Goal: Task Accomplishment & Management: Complete application form

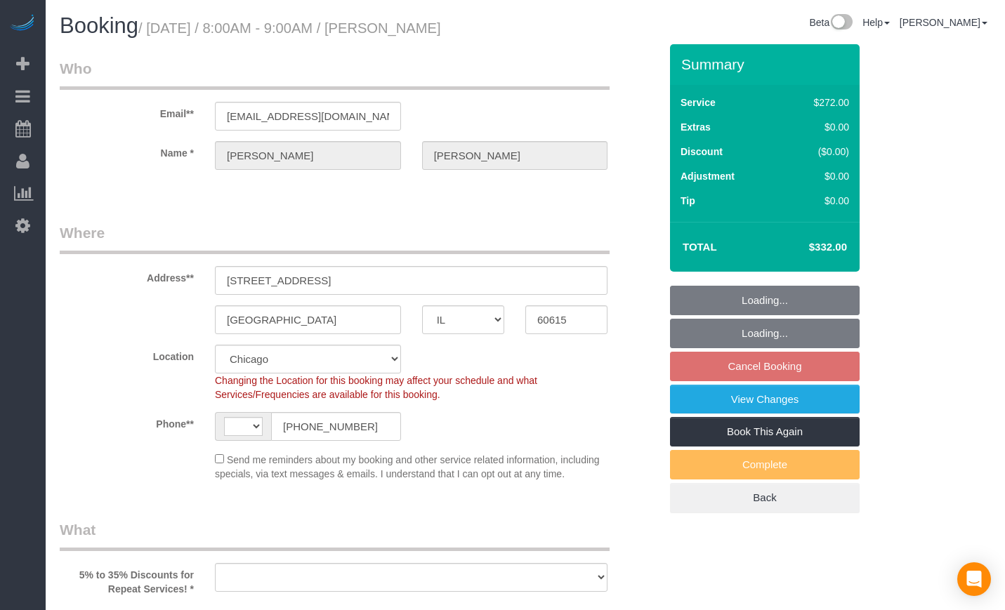
select select "IL"
select select "string:fspay-54309dbc-cb31-47e6-b361-0852335fc74a"
select select "number:1"
select select "number:66"
select select "number:139"
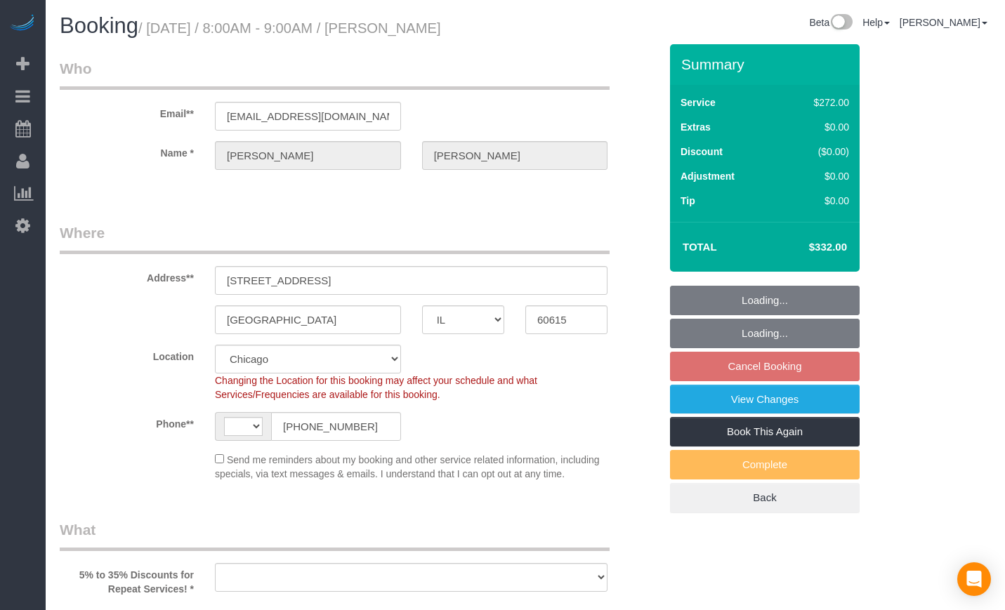
select select "number:106"
select select "string:[GEOGRAPHIC_DATA]"
select select "object:798"
select select "513"
select select "3"
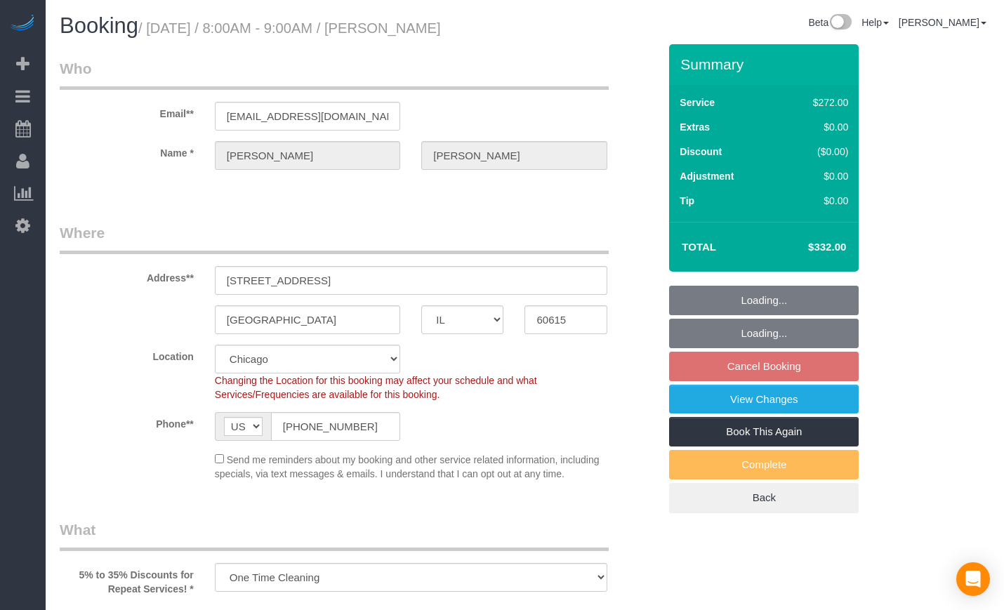
select select "spot1"
select select "object:1034"
select select "3"
select select "IL"
select select "string:fspay-54309dbc-cb31-47e6-b361-0852335fc74a"
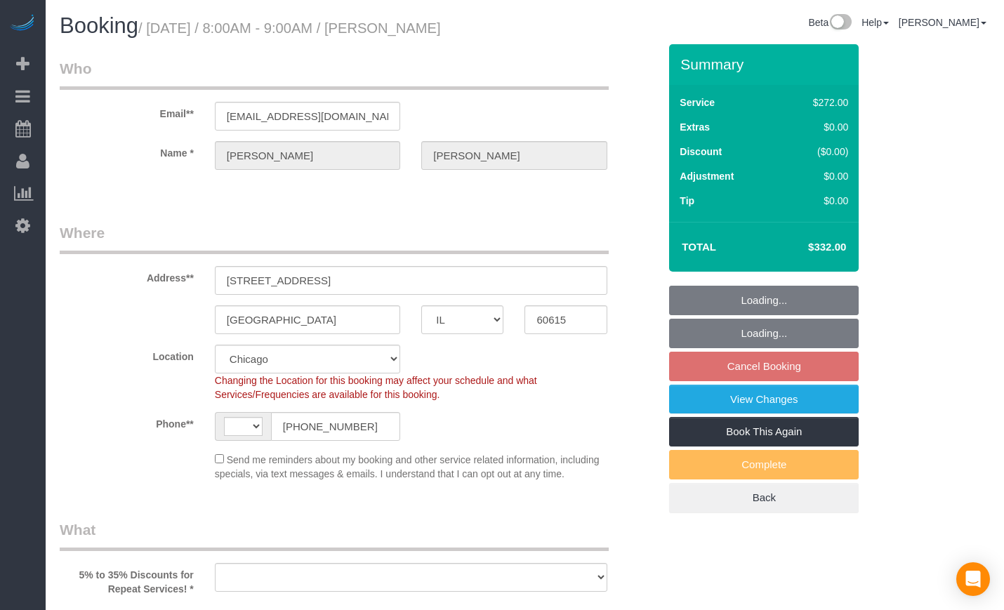
select select "513"
select select "3"
select select "string:[GEOGRAPHIC_DATA]"
select select "object:719"
select select "number:1"
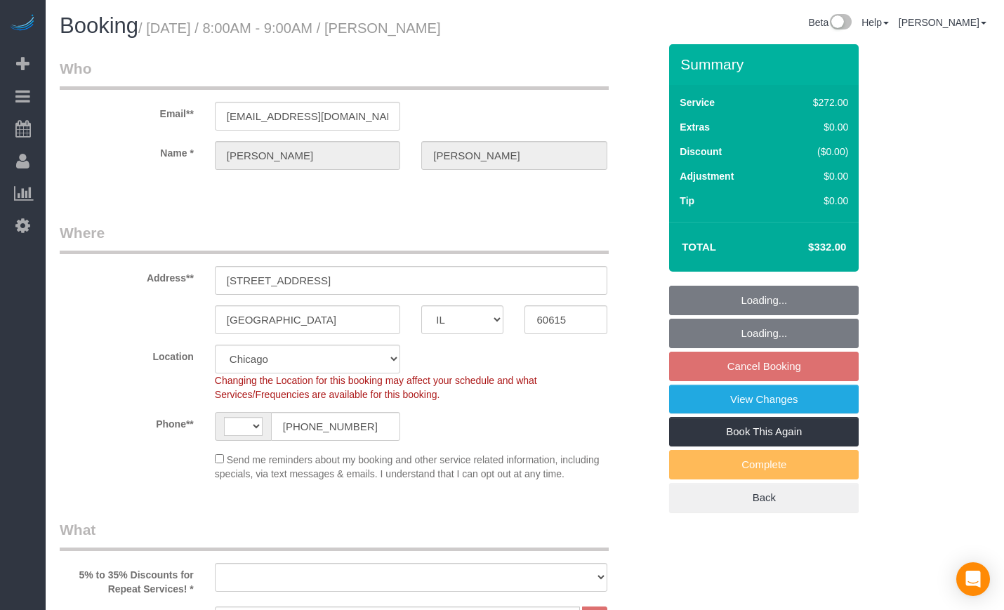
select select "number:66"
select select "number:139"
select select "number:106"
select select "3"
select select "object:1105"
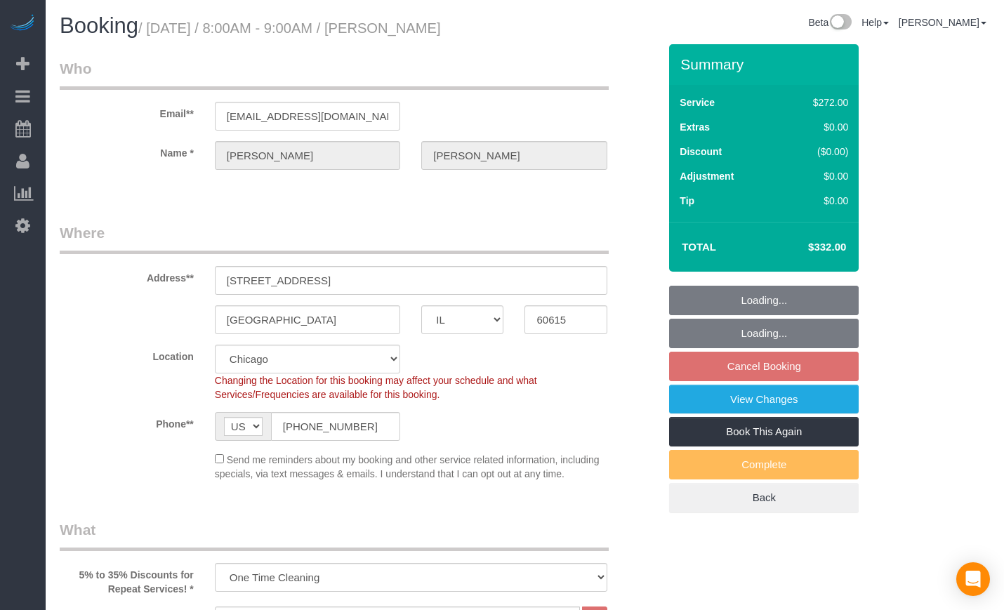
select select "spot1"
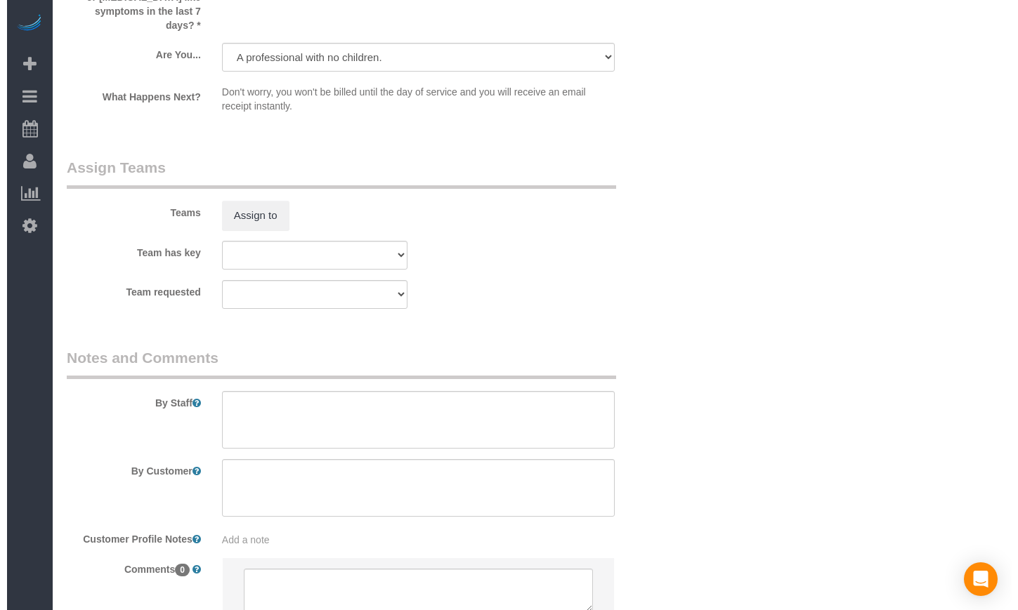
scroll to position [2074, 0]
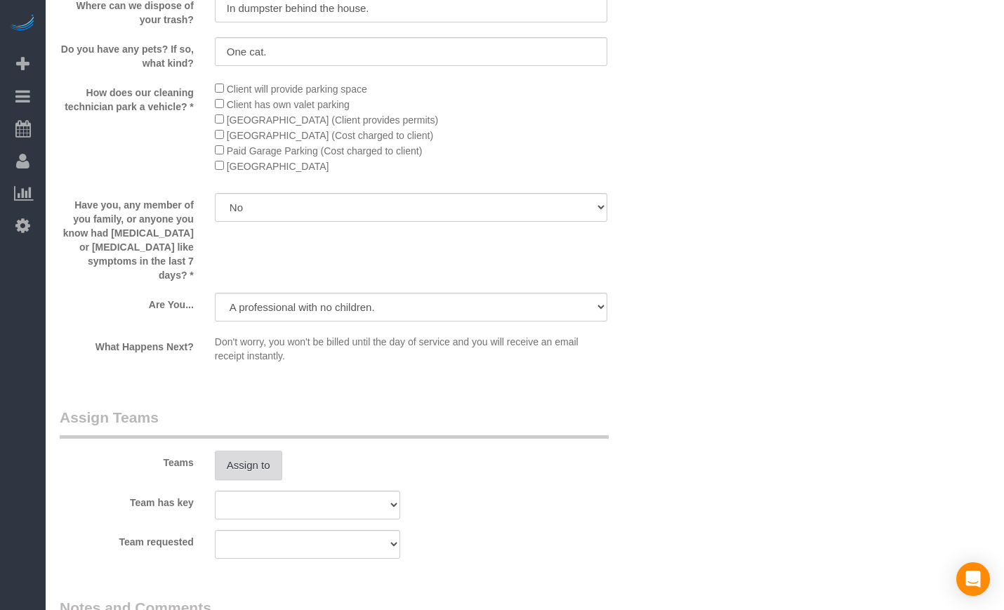
click at [242, 451] on button "Assign to" at bounding box center [248, 465] width 67 height 29
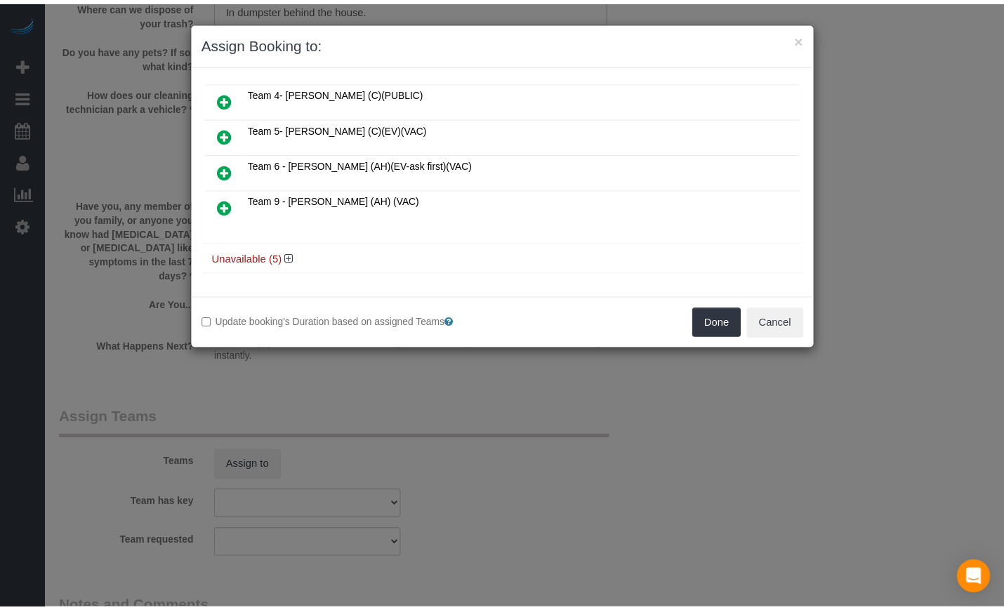
scroll to position [0, 0]
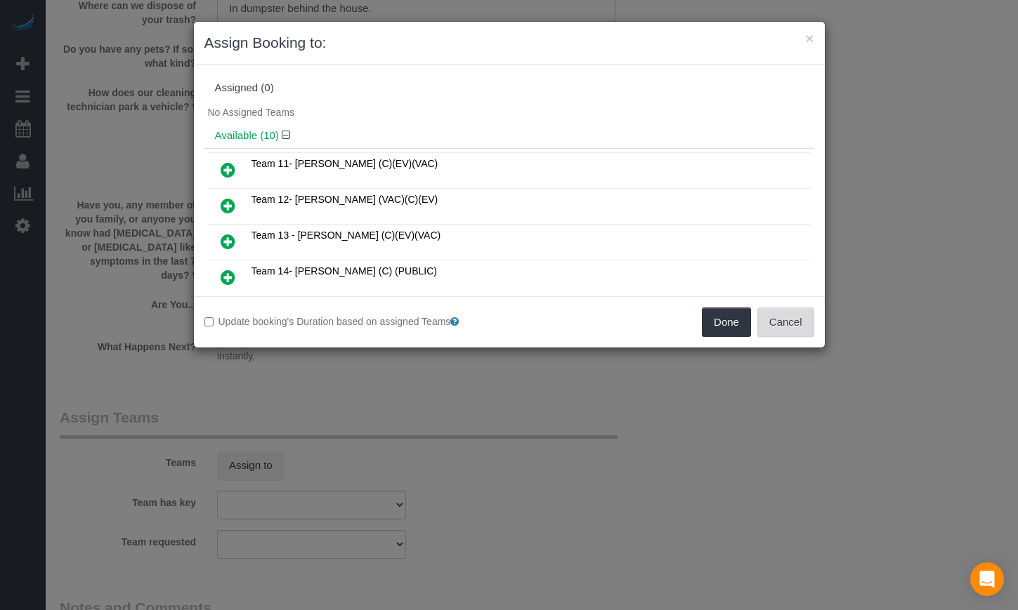
click at [793, 316] on button "Cancel" at bounding box center [785, 322] width 57 height 29
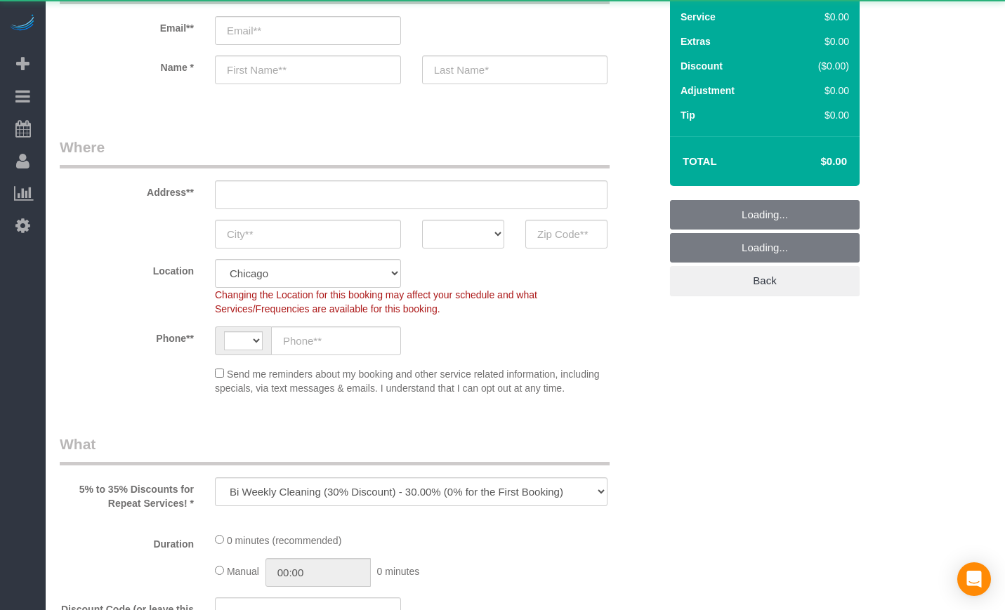
select select "string:US"
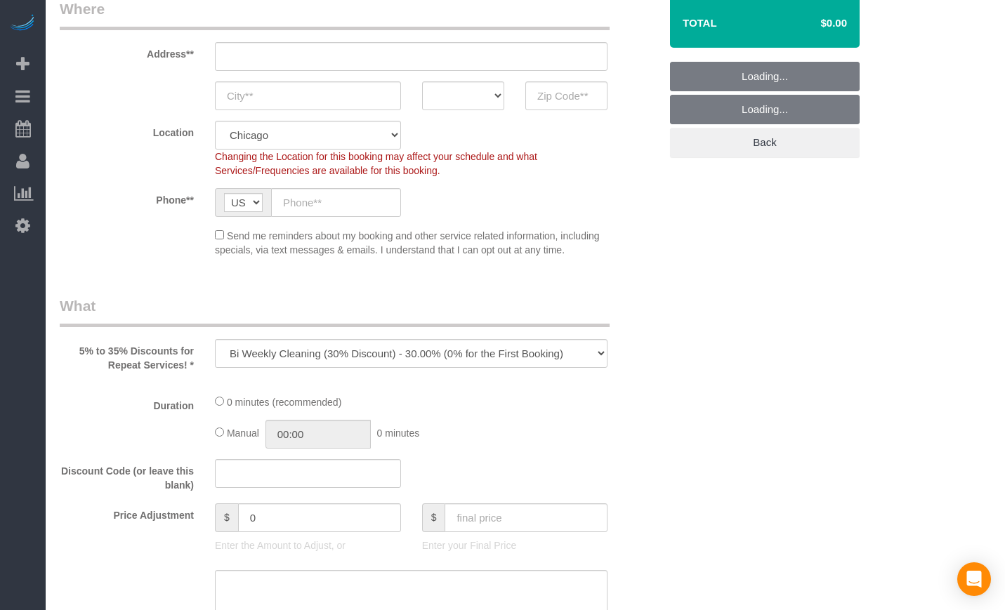
scroll to position [234, 0]
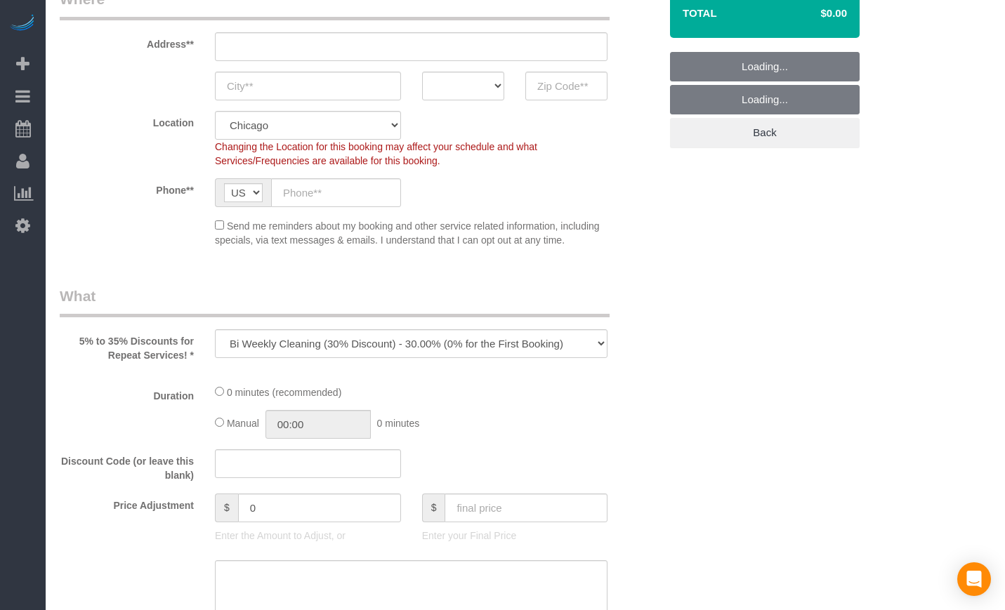
select select "512"
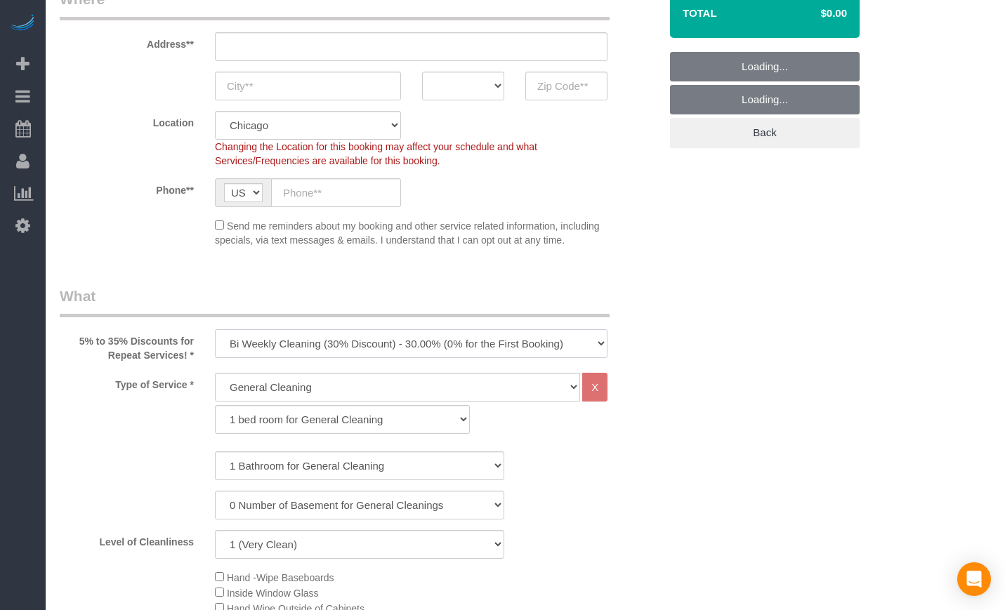
click at [329, 338] on select "One Time Cleaning Weekly Cleaning (35% Discount) - 35.00% (0% for the First Boo…" at bounding box center [411, 343] width 393 height 29
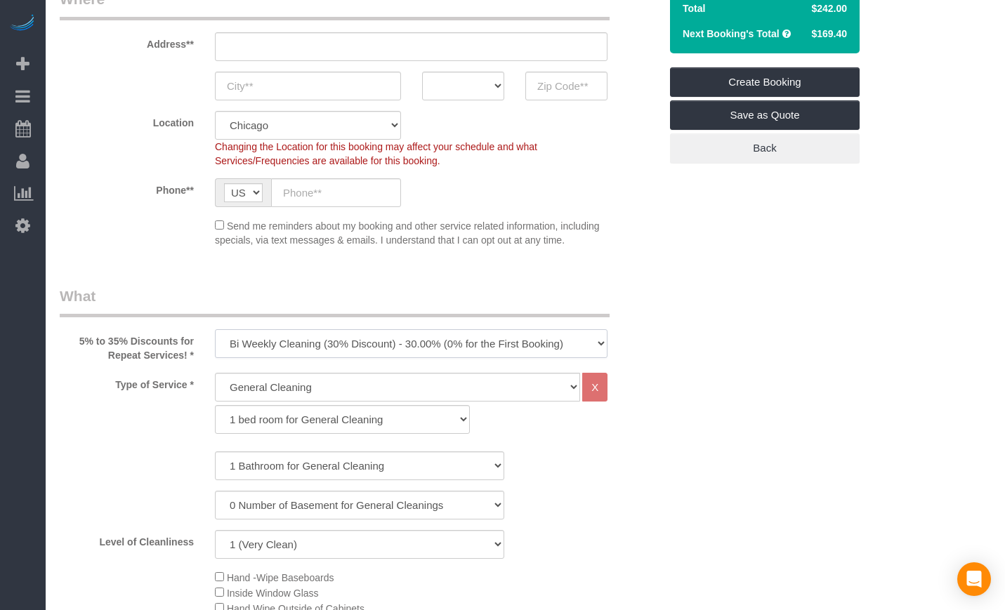
click at [331, 355] on select "One Time Cleaning Weekly Cleaning (35% Discount) - 35.00% (0% for the First Boo…" at bounding box center [411, 343] width 393 height 29
click at [327, 338] on select "One Time Cleaning Weekly Cleaning (35% Discount) - 35.00% (0% for the First Boo…" at bounding box center [411, 343] width 393 height 29
select select "object:1004"
click at [215, 329] on select "One Time Cleaning Weekly Cleaning (35% Discount) - 35.00% (0% for the First Boo…" at bounding box center [411, 343] width 393 height 29
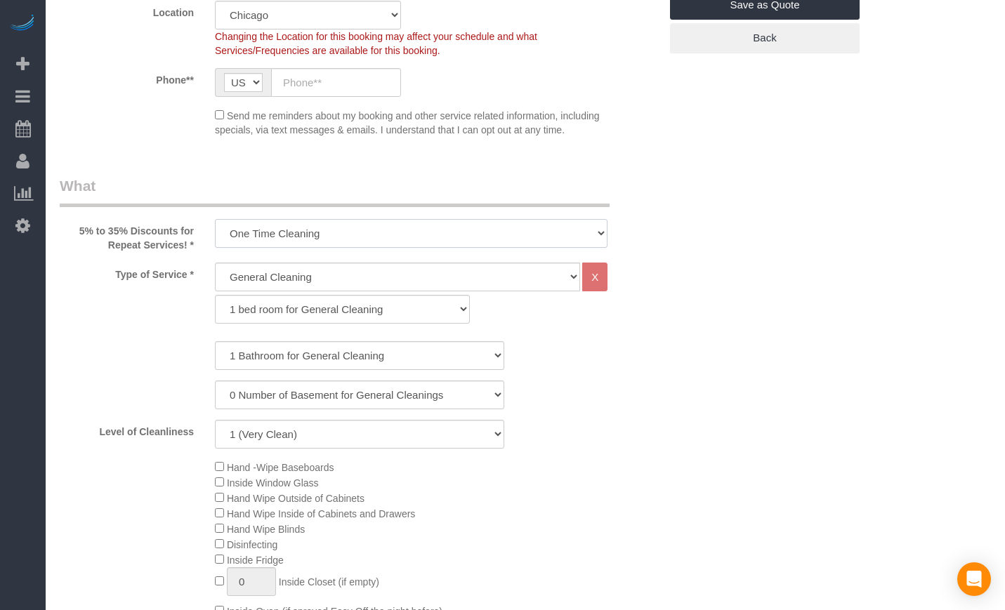
scroll to position [351, 0]
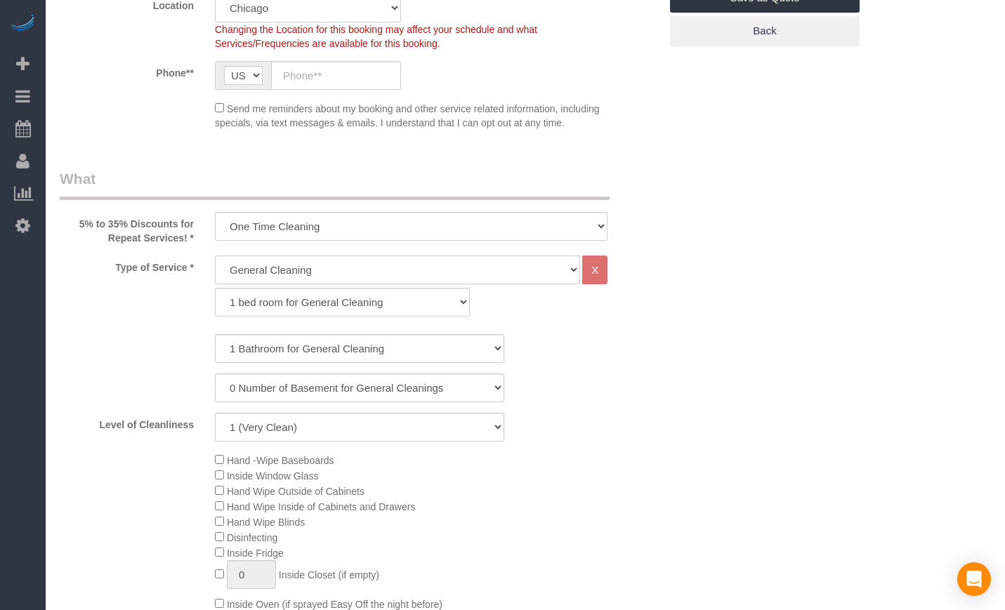
click at [376, 261] on select "General Cleaning Deep Cleaning Move-in / Move-out Cleaning COUNTS Cleaning" at bounding box center [397, 270] width 365 height 29
drag, startPoint x: 364, startPoint y: 308, endPoint x: 332, endPoint y: 308, distance: 32.3
click at [364, 308] on select "1 bed room for General Cleaning 2 bed room for General Cleaning 3 bed room for …" at bounding box center [342, 302] width 255 height 29
select select "287"
click at [215, 288] on select "1 bed room for General Cleaning 2 bed room for General Cleaning 3 bed room for …" at bounding box center [342, 302] width 255 height 29
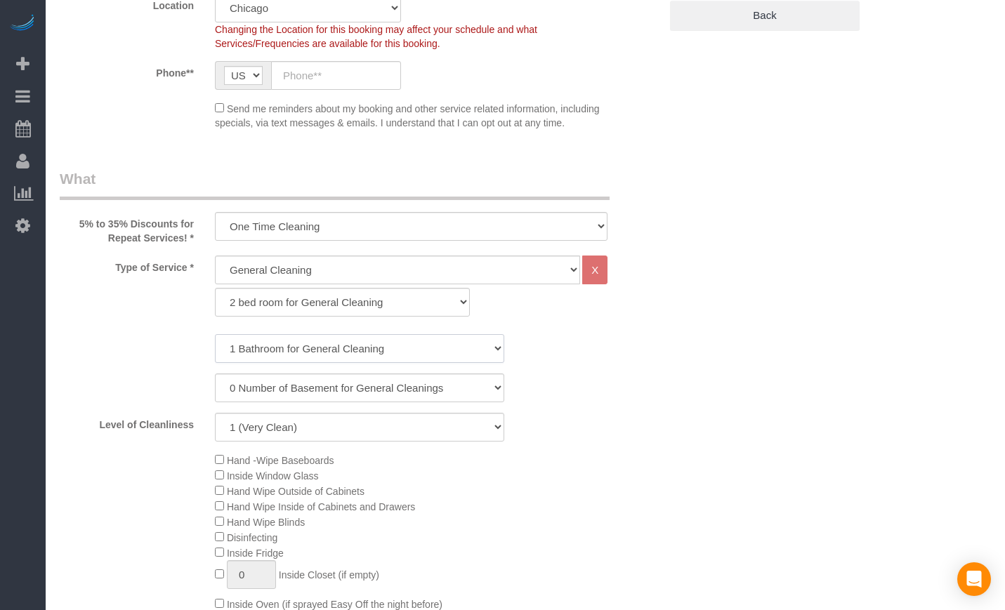
click at [279, 357] on select "1 Bathroom for General Cleaning 2 Bathroom for General Cleanings 3 Bathroom for…" at bounding box center [359, 348] width 289 height 29
click at [215, 334] on select "1 Bathroom for General Cleaning 2 Bathroom for General Cleanings 3 Bathroom for…" at bounding box center [359, 348] width 289 height 29
click at [423, 385] on select "0 Number of Basement for General Cleanings 1 Number of Basement for General Cle…" at bounding box center [359, 388] width 289 height 29
click at [390, 421] on select "1 (Very Clean) 2 3 4 5 (Average Condition) 6 7 8 9 10 (Extremely Dirty)" at bounding box center [359, 427] width 289 height 29
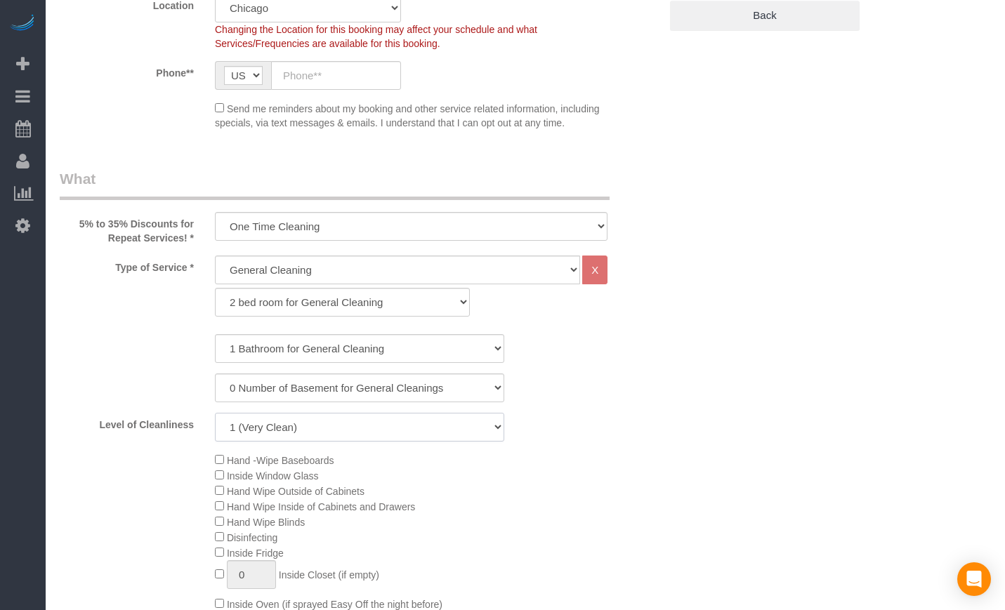
click at [390, 421] on select "1 (Very Clean) 2 3 4 5 (Average Condition) 6 7 8 9 10 (Extremely Dirty)" at bounding box center [359, 427] width 289 height 29
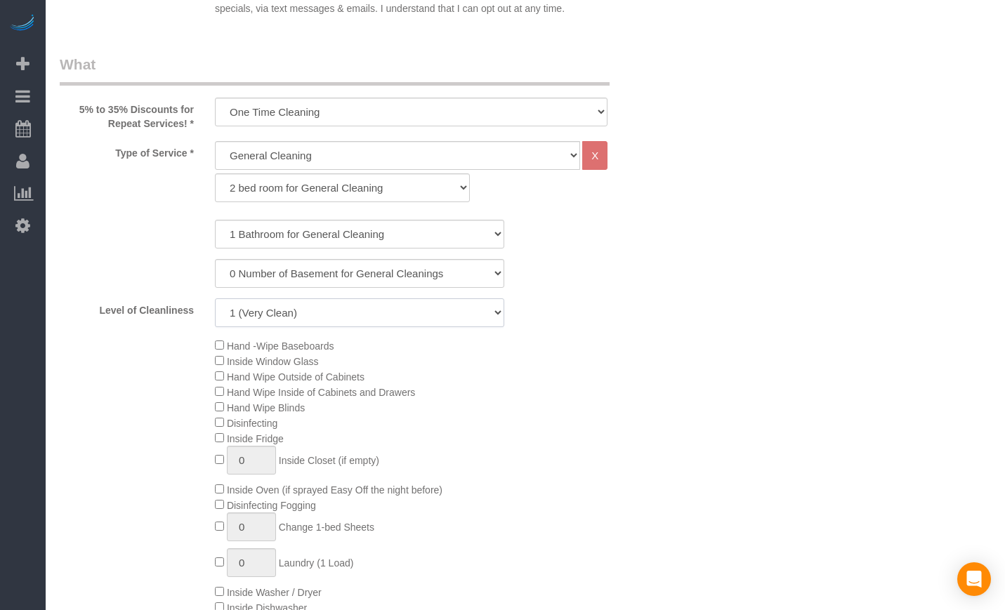
scroll to position [468, 0]
click at [393, 317] on select "1 (Very Clean) 2 3 4 5 (Average Condition) 6 7 8 9 10 (Extremely Dirty)" at bounding box center [359, 310] width 289 height 29
click at [593, 329] on div "Type of Service * General Cleaning Deep Cleaning Move-in / Move-out Cleaning CO…" at bounding box center [360, 404] width 600 height 533
click at [409, 305] on select "1 (Very Clean) 2 3 4 5 (Average Condition) 6 7 8 9 10 (Extremely Dirty)" at bounding box center [359, 310] width 289 height 29
select select "7"
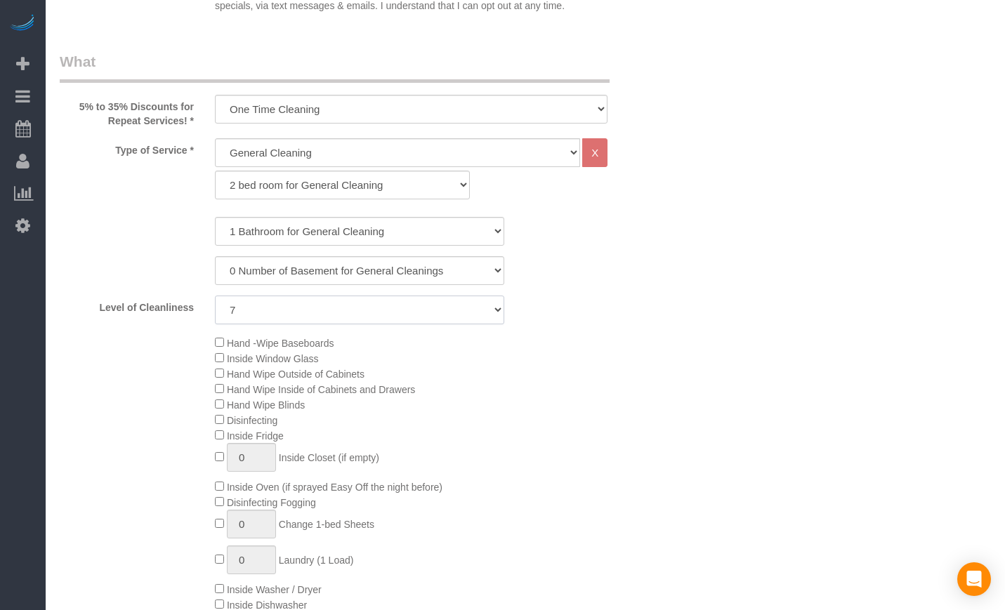
click at [215, 296] on select "1 (Very Clean) 2 3 4 5 (Average Condition) 6 7 8 9 10 (Extremely Dirty)" at bounding box center [359, 310] width 289 height 29
click at [580, 456] on div "Hand -Wipe Baseboards Inside Window Glass Hand Wipe Outside of Cabinets Hand Wi…" at bounding box center [437, 489] width 466 height 308
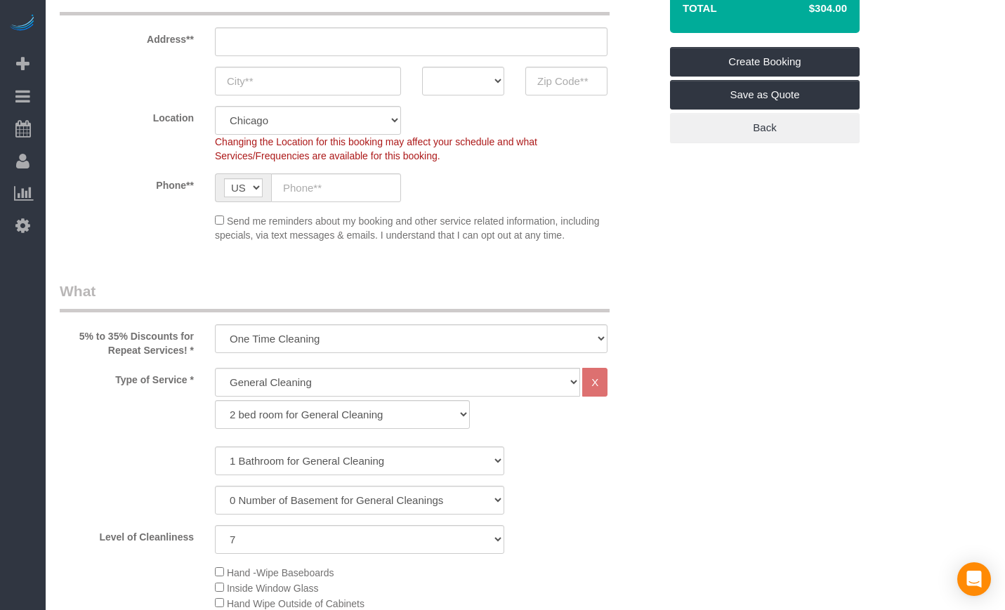
scroll to position [234, 0]
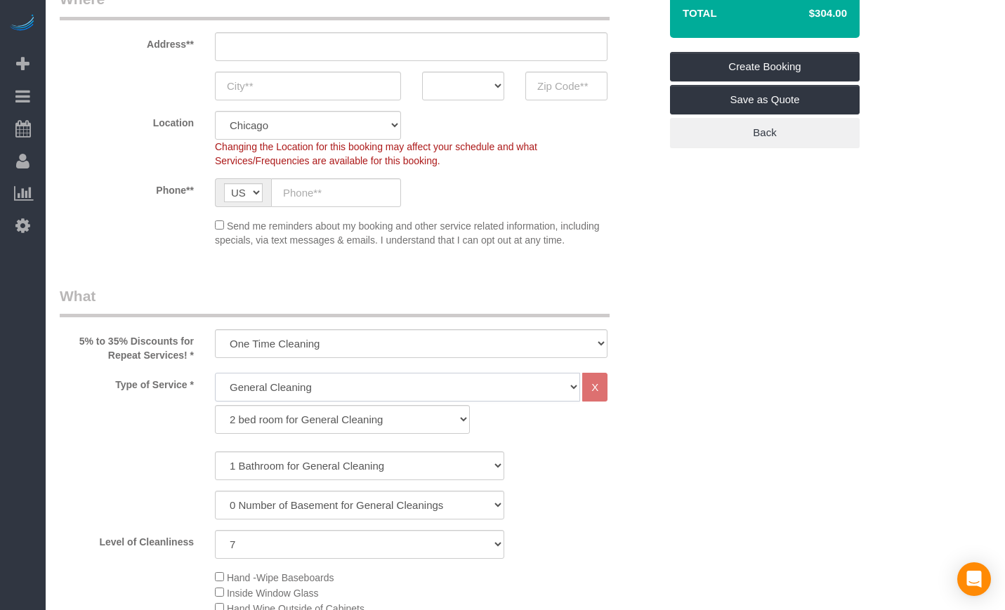
click at [440, 391] on select "General Cleaning Deep Cleaning Move-in / Move-out Cleaning COUNTS Cleaning" at bounding box center [397, 387] width 365 height 29
select select "513"
click at [215, 373] on select "General Cleaning Deep Cleaning Move-in / Move-out Cleaning COUNTS Cleaning" at bounding box center [397, 387] width 365 height 29
select select "291"
select select "7"
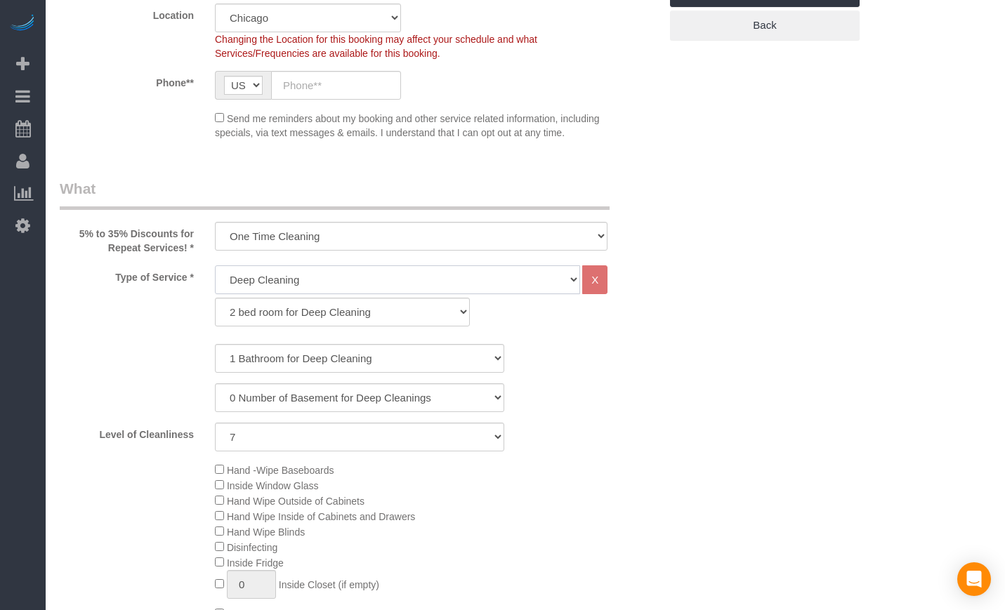
scroll to position [351, 0]
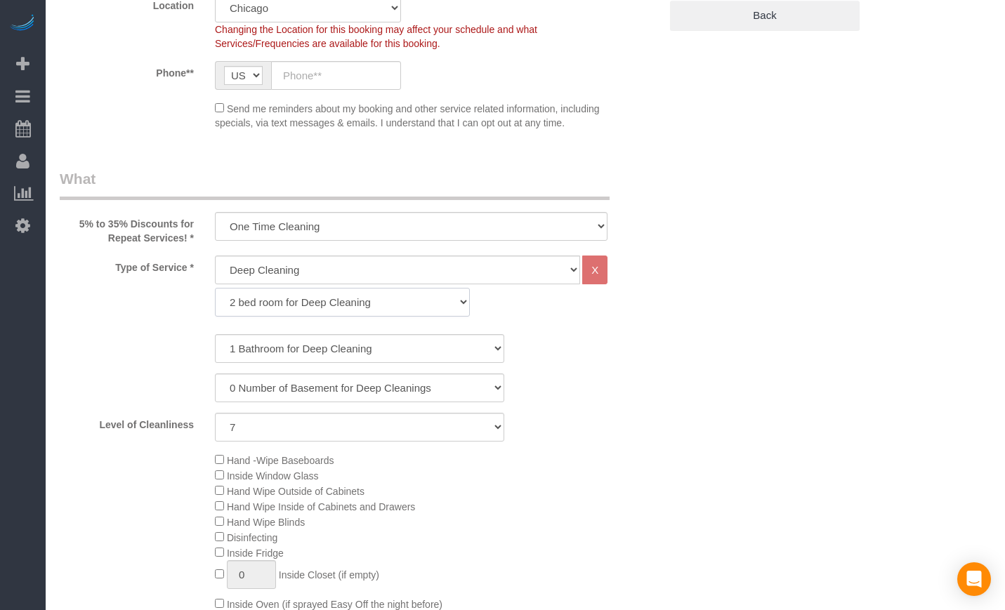
click at [315, 295] on select "1 bed room for Deep Cleaning 2 bed room for Deep Cleaning 3 bed room for Deep C…" at bounding box center [342, 302] width 255 height 29
click at [315, 296] on select "1 bed room for Deep Cleaning 2 bed room for Deep Cleaning 3 bed room for Deep C…" at bounding box center [342, 302] width 255 height 29
select select "292"
click at [215, 288] on select "1 bed room for Deep Cleaning 2 bed room for Deep Cleaning 3 bed room for Deep C…" at bounding box center [342, 302] width 255 height 29
select select "7"
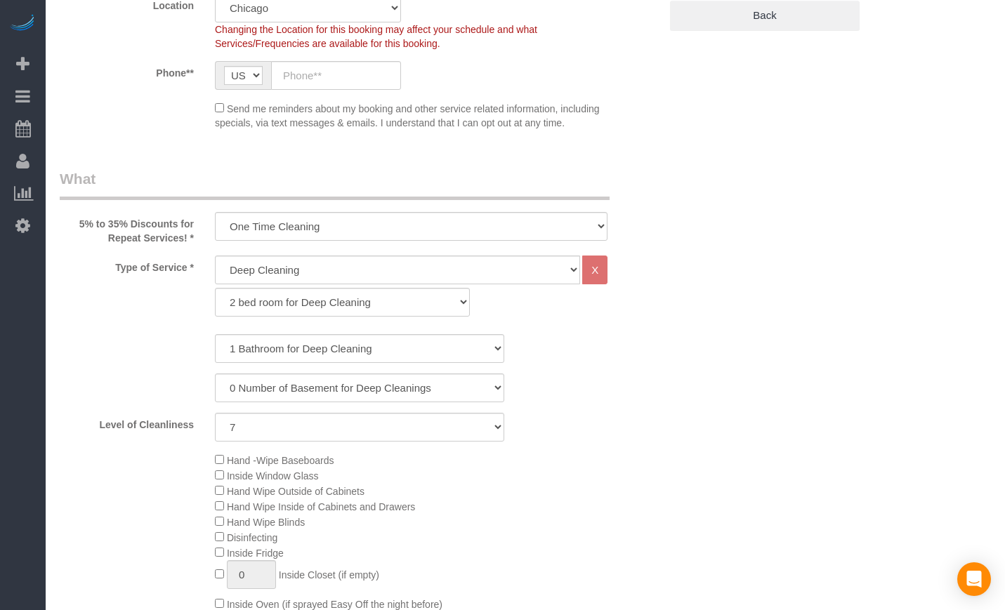
scroll to position [0, 0]
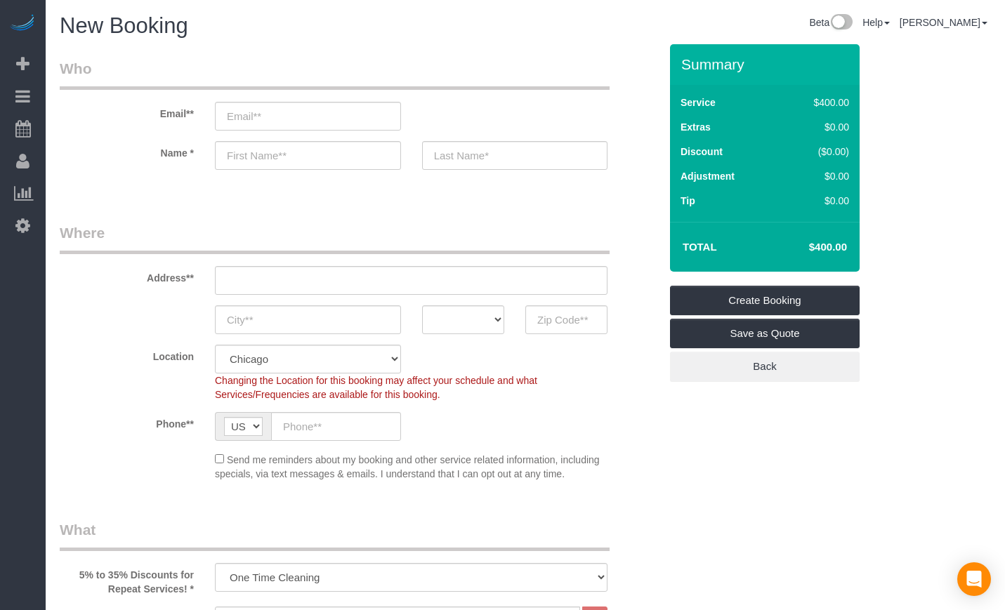
drag, startPoint x: 835, startPoint y: 244, endPoint x: 859, endPoint y: 244, distance: 23.9
click at [859, 244] on div "Total $400.00" at bounding box center [765, 247] width 190 height 50
copy table "Total"
click at [279, 106] on input "email" at bounding box center [307, 116] width 185 height 29
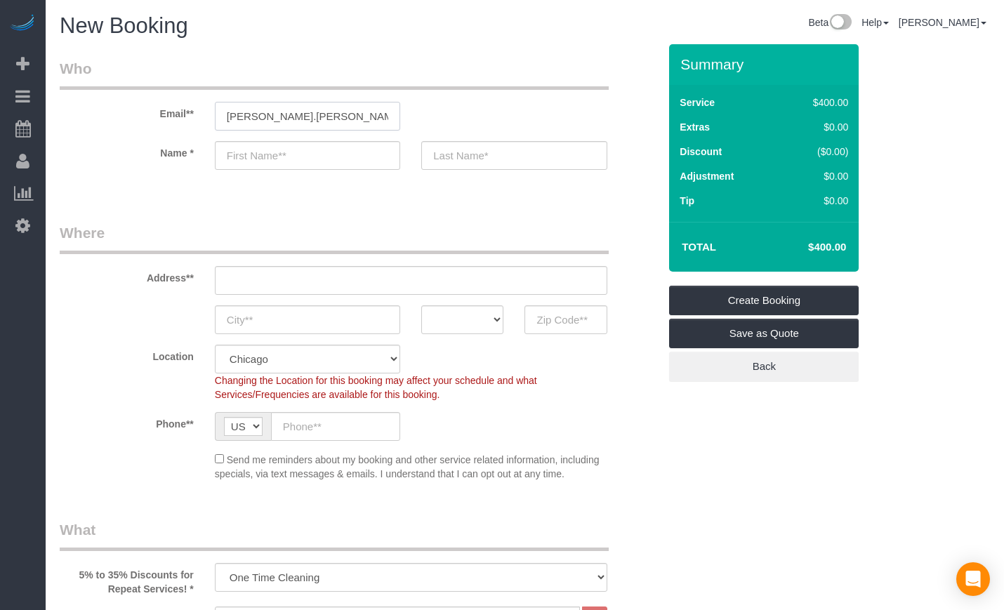
drag, startPoint x: 350, startPoint y: 105, endPoint x: 88, endPoint y: 126, distance: 263.4
click at [88, 126] on div "Email** Claire.DesHotels" at bounding box center [359, 94] width 620 height 72
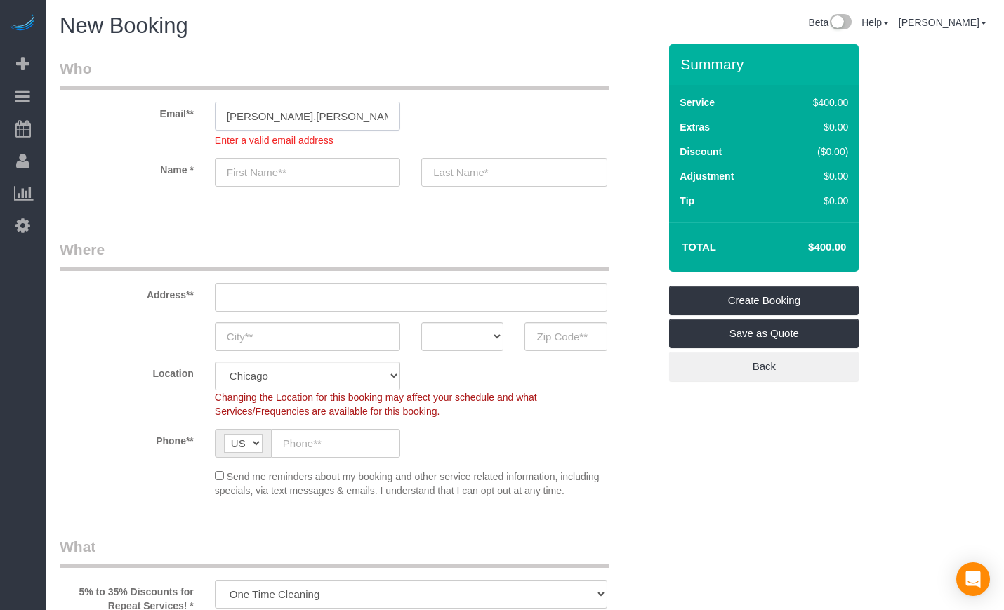
click at [330, 113] on input "Claire.DesHotels" at bounding box center [307, 116] width 185 height 29
click at [333, 115] on input "Claire.DesHotels" at bounding box center [307, 116] width 185 height 29
type input "Claire.DesHotels@gmail.com"
click at [334, 173] on sui-booking-customer "Email** Claire.DesHotels@gmail.com Enter a valid email address Name *" at bounding box center [359, 129] width 599 height 143
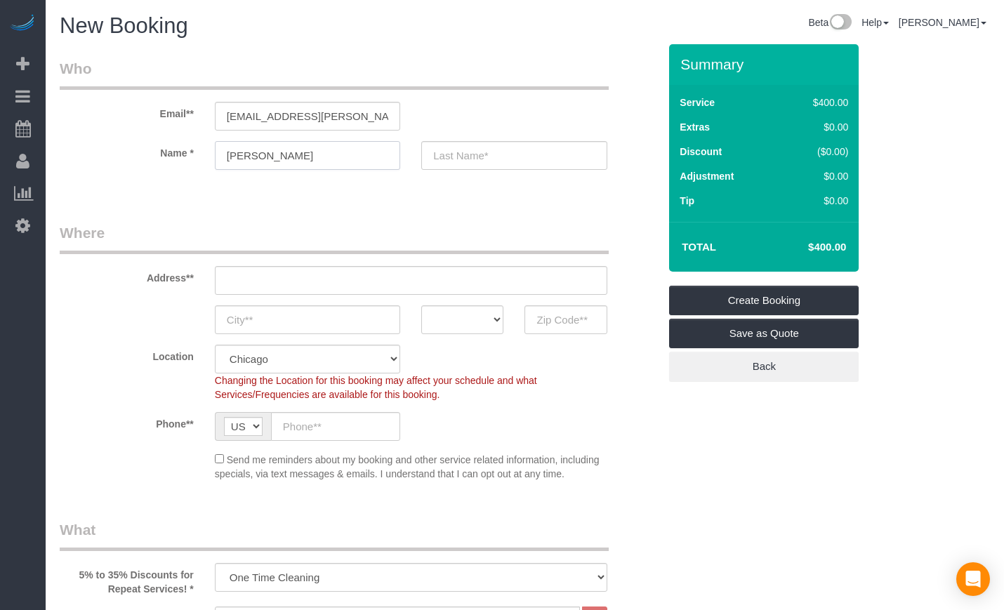
type input "Claire"
type input "Deshotels"
click at [261, 283] on input "text" at bounding box center [411, 280] width 393 height 29
click at [250, 287] on input "text" at bounding box center [411, 280] width 393 height 29
click at [317, 284] on input "1843 W Roscoe St Apt 1" at bounding box center [411, 280] width 393 height 29
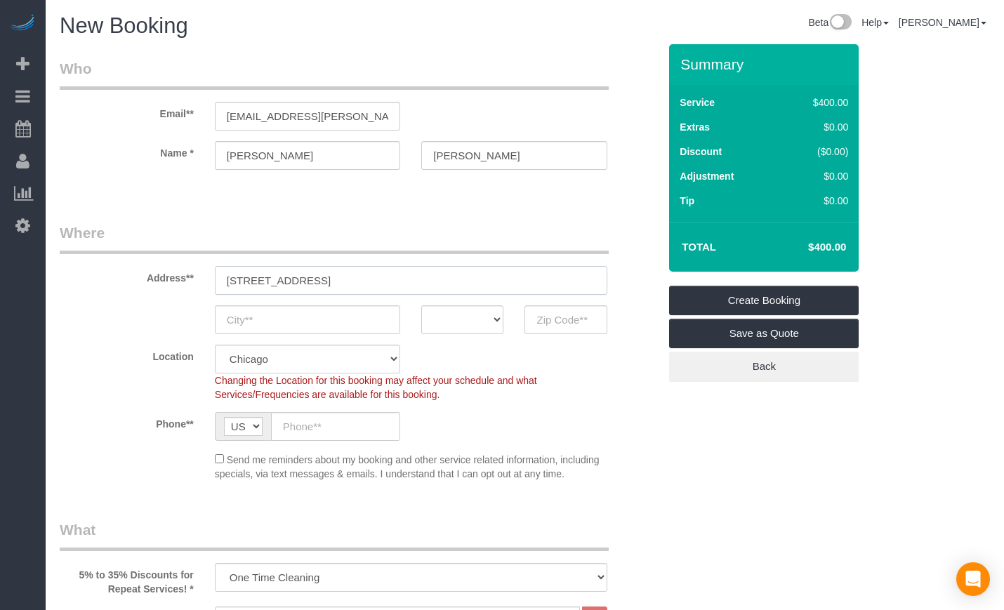
type input "1843 W Roscoe St. Apt 1"
type input "[GEOGRAPHIC_DATA]"
click at [496, 320] on select "AK AL AR AZ CA CO CT DC DE FL GA HI IA ID IL IN KS KY LA MA MD ME MI MN MO MS M…" at bounding box center [462, 319] width 82 height 29
select select "IL"
click at [421, 305] on select "AK AL AR AZ CA CO CT DC DE FL GA HI IA ID IL IN KS KY LA MA MD ME MI MN MO MS M…" at bounding box center [462, 319] width 82 height 29
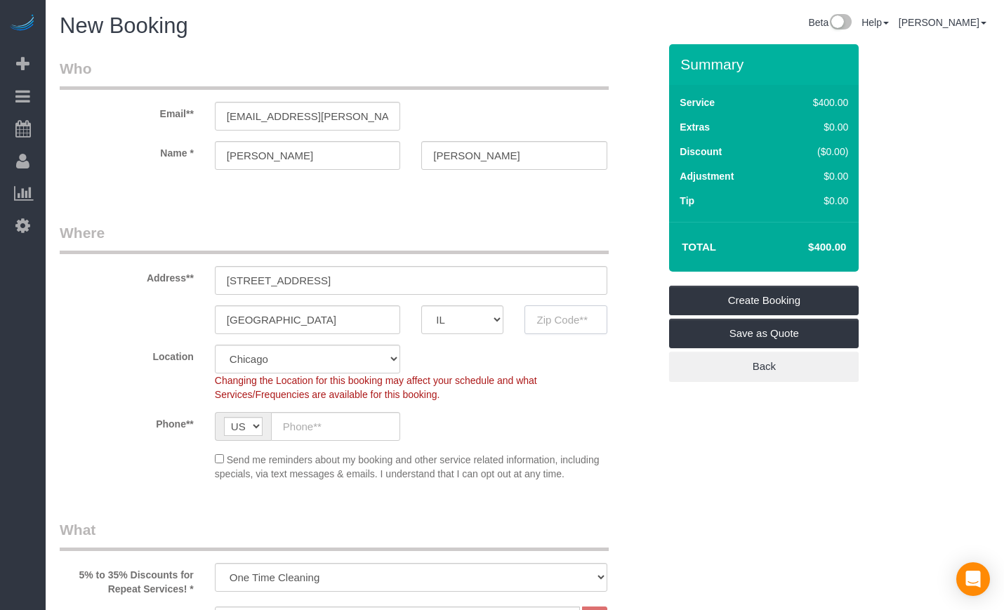
click at [558, 309] on input "text" at bounding box center [566, 319] width 82 height 29
type input "6057"
click at [312, 429] on input "text" at bounding box center [335, 426] width 129 height 29
select select "?"
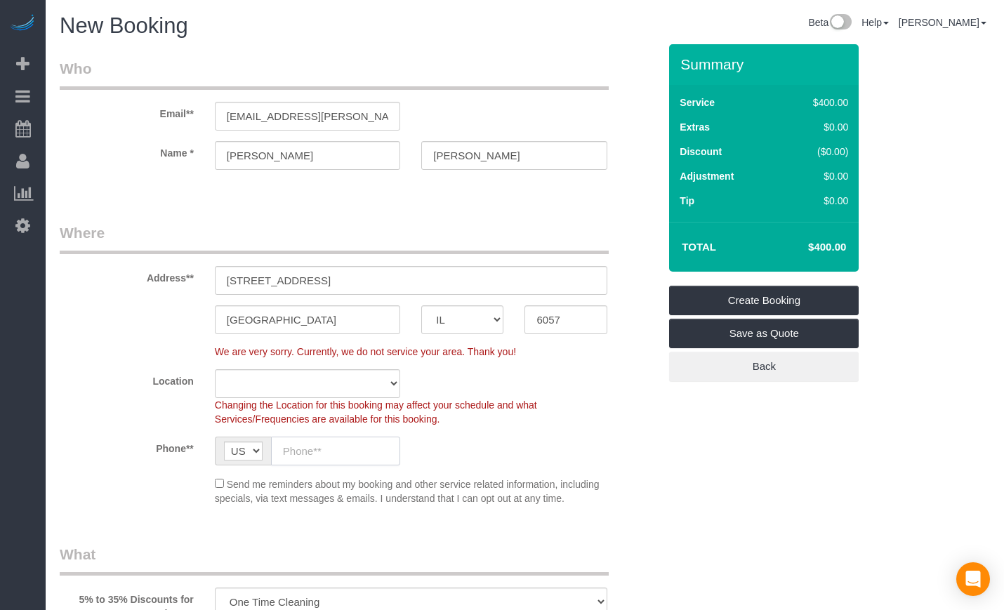
select select "object:1510"
select select "7"
click at [544, 315] on input "6057" at bounding box center [566, 319] width 82 height 29
click at [550, 324] on input "6057" at bounding box center [566, 319] width 82 height 29
type input "60657"
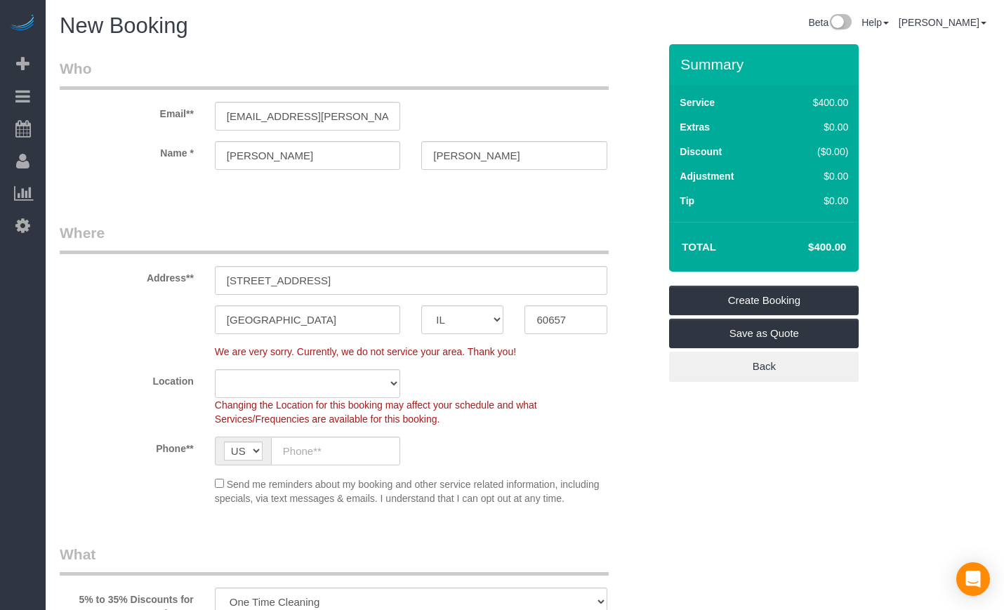
click at [534, 370] on div "Location Chicago Evanston Skokie Northwest Western Changing the Location for th…" at bounding box center [359, 397] width 620 height 57
click at [364, 383] on select "Chicago Evanston Skokie Northwest Western" at bounding box center [307, 383] width 185 height 29
select select "1"
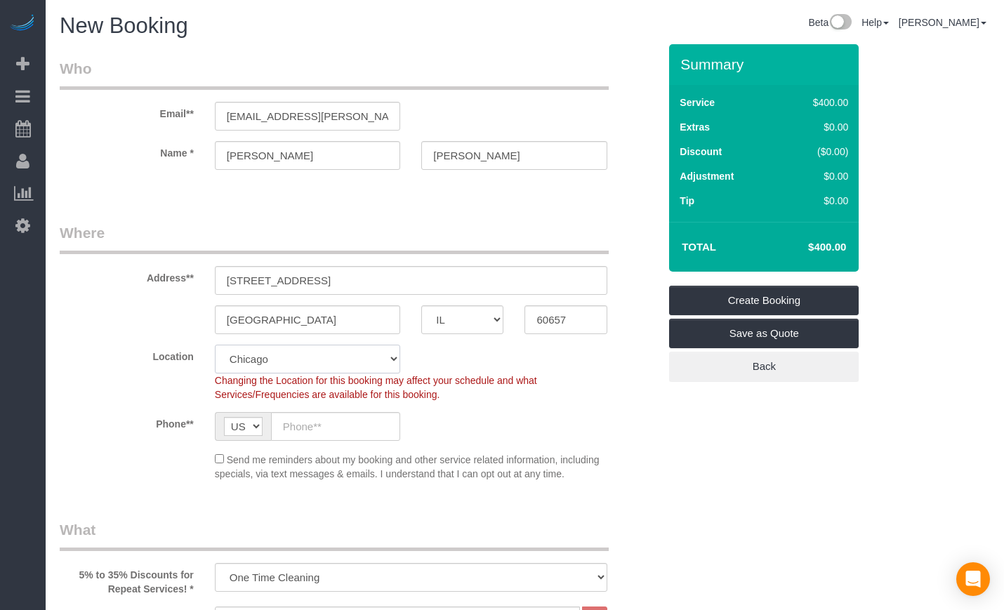
select select "object:1661"
click at [215, 345] on select "Chicago Evanston Skokie Northwest Western" at bounding box center [307, 359] width 185 height 29
click at [319, 419] on input "text" at bounding box center [335, 426] width 129 height 29
paste input "(952) 564-4323"
type input "(952) 564-4323"
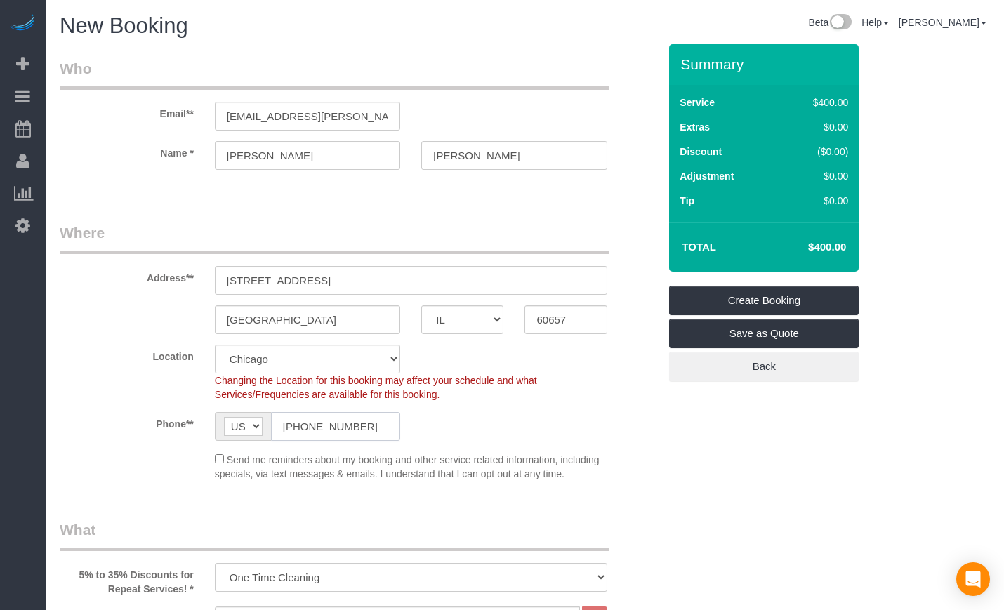
select select "7"
type input "(952) 564-4323"
click at [471, 440] on div "Phone** AF AL DZ AD AO AI AQ AG AR AM AW AU AT AZ BS BH BD BB BY BE BZ BJ BM BT…" at bounding box center [359, 426] width 620 height 29
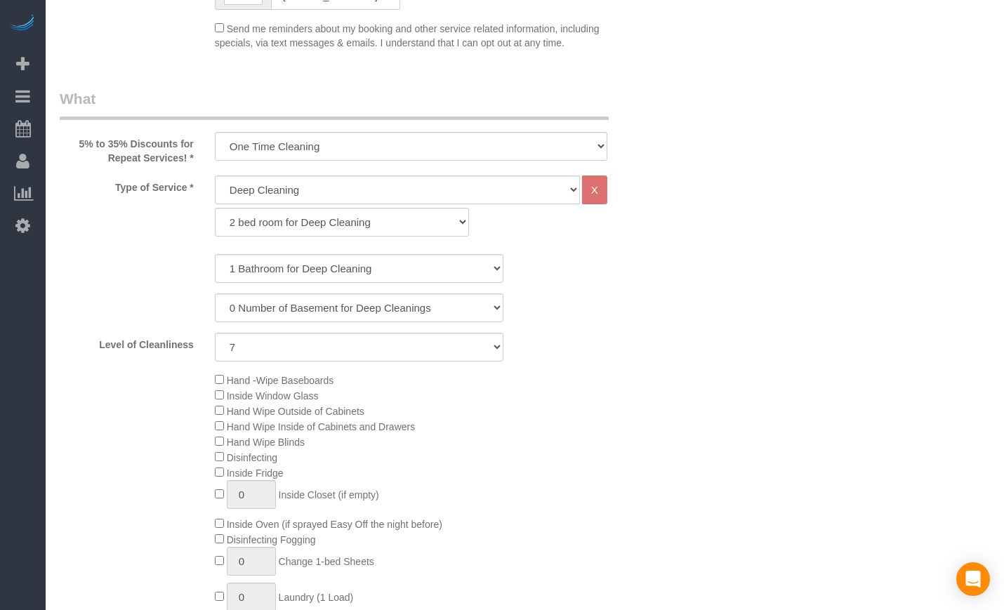
scroll to position [468, 0]
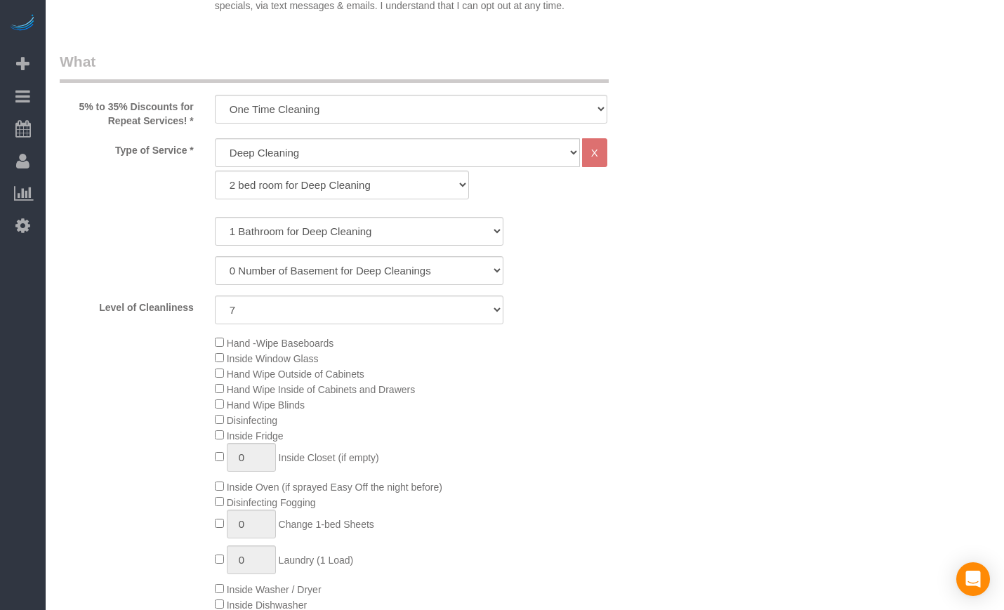
click at [162, 223] on div "1 Bathroom for Deep Cleaning 2 Bathroom for Deep Cleanings 3 Bathroom for Deep …" at bounding box center [359, 231] width 620 height 29
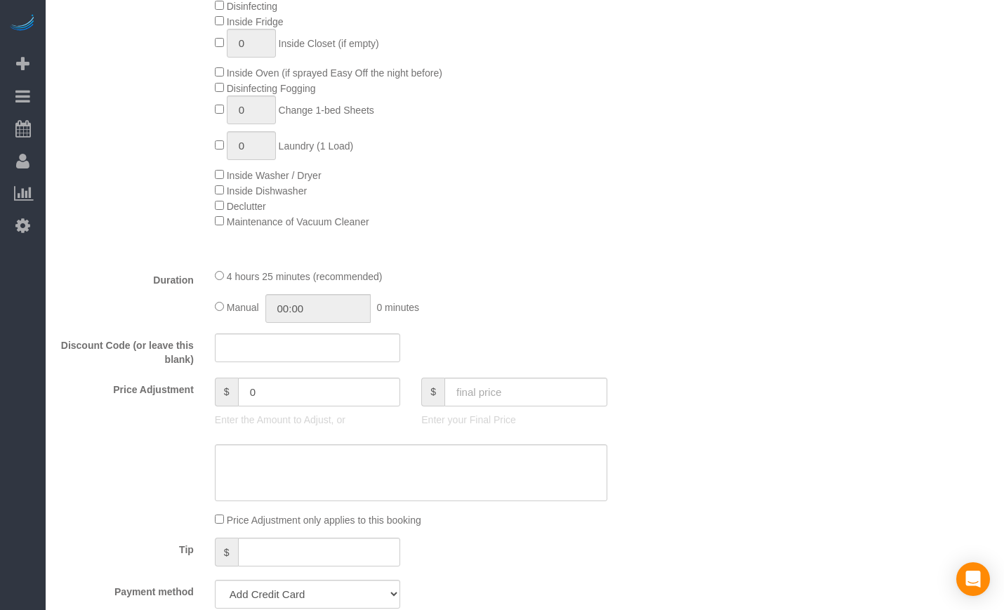
scroll to position [936, 0]
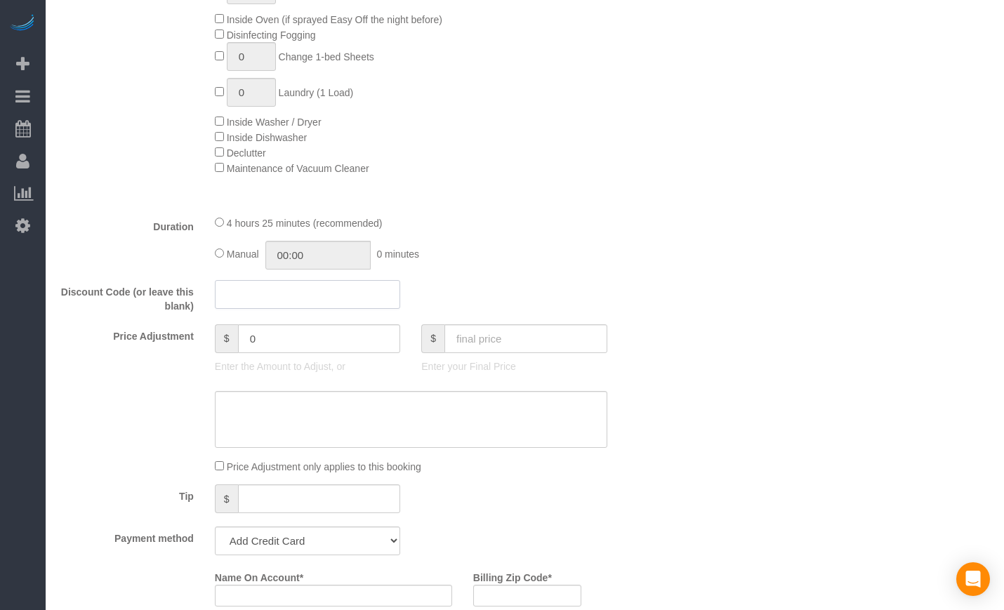
click at [261, 289] on input "text" at bounding box center [307, 294] width 185 height 29
click at [114, 422] on div at bounding box center [359, 420] width 620 height 58
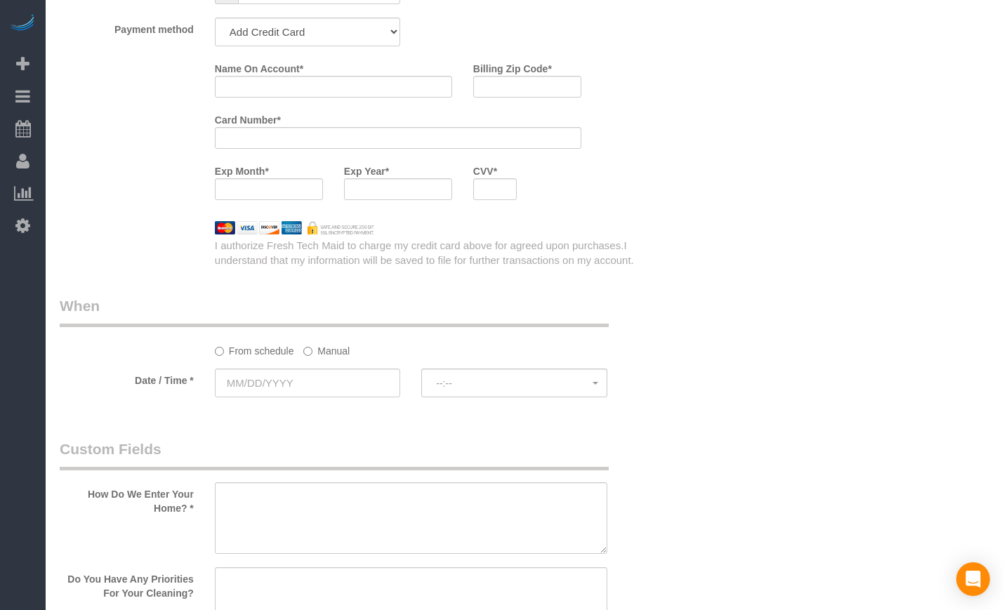
scroll to position [1522, 0]
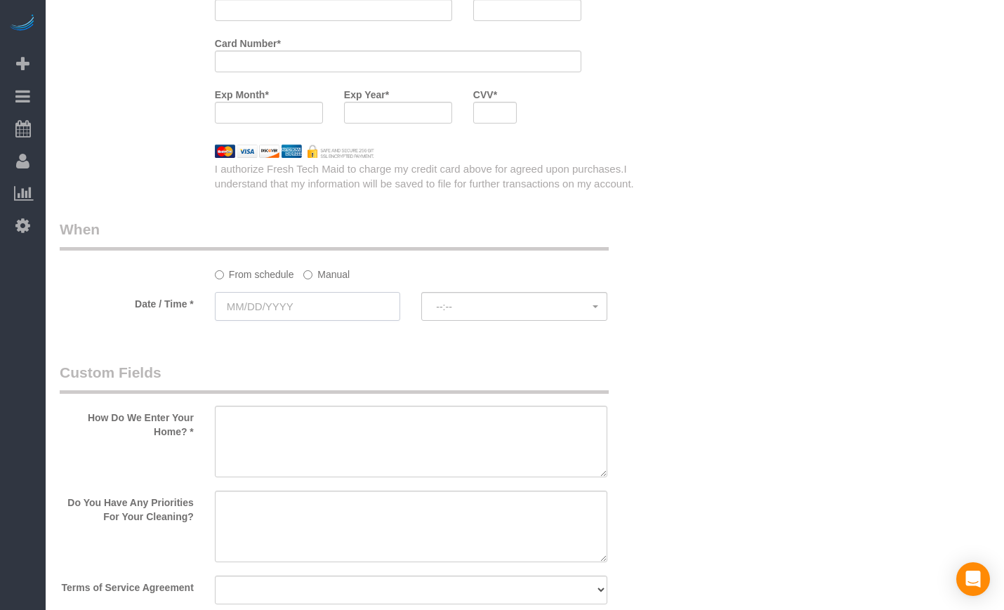
click at [247, 313] on input "text" at bounding box center [307, 306] width 185 height 29
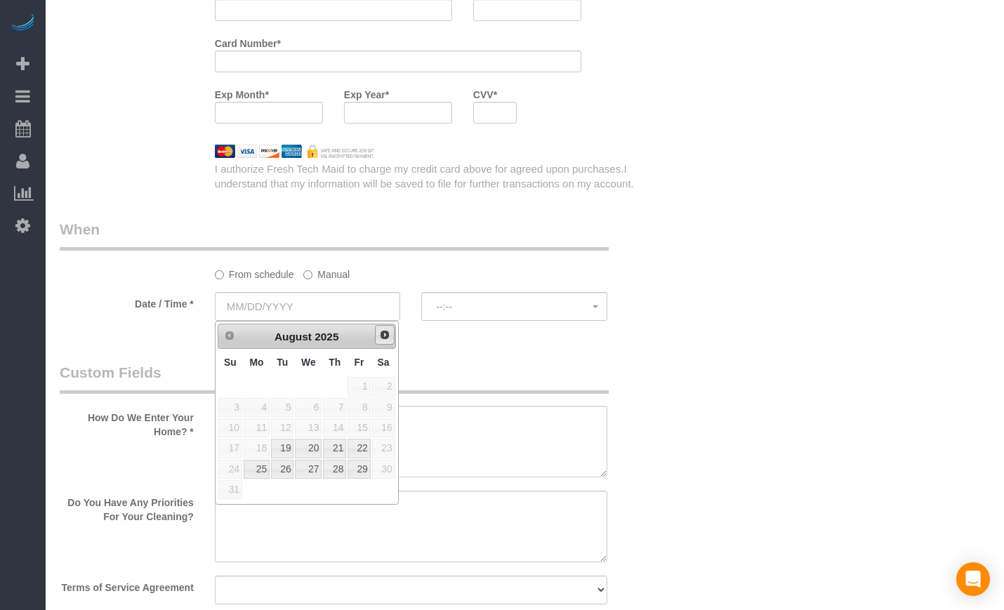
click at [387, 332] on span "Next" at bounding box center [384, 334] width 11 height 11
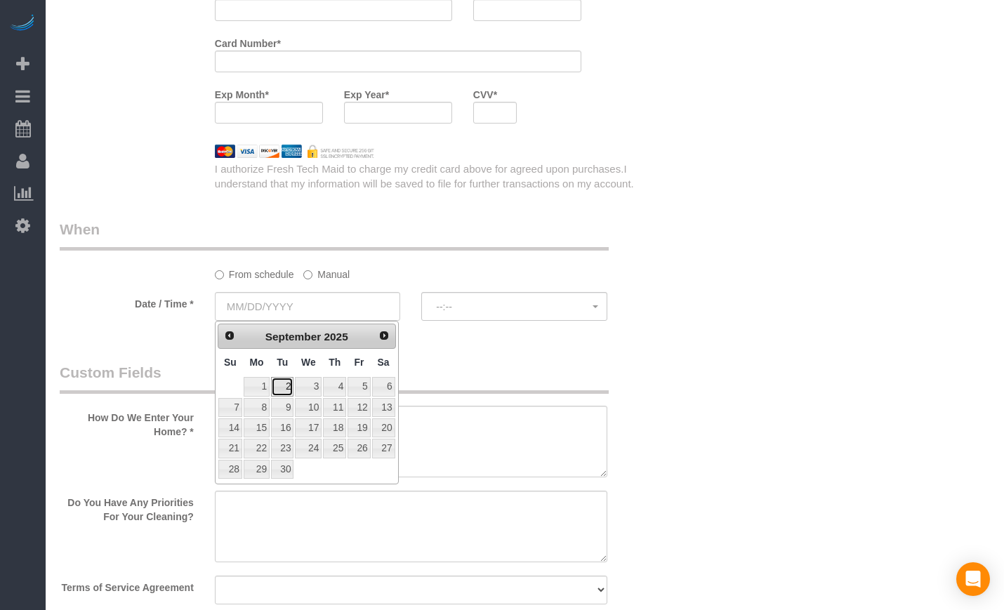
click at [281, 383] on link "2" at bounding box center [282, 386] width 22 height 19
type input "09/02/2025"
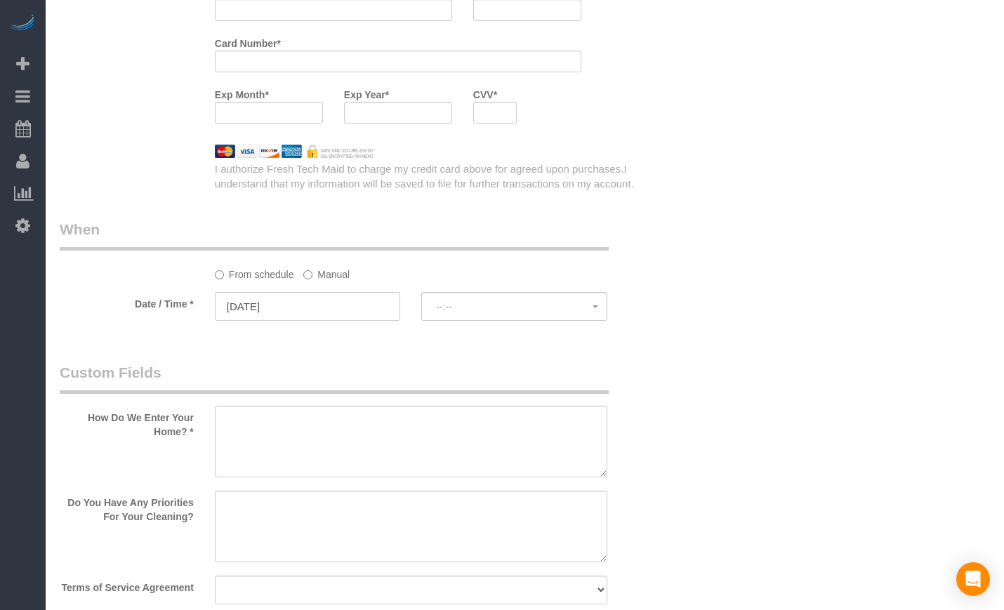
select select "spot1"
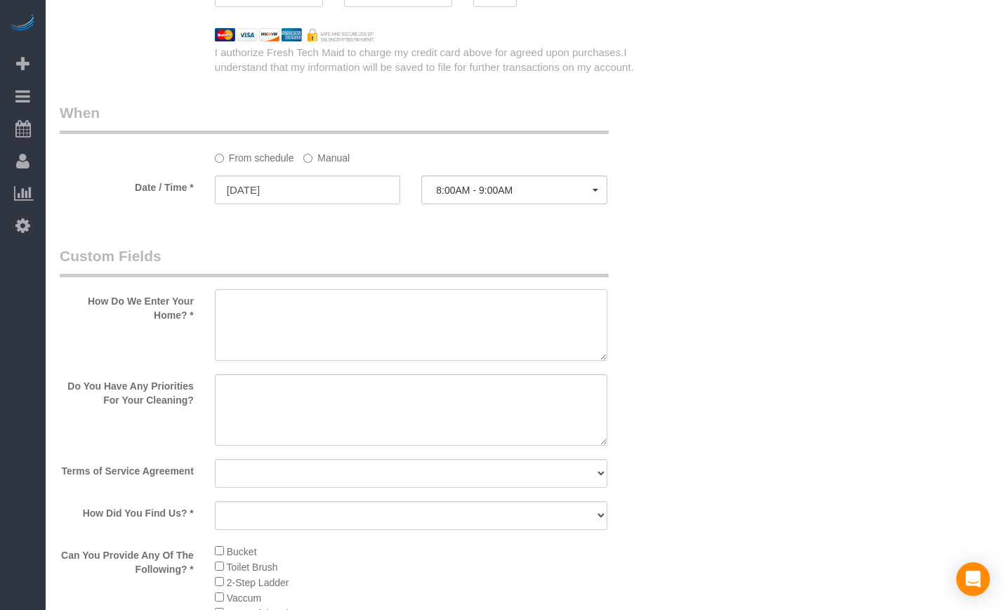
click at [305, 327] on textarea at bounding box center [411, 325] width 393 height 72
click at [254, 317] on textarea at bounding box center [411, 325] width 393 height 72
click at [303, 294] on textarea at bounding box center [411, 325] width 393 height 72
drag, startPoint x: 371, startPoint y: 298, endPoint x: -91, endPoint y: 272, distance: 462.1
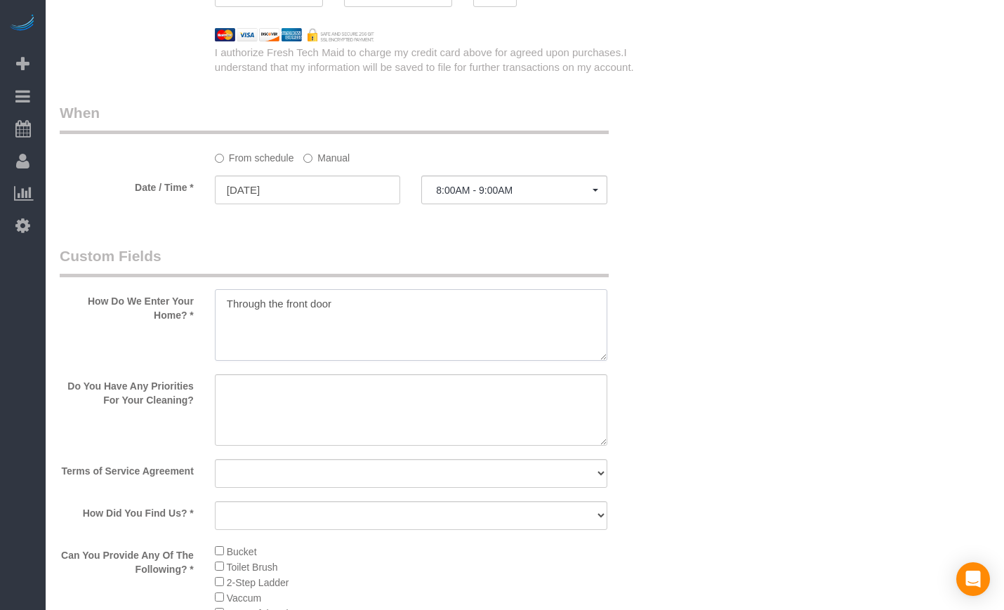
type textarea "Through the front door"
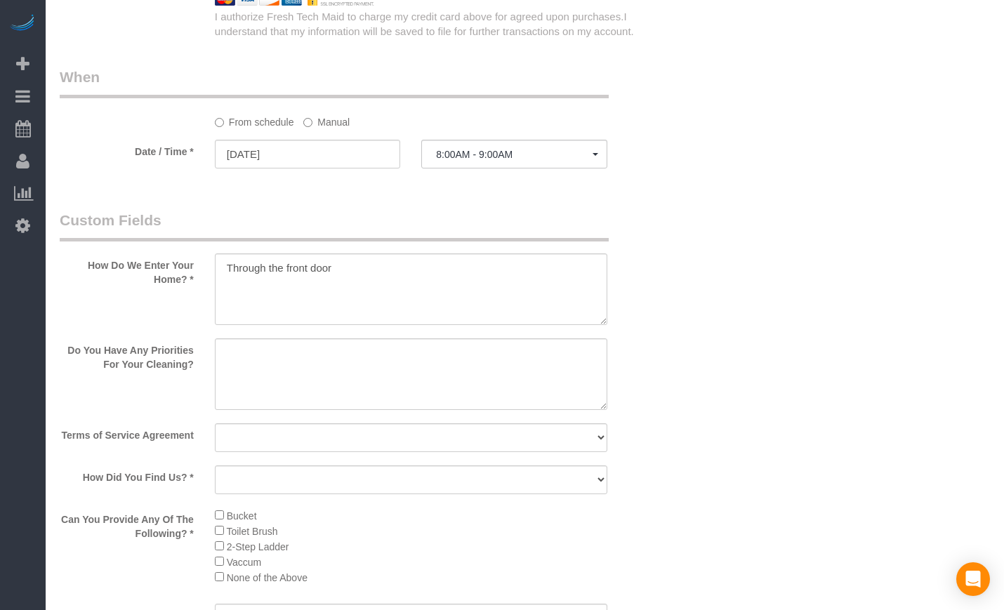
scroll to position [1756, 0]
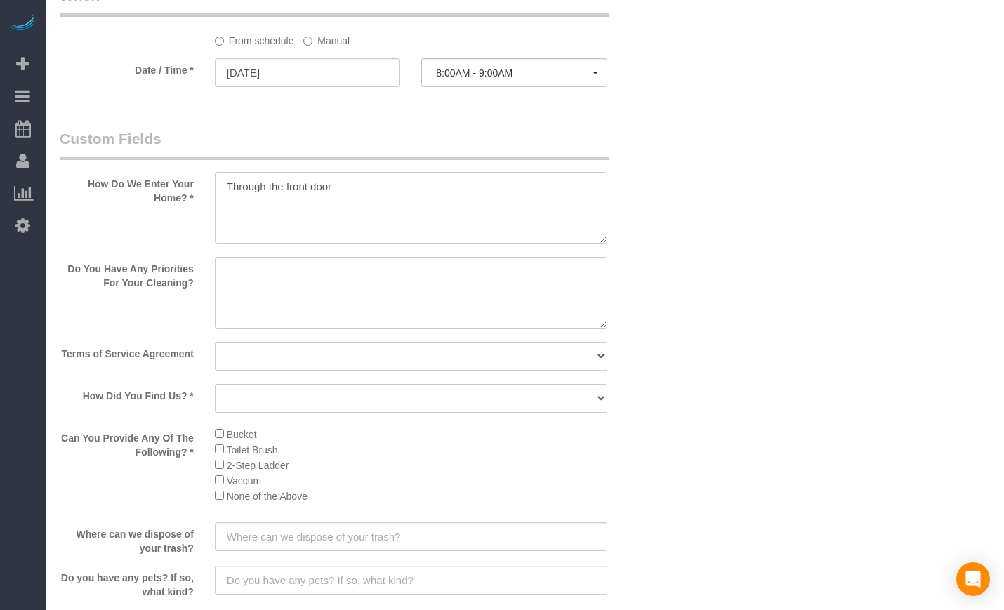
click at [313, 300] on textarea at bounding box center [411, 293] width 393 height 72
click at [312, 354] on select "Yes, I agree to the Terms of Service and Privacy Policy. No. I disagree with th…" at bounding box center [411, 356] width 393 height 29
click at [307, 301] on textarea at bounding box center [411, 293] width 393 height 72
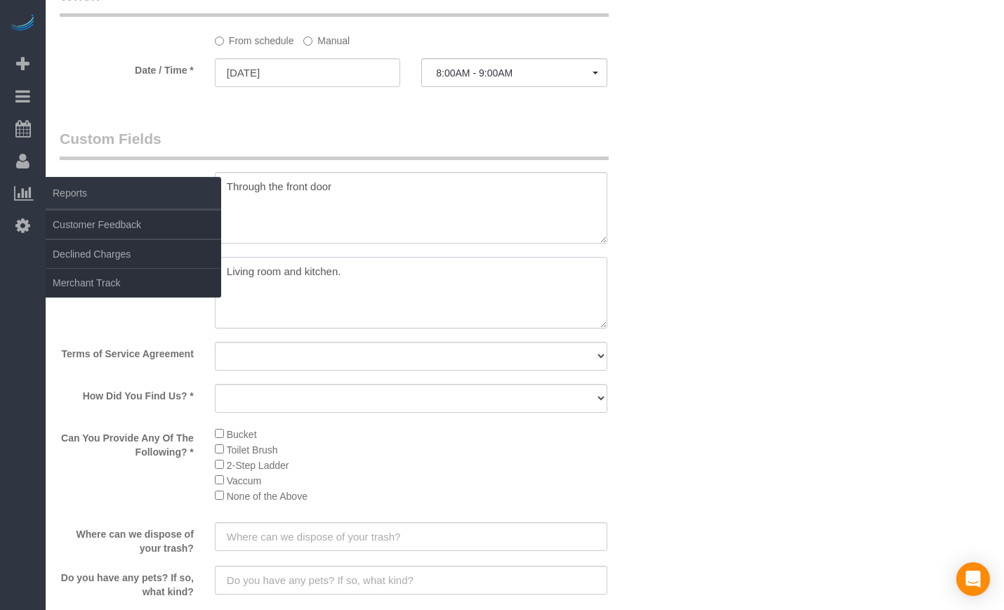
type textarea "Living room and kitchen."
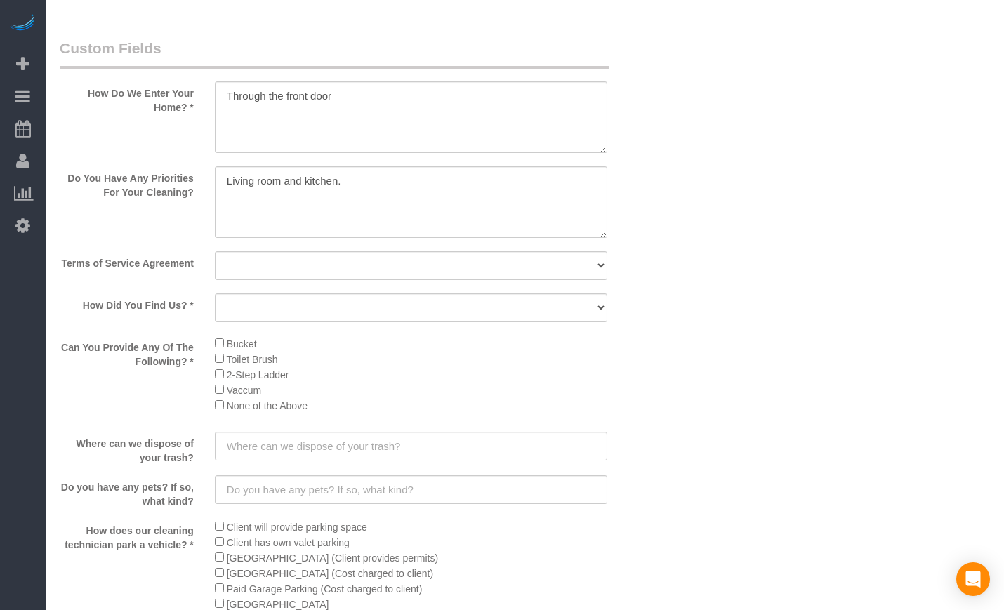
scroll to position [1873, 0]
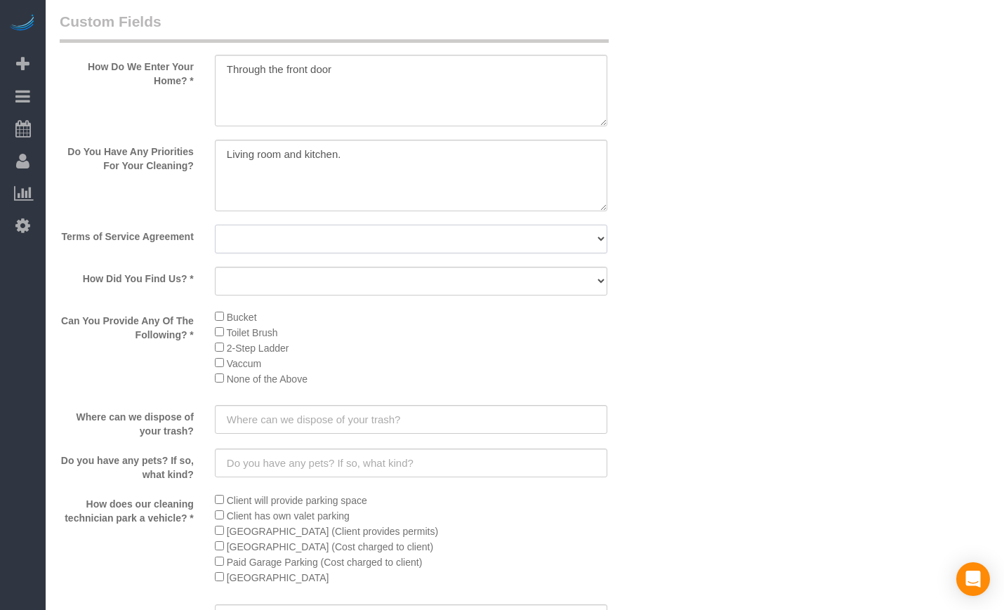
click at [376, 246] on select "Yes, I agree to the Terms of Service and Privacy Policy. No. I disagree with th…" at bounding box center [411, 239] width 393 height 29
click at [377, 246] on select "Yes, I agree to the Terms of Service and Privacy Policy. No. I disagree with th…" at bounding box center [411, 239] width 393 height 29
click at [430, 250] on select "Yes, I agree to the Terms of Service and Privacy Policy. No. I disagree with th…" at bounding box center [411, 239] width 393 height 29
drag, startPoint x: 400, startPoint y: 278, endPoint x: 386, endPoint y: 285, distance: 15.1
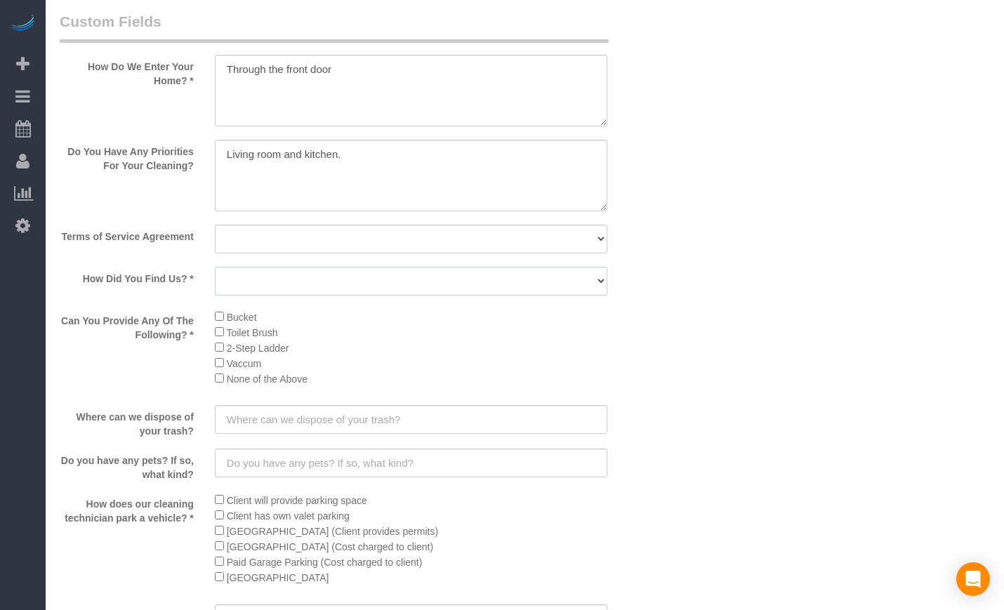
click at [400, 278] on select "Yelp Google Facebook Pinterest Alternative Social Media SMS Message Email Best …" at bounding box center [411, 281] width 393 height 29
select select "number:58"
click at [215, 267] on select "Yelp Google Facebook Pinterest Alternative Social Media SMS Message Email Best …" at bounding box center [411, 281] width 393 height 29
click at [303, 418] on input "text" at bounding box center [411, 419] width 393 height 29
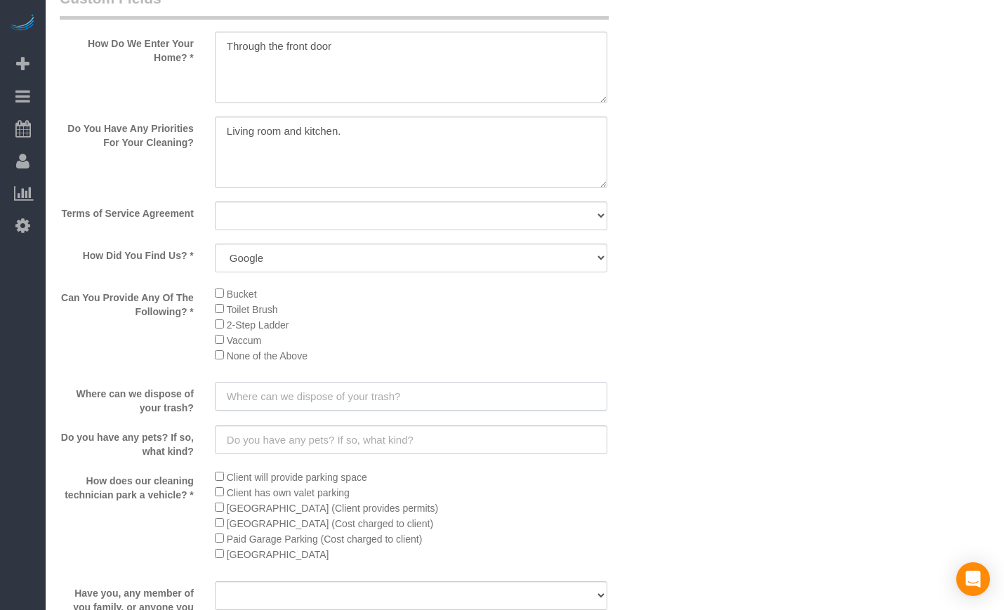
scroll to position [1989, 0]
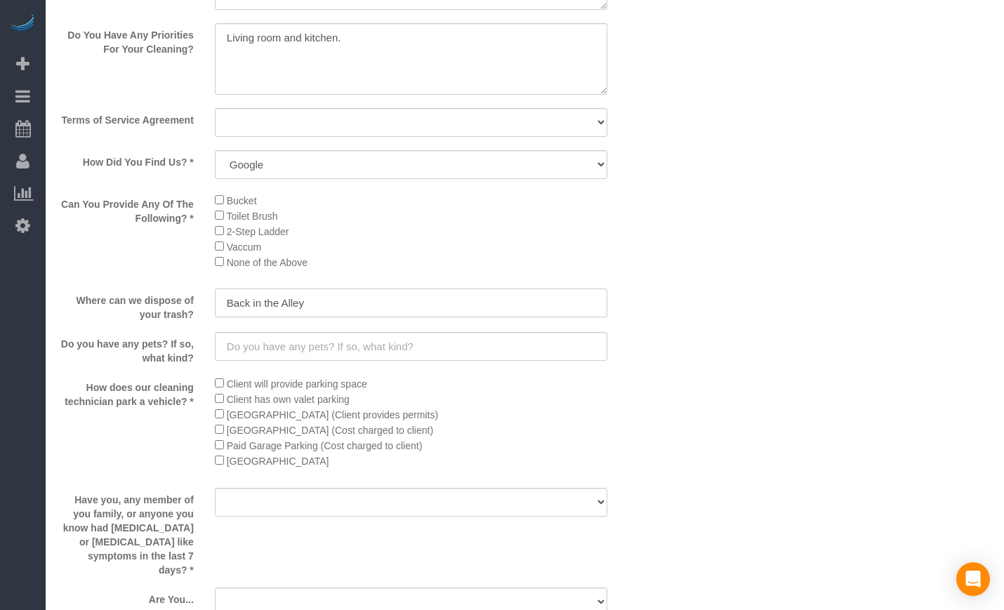
click at [284, 294] on input "Back in the Alley" at bounding box center [411, 303] width 393 height 29
click at [287, 301] on input "Back in the Alley" at bounding box center [411, 303] width 393 height 29
type input "Back in the alley"
click at [357, 333] on input "text" at bounding box center [411, 346] width 393 height 29
type input "!"
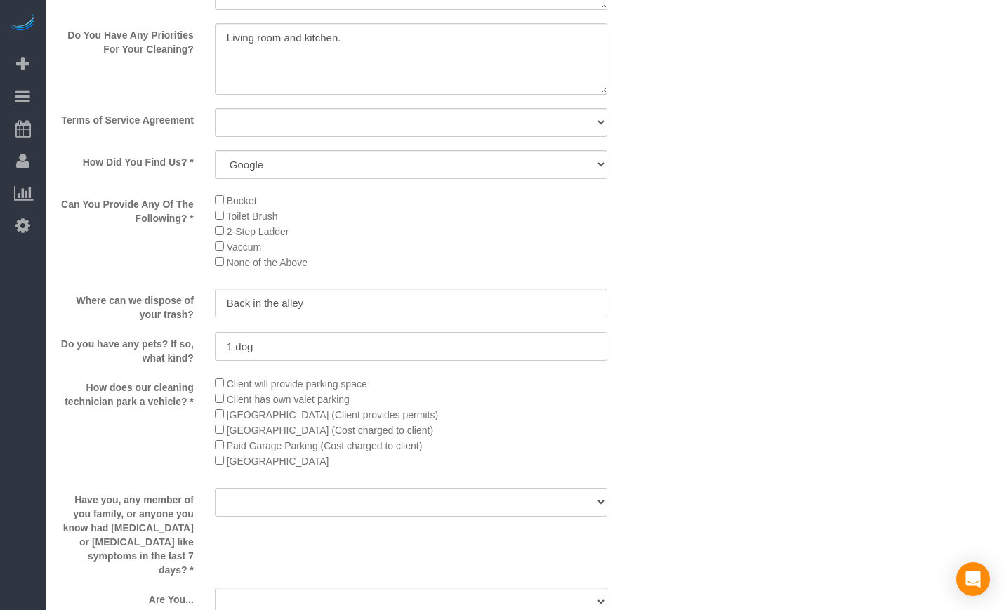
type input "1 dog"
drag, startPoint x: 288, startPoint y: 343, endPoint x: 203, endPoint y: 353, distance: 85.5
click at [203, 353] on div "Do you have any pets? If so, what kind? 1 dog" at bounding box center [359, 348] width 620 height 33
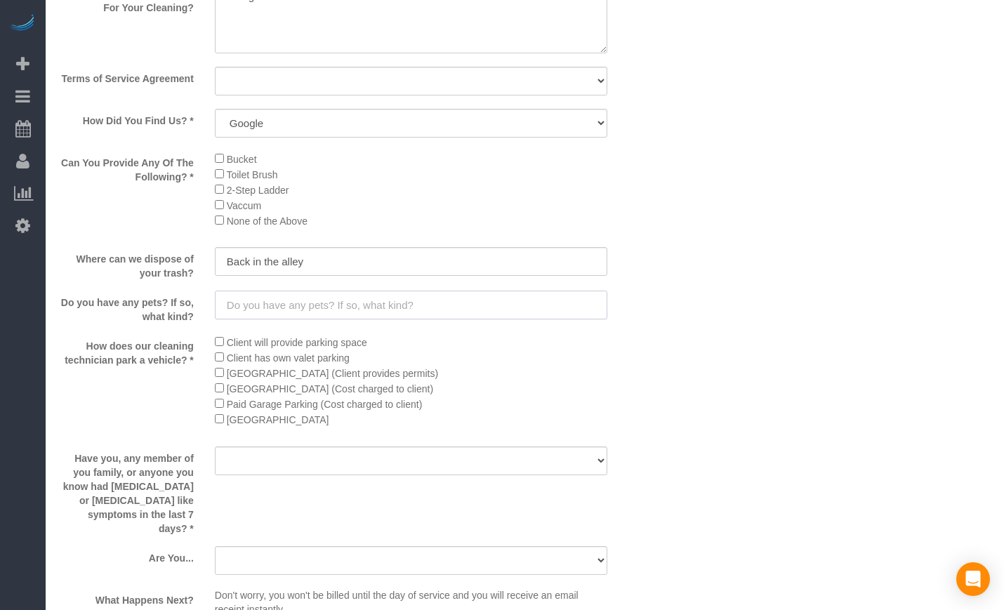
scroll to position [2107, 0]
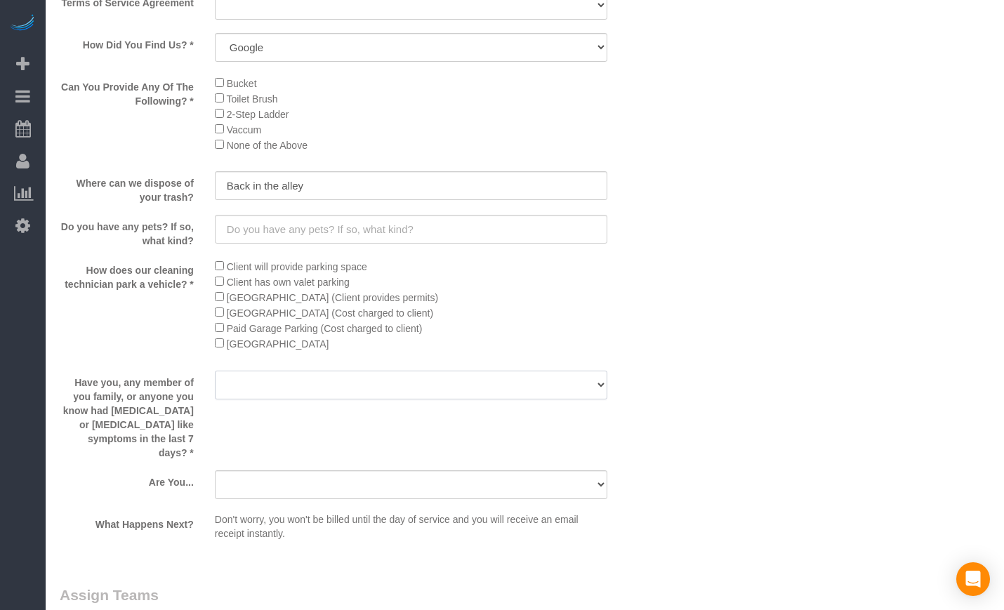
click at [292, 382] on select "Yes No" at bounding box center [411, 385] width 393 height 29
select select "number:139"
click at [215, 371] on select "Yes No" at bounding box center [411, 385] width 393 height 29
click at [253, 474] on select "A parent with kids living at home. A parent with kids out of home. A person loo…" at bounding box center [411, 484] width 393 height 29
select select "number:106"
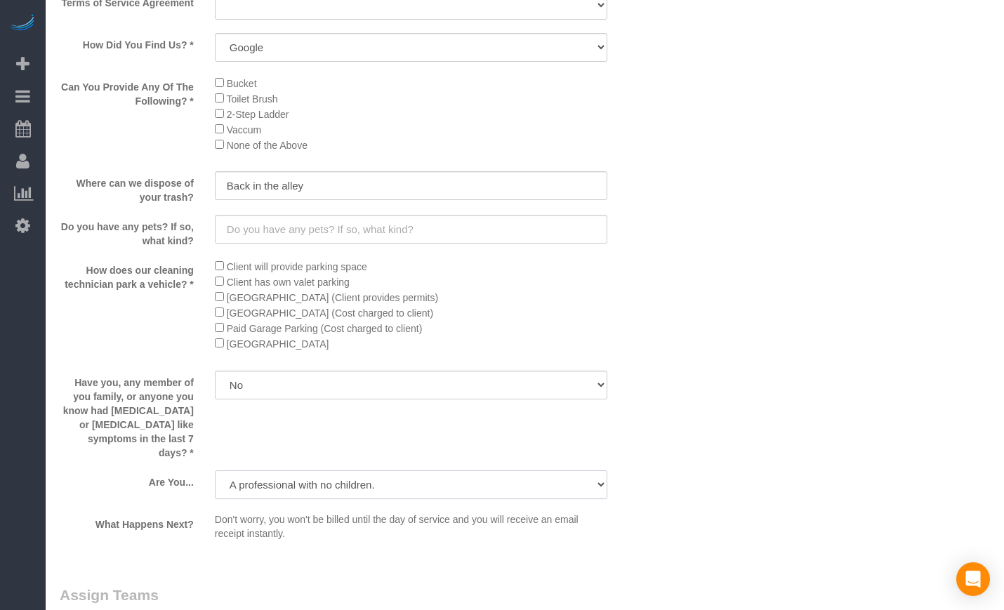
click at [215, 470] on select "A parent with kids living at home. A parent with kids out of home. A person loo…" at bounding box center [411, 484] width 393 height 29
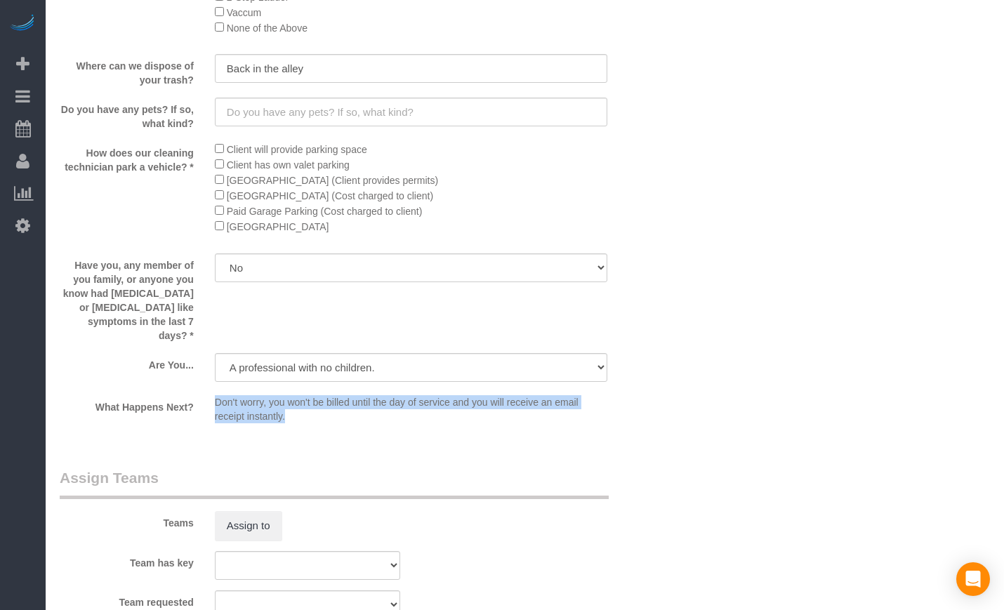
drag, startPoint x: 209, startPoint y: 387, endPoint x: 321, endPoint y: 401, distance: 113.2
click at [321, 401] on div "Don't worry, you won't be billed until the day of service and you will receive …" at bounding box center [411, 412] width 414 height 34
click at [318, 414] on div "Don't worry, you won't be billed until the day of service and you will receive …" at bounding box center [411, 412] width 414 height 34
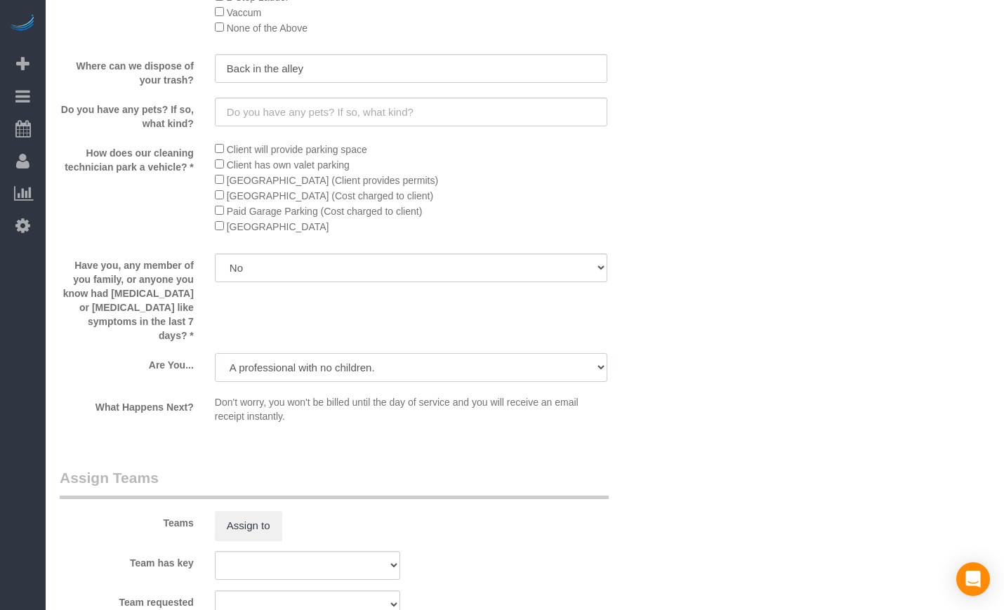
click at [360, 353] on select "A parent with kids living at home. A parent with kids out of home. A person loo…" at bounding box center [411, 367] width 393 height 29
click at [215, 353] on select "A parent with kids living at home. A parent with kids out of home. A person loo…" at bounding box center [411, 367] width 393 height 29
click at [339, 395] on p "Don't worry, you won't be billed until the day of service and you will receive …" at bounding box center [411, 409] width 393 height 28
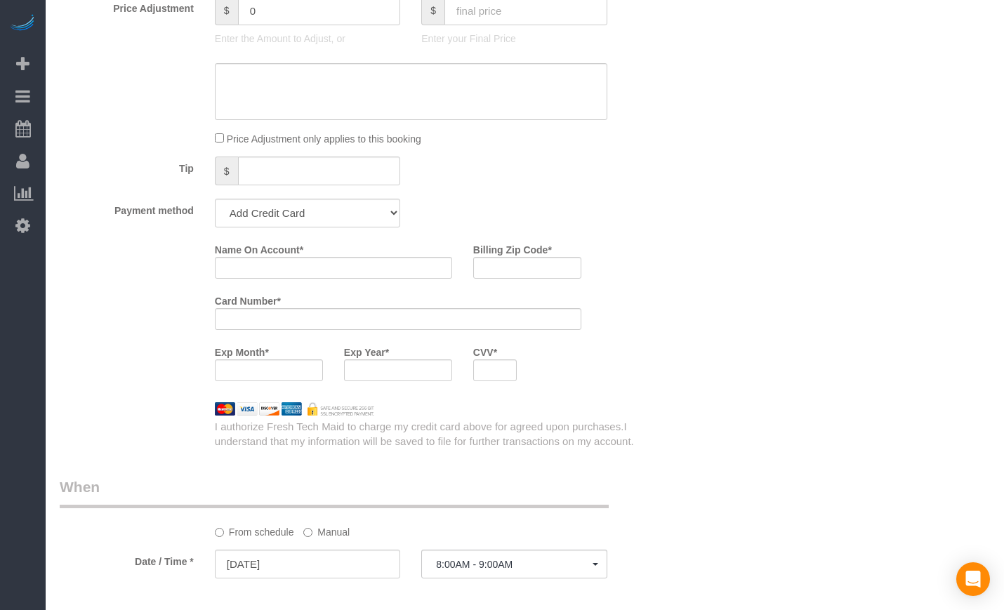
scroll to position [1227, 0]
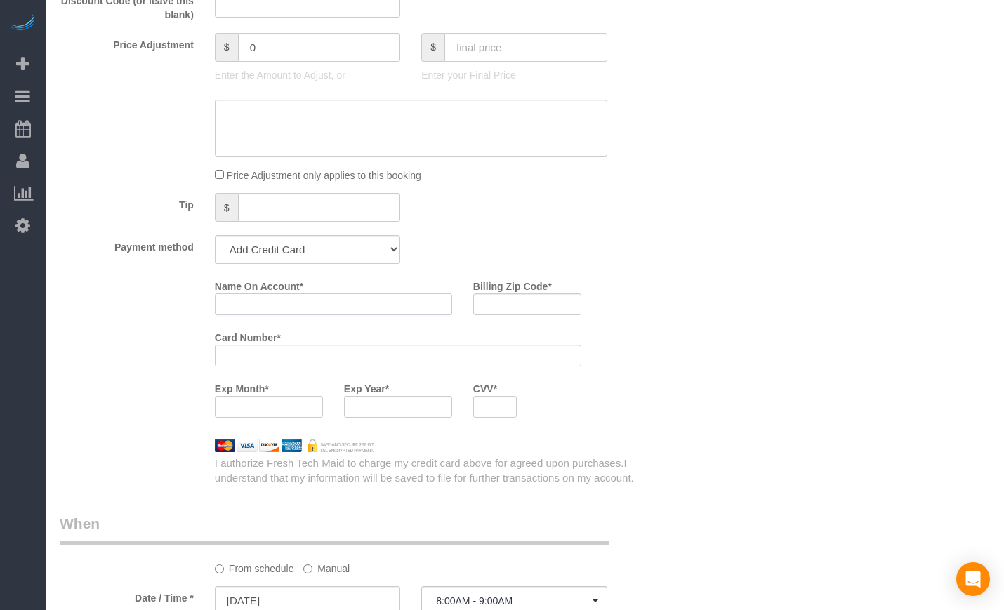
click at [287, 299] on input "Name On Account *" at bounding box center [333, 305] width 237 height 22
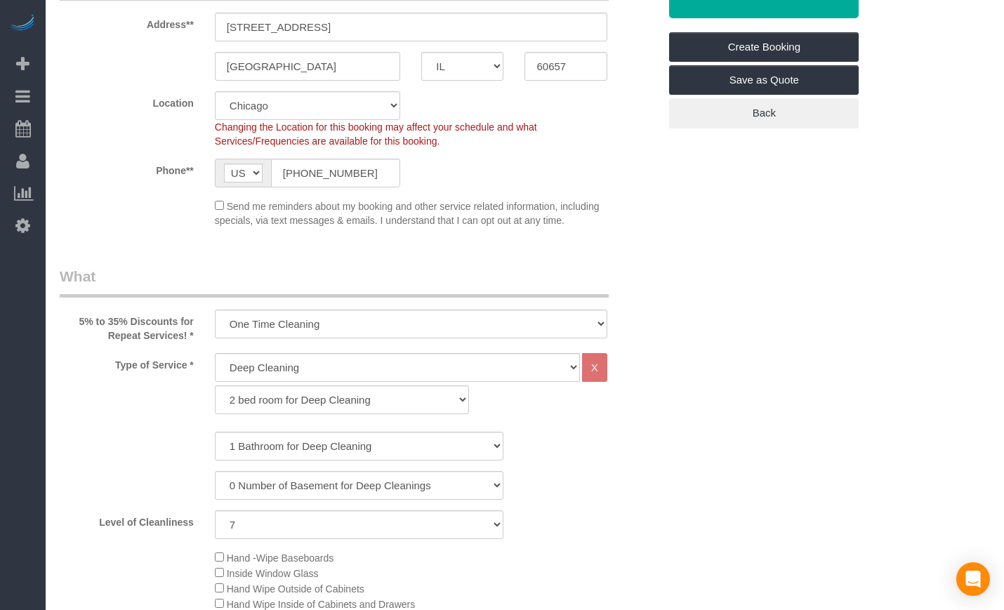
scroll to position [0, 0]
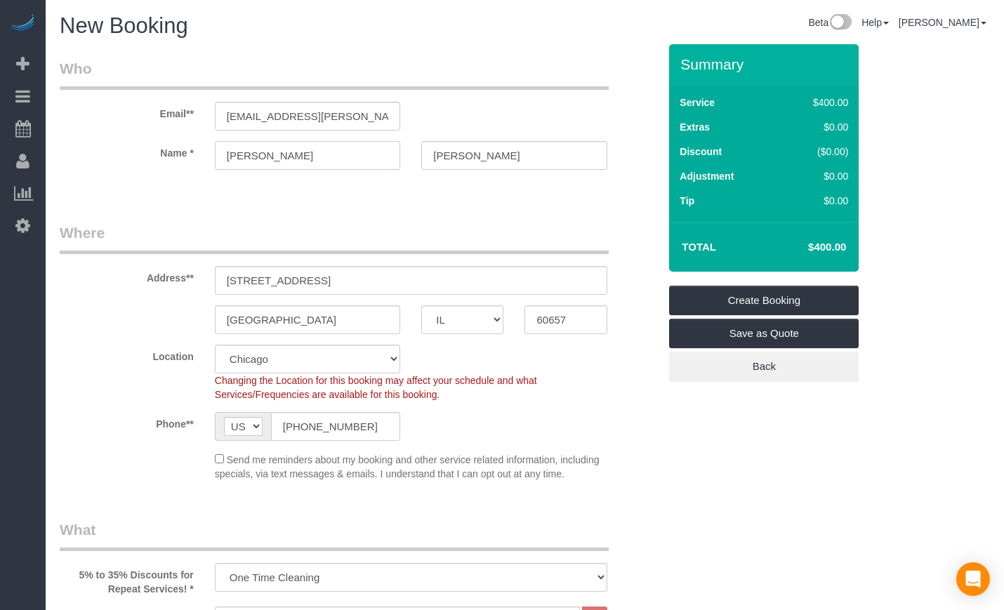
drag, startPoint x: 117, startPoint y: 159, endPoint x: 78, endPoint y: 159, distance: 38.6
click at [79, 159] on div "Name * Claire Deshotels" at bounding box center [359, 155] width 620 height 29
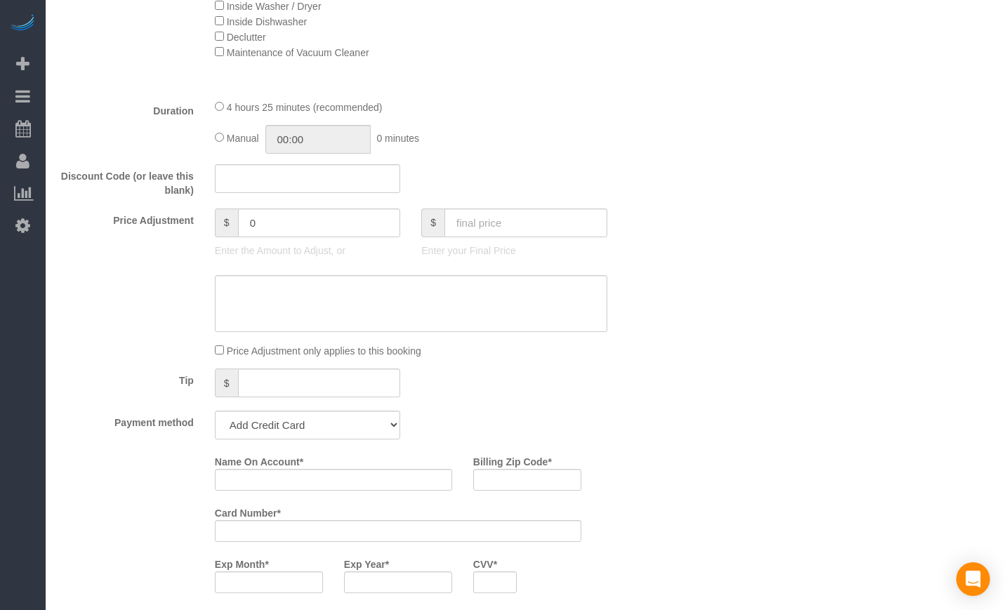
scroll to position [1287, 0]
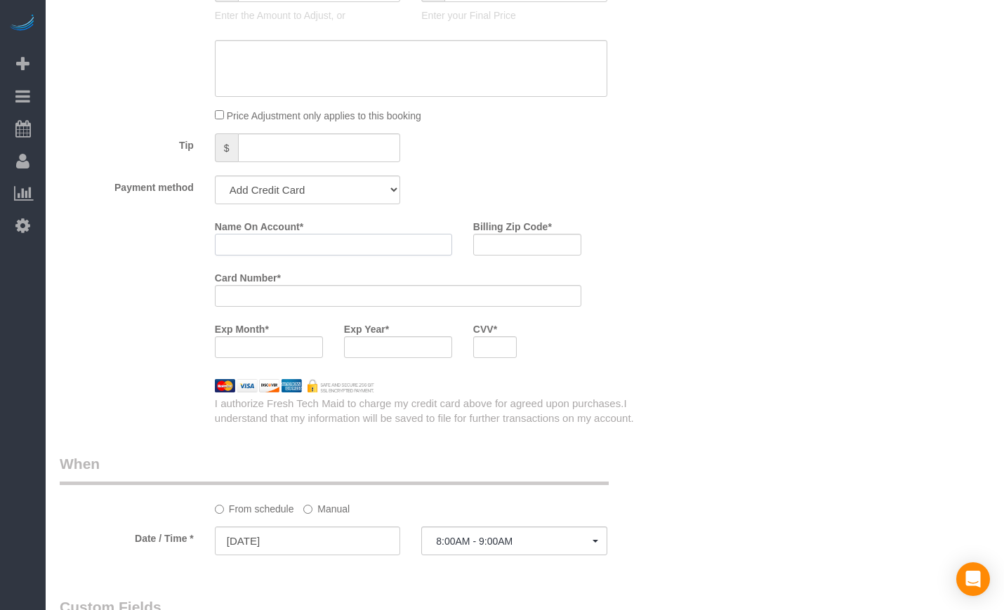
click at [289, 237] on input "Name On Account *" at bounding box center [333, 245] width 237 height 22
paste input "Claire"
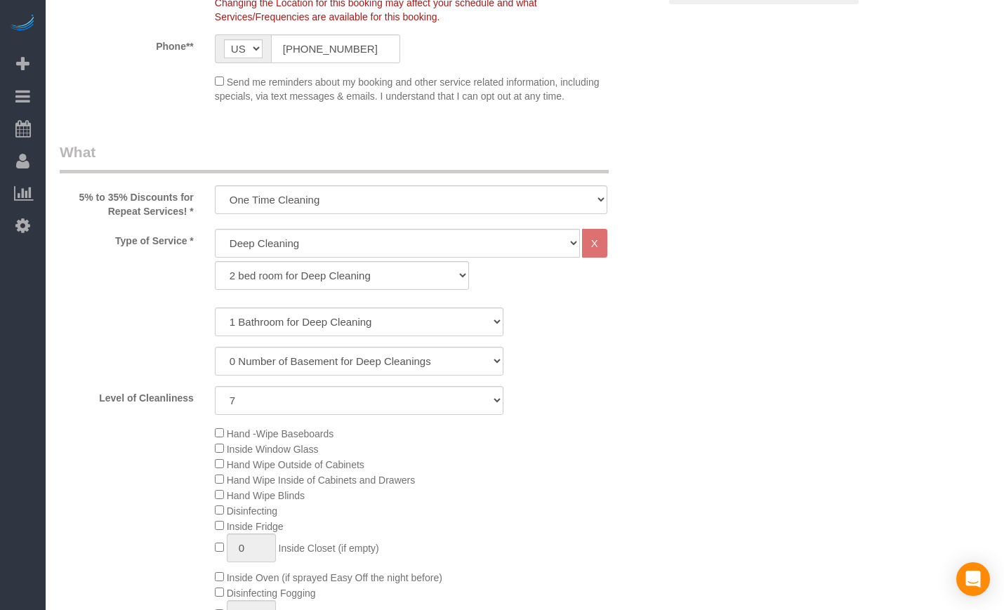
scroll to position [0, 0]
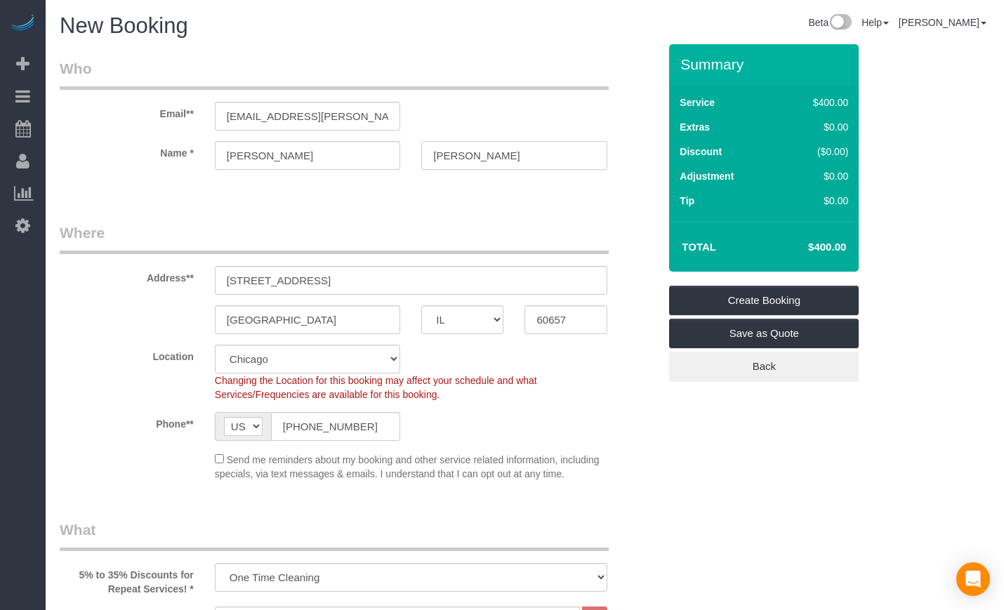
click at [523, 157] on input "Deshotels" at bounding box center [513, 155] width 185 height 29
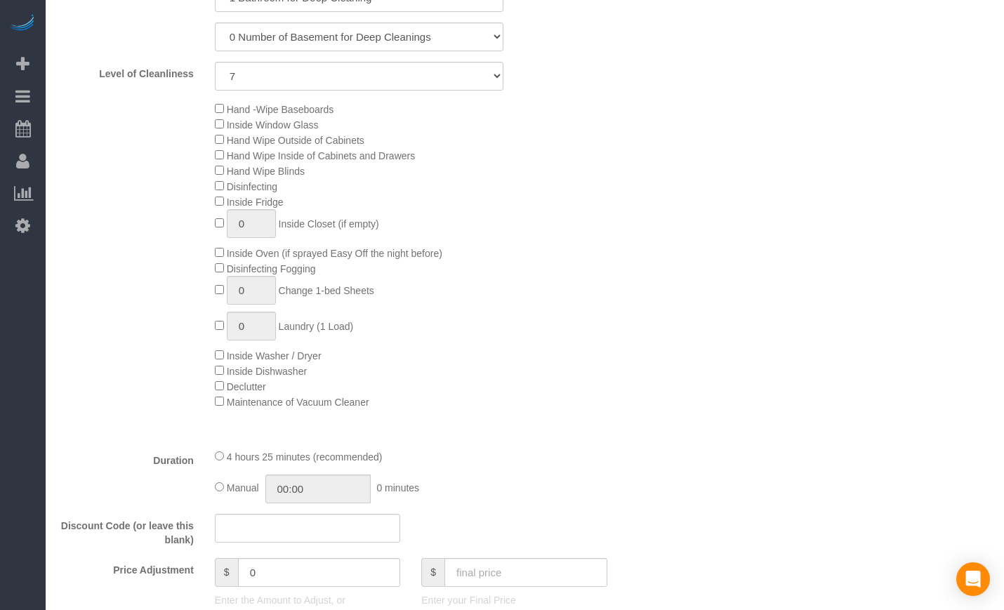
scroll to position [1171, 0]
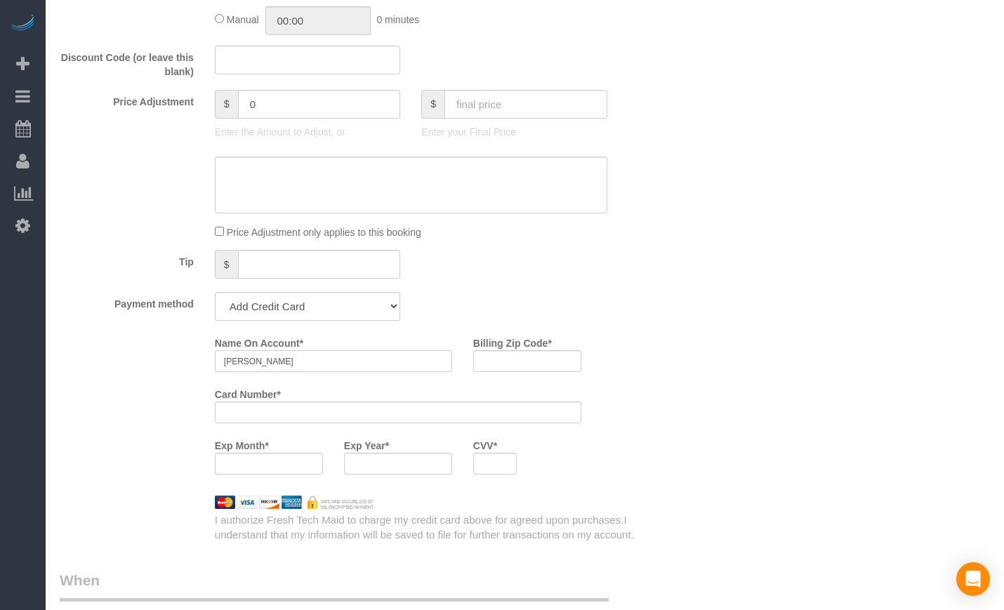
click at [362, 358] on input "Claire" at bounding box center [333, 361] width 237 height 22
paste input "Deshotels"
type input "Claire Deshotels"
click at [511, 358] on input "Billing Zip Code *" at bounding box center [527, 361] width 108 height 22
paste input "60657"
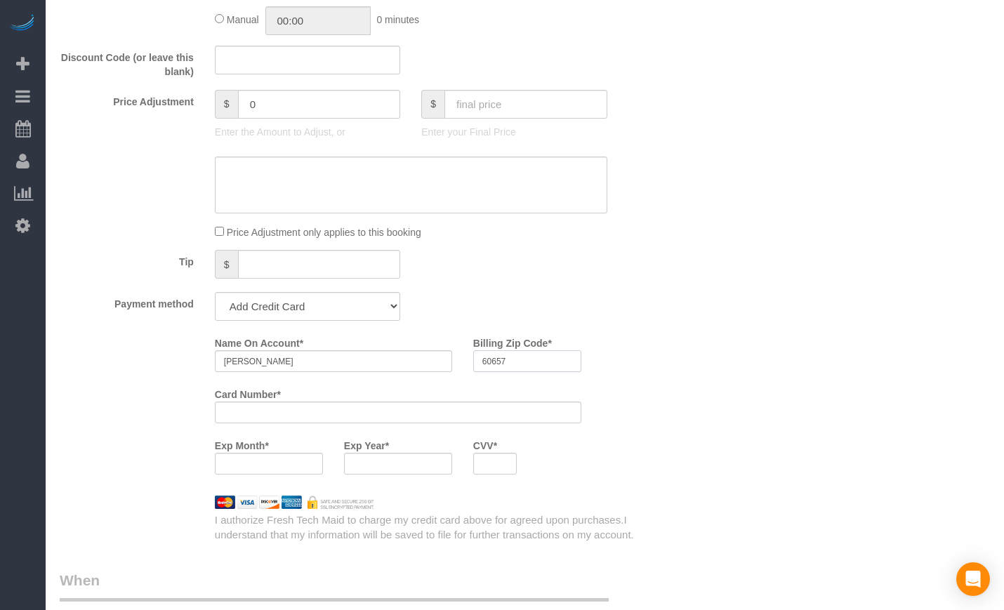
type input "60657"
click at [256, 419] on div at bounding box center [398, 413] width 367 height 22
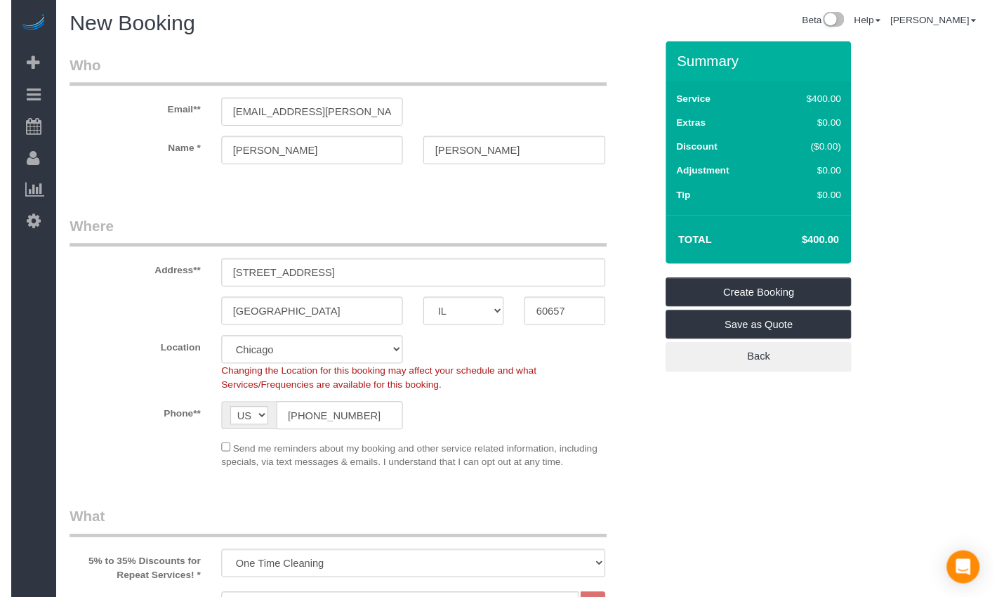
scroll to position [0, 0]
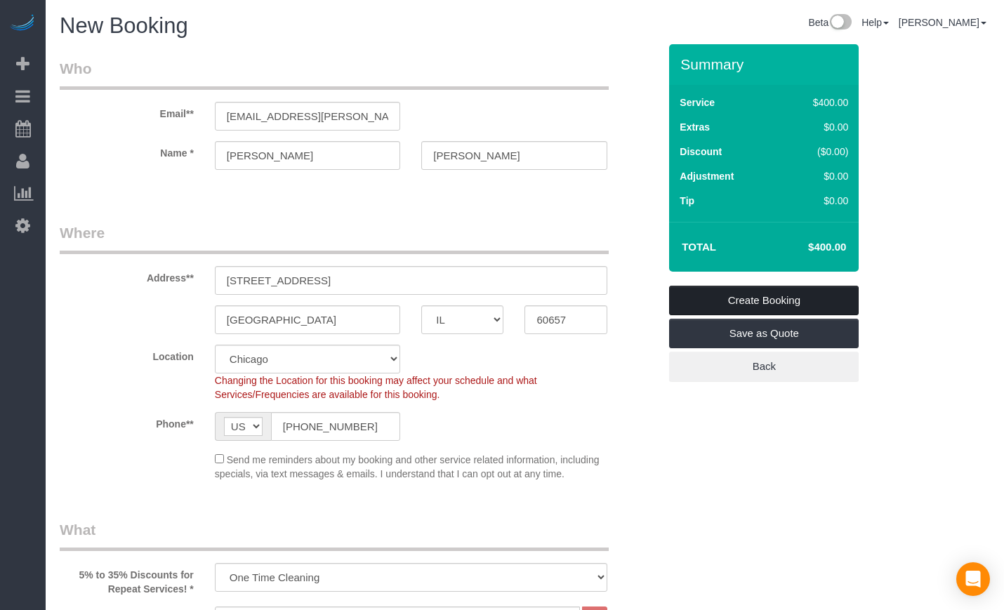
click at [811, 298] on link "Create Booking" at bounding box center [764, 300] width 190 height 29
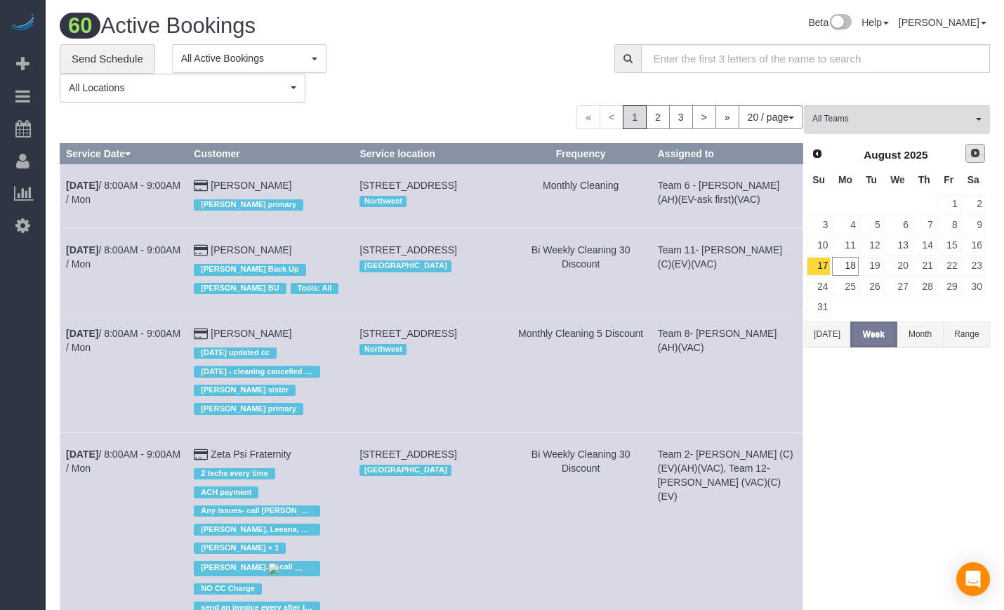
click at [974, 152] on span "Next" at bounding box center [975, 152] width 11 height 11
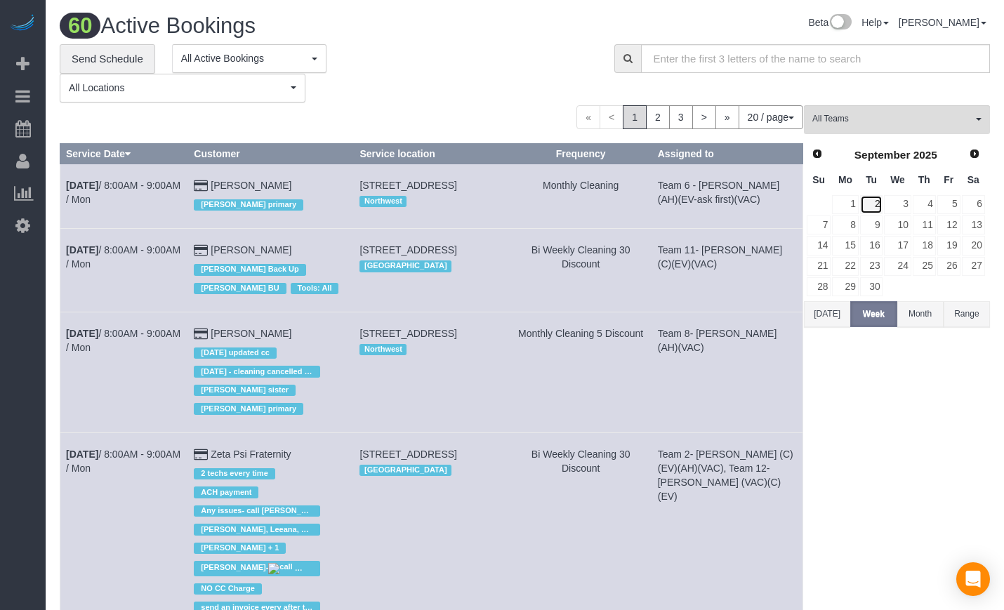
click at [876, 205] on link "2" at bounding box center [871, 204] width 23 height 19
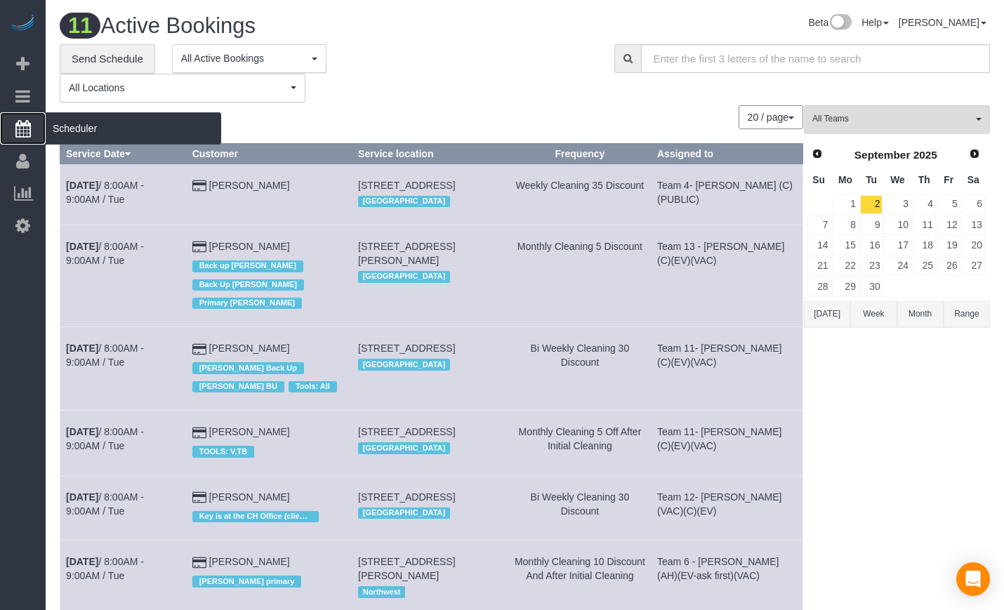
click at [71, 132] on span "Scheduler" at bounding box center [134, 128] width 176 height 32
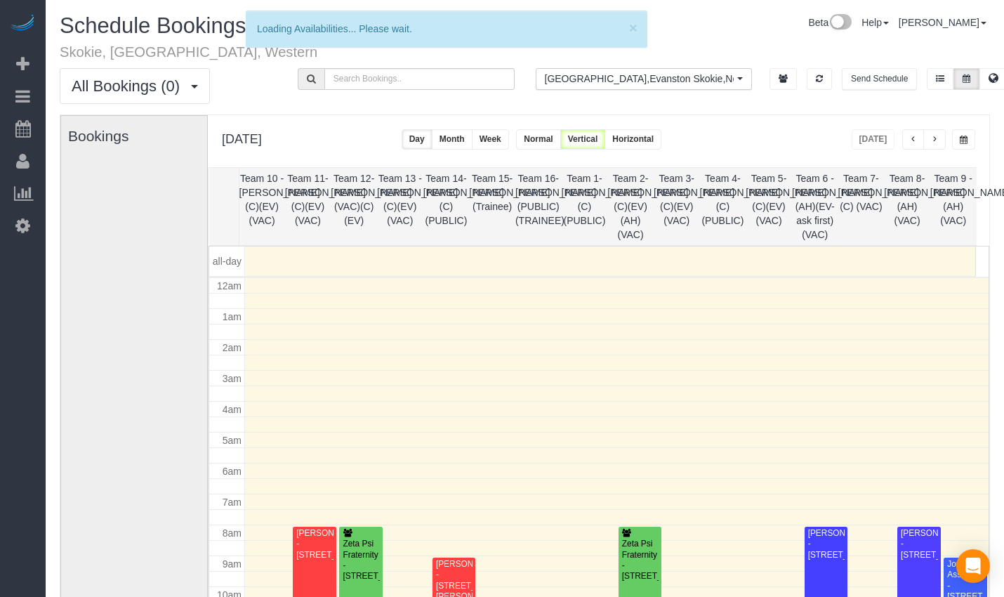
scroll to position [186, 0]
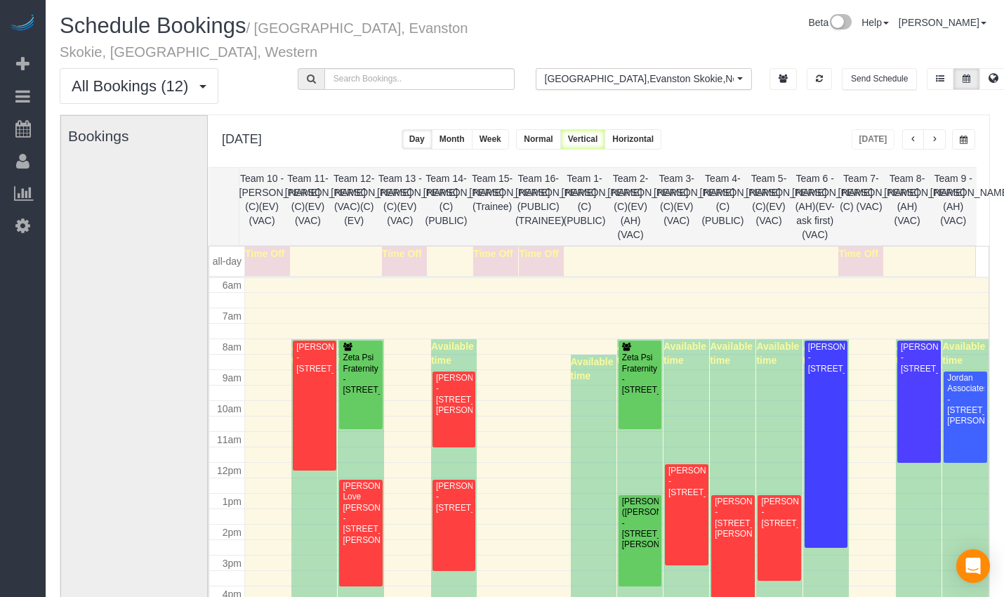
click at [967, 145] on button "button" at bounding box center [963, 139] width 23 height 20
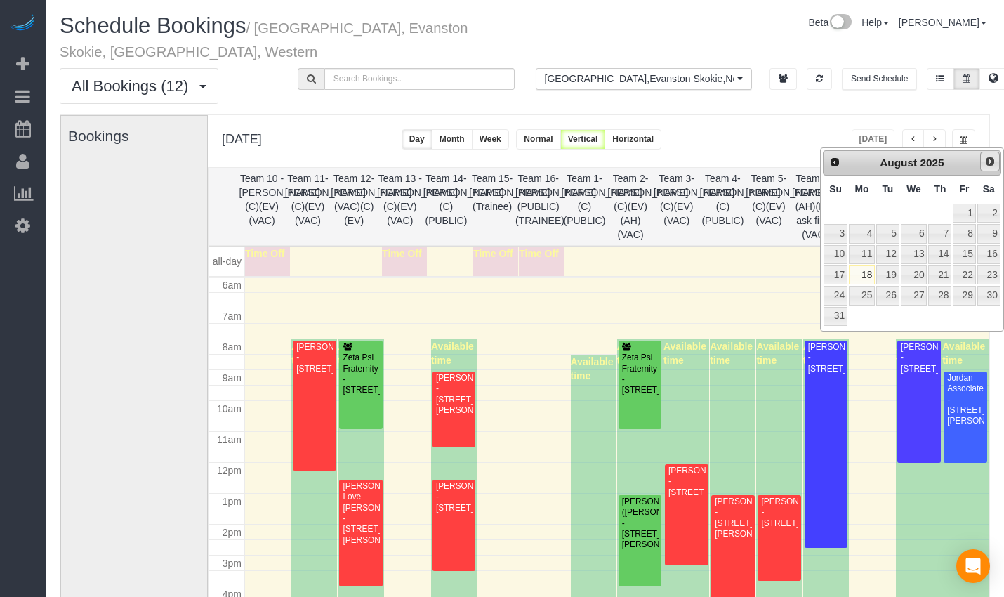
click at [985, 166] on span "Next" at bounding box center [989, 161] width 11 height 11
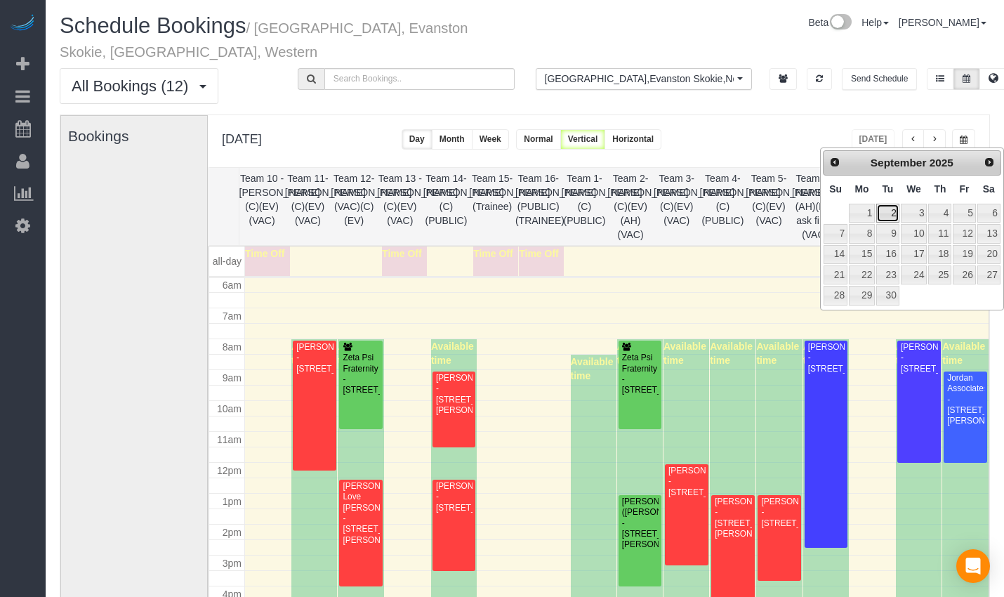
click at [897, 206] on link "2" at bounding box center [887, 213] width 22 height 19
type input "**********"
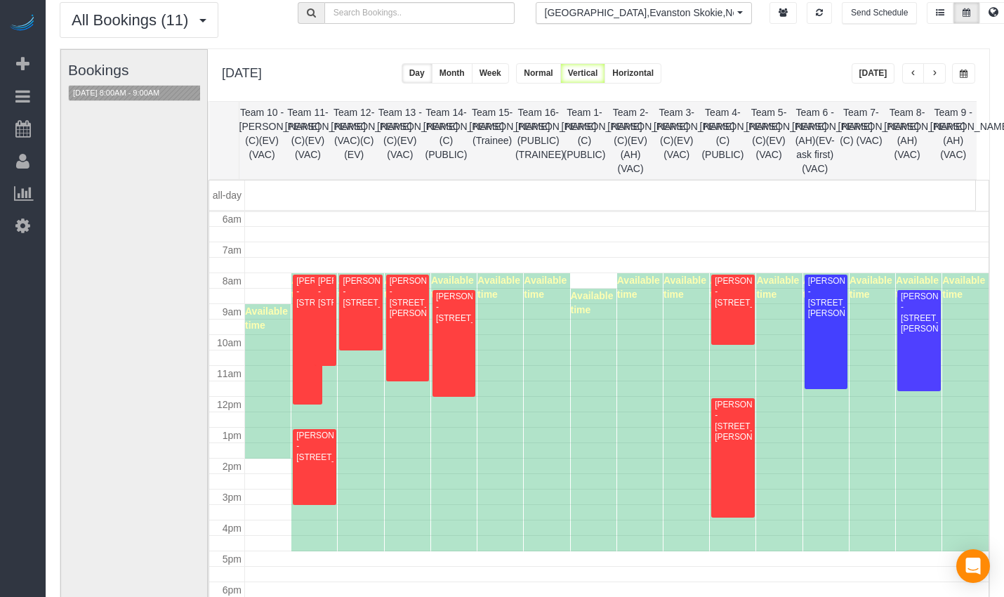
scroll to position [68, 0]
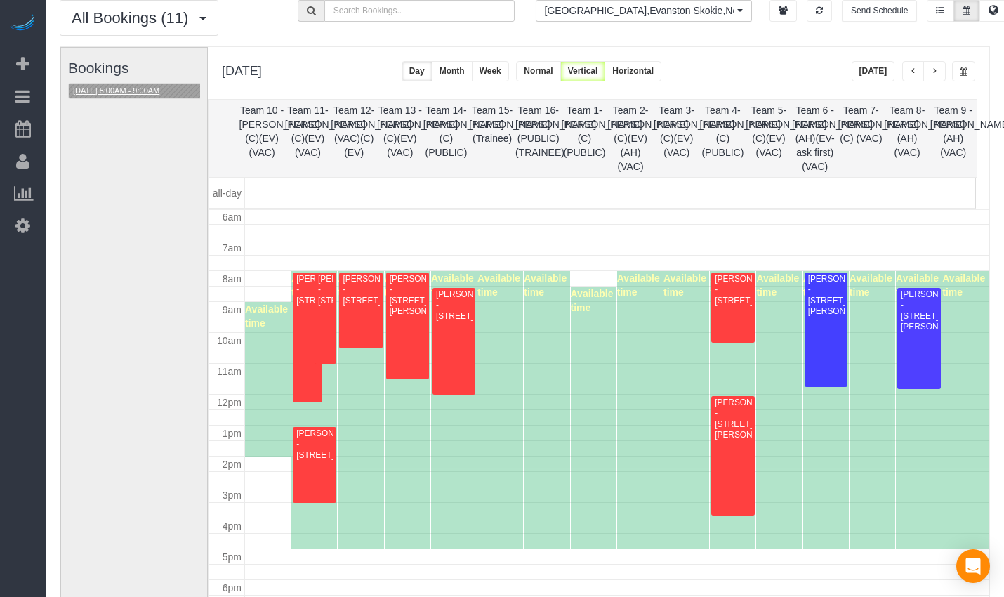
click at [112, 89] on button "09/02/2025 8:00AM - 9:00AM" at bounding box center [116, 91] width 95 height 15
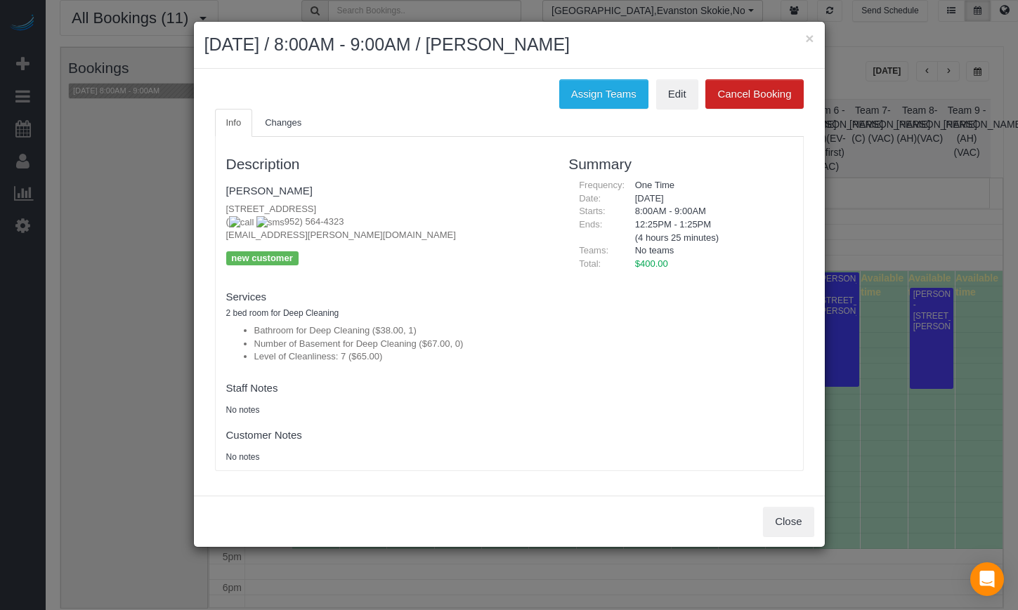
click at [819, 37] on div "× September 02, 2025 / 8:00AM - 9:00AM / Claire Deshotels" at bounding box center [509, 45] width 631 height 47
click at [812, 37] on button "×" at bounding box center [809, 38] width 8 height 15
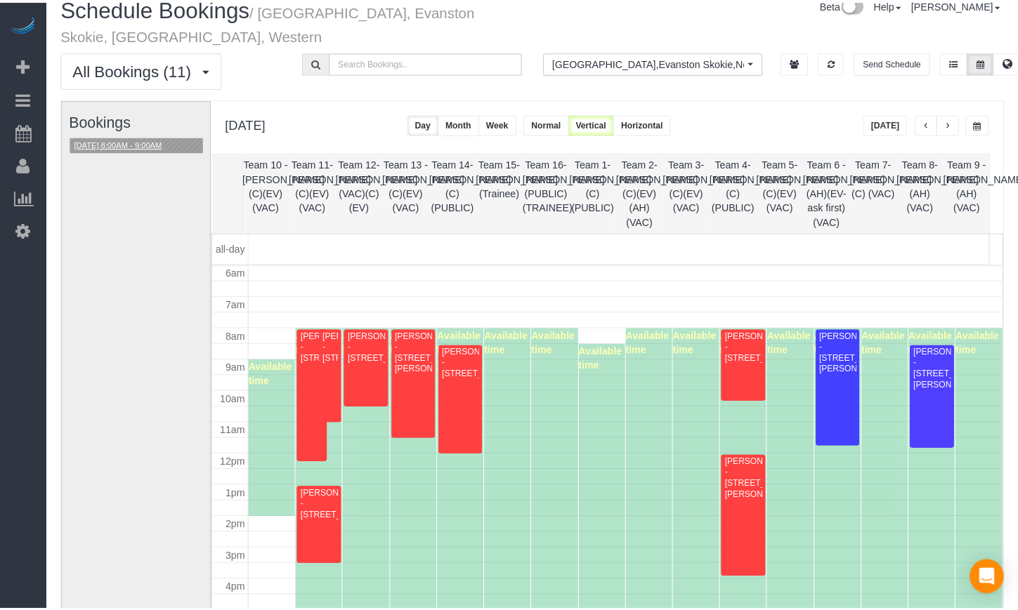
scroll to position [0, 0]
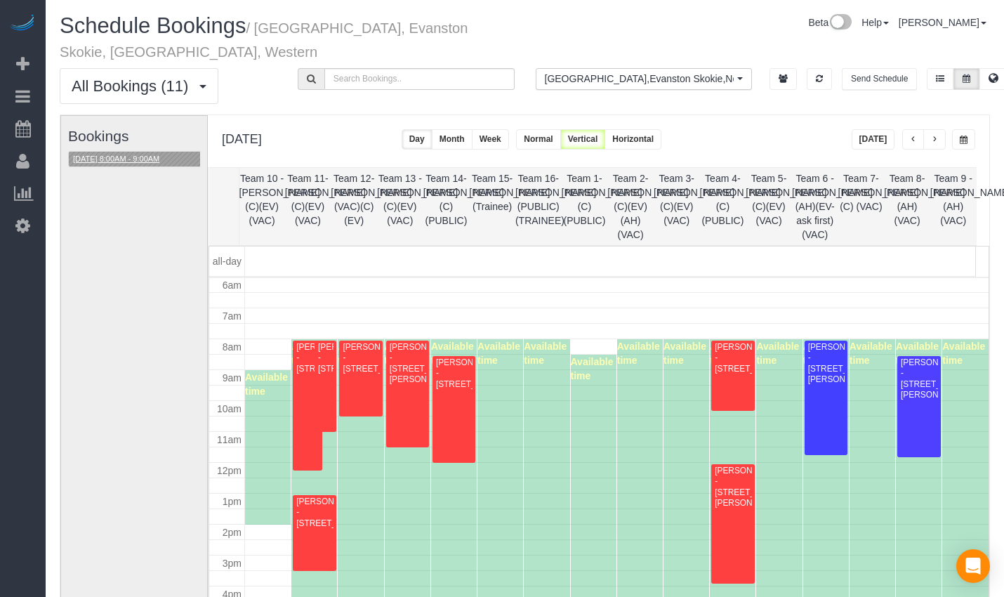
click at [137, 162] on button "09/02/2025 8:00AM - 9:00AM" at bounding box center [116, 159] width 95 height 15
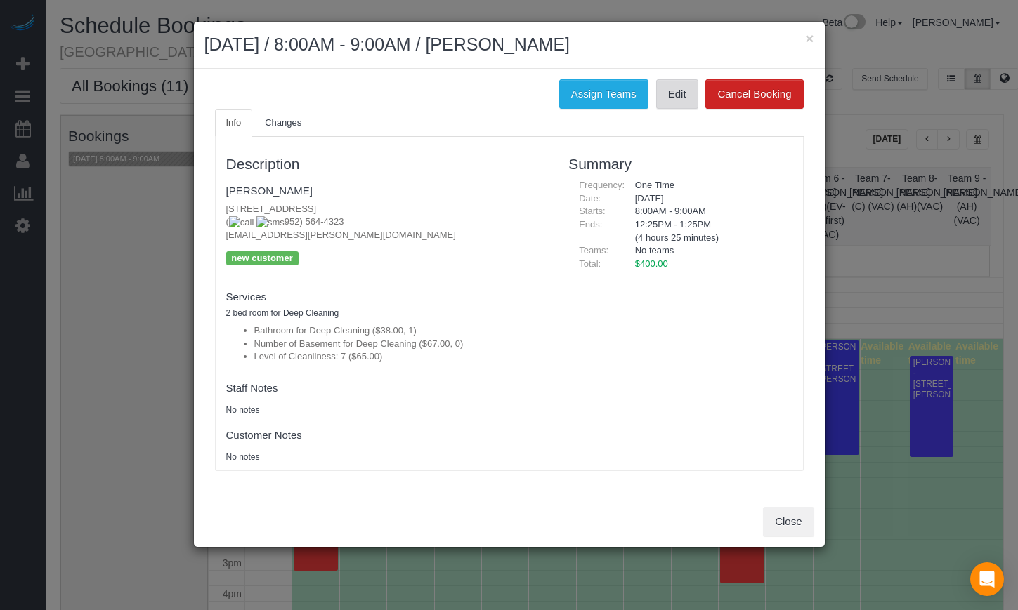
click at [683, 96] on link "Edit" at bounding box center [677, 93] width 42 height 29
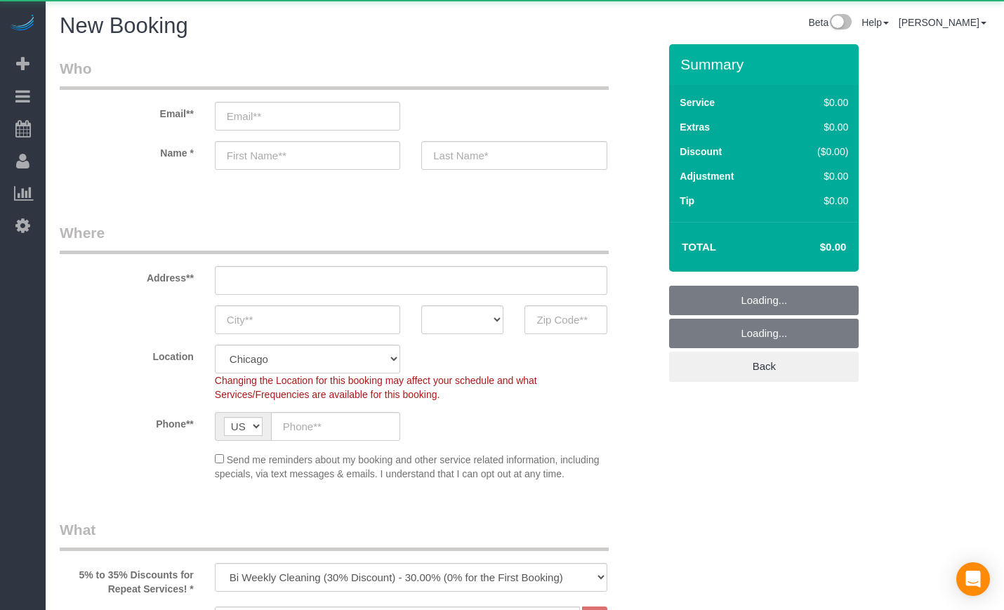
select select "512"
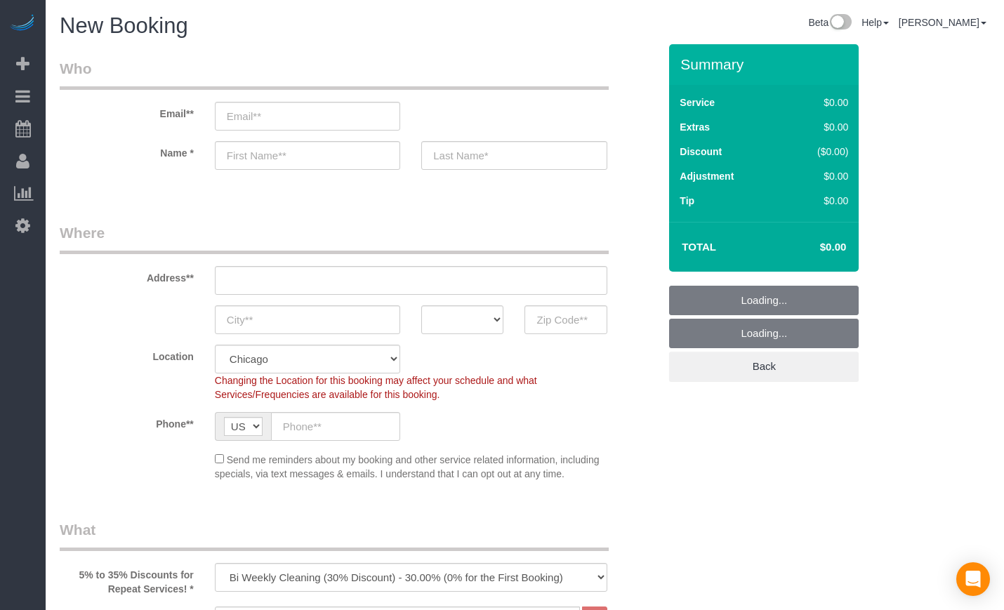
select select "object:1003"
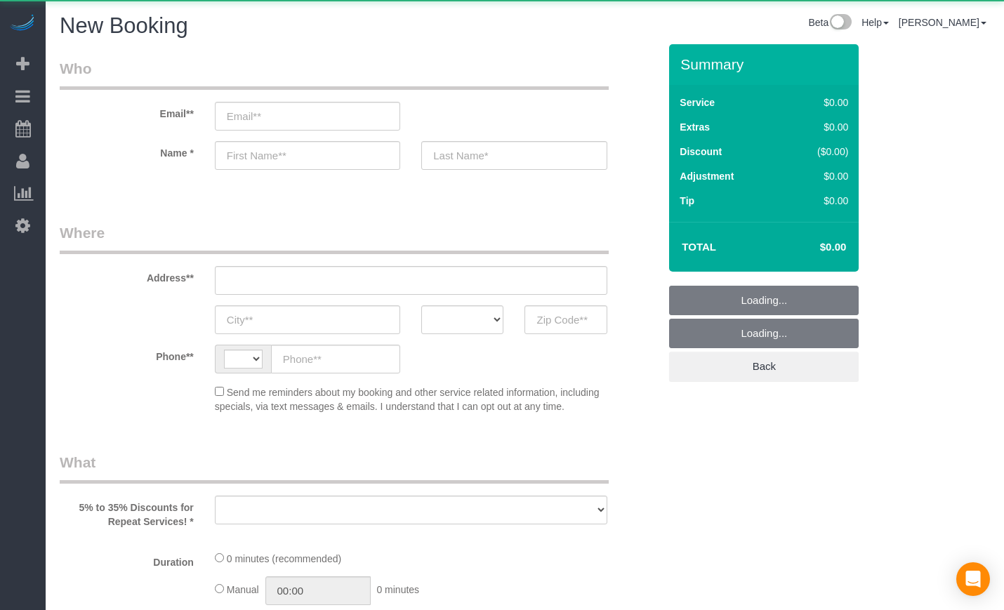
select select "string:[GEOGRAPHIC_DATA]"
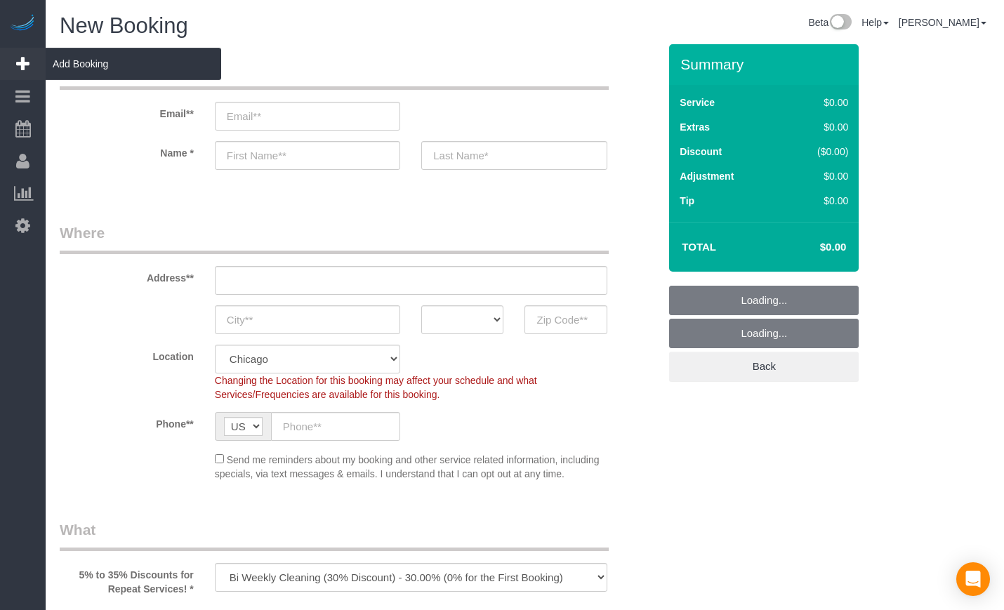
select select "object:858"
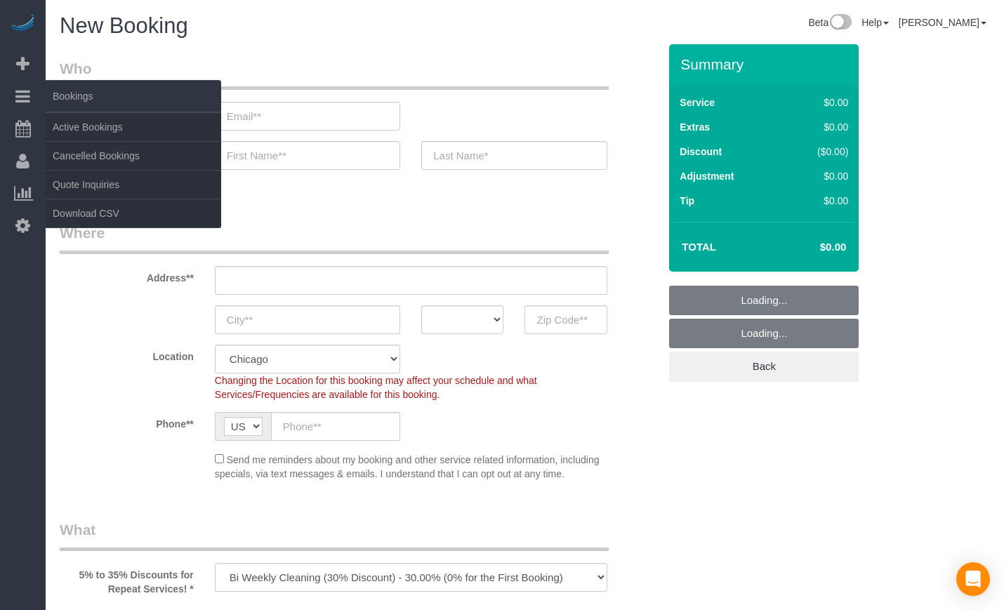
select select "512"
click at [20, 101] on icon at bounding box center [22, 96] width 15 height 17
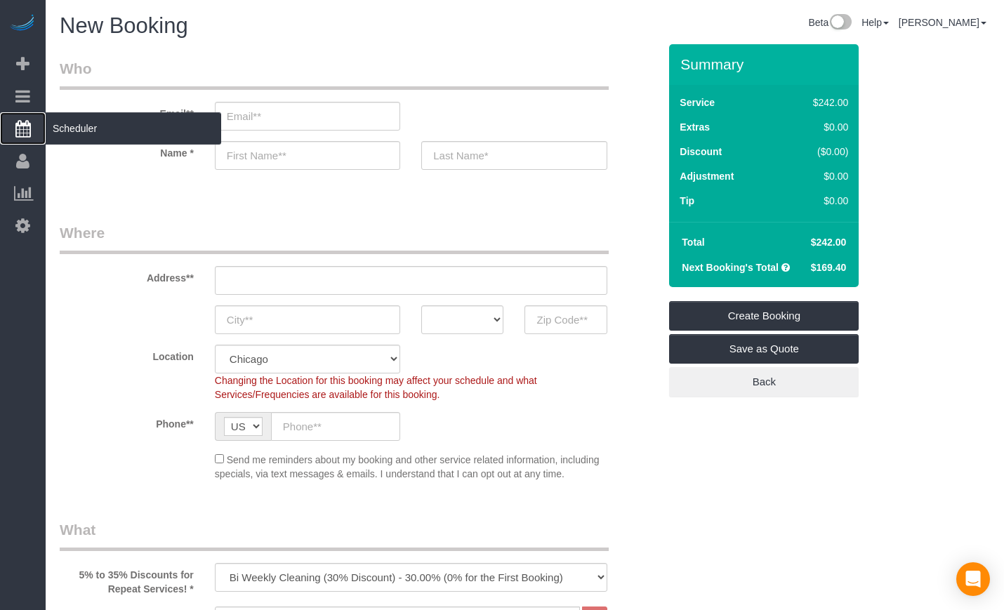
click at [20, 131] on icon at bounding box center [22, 128] width 15 height 17
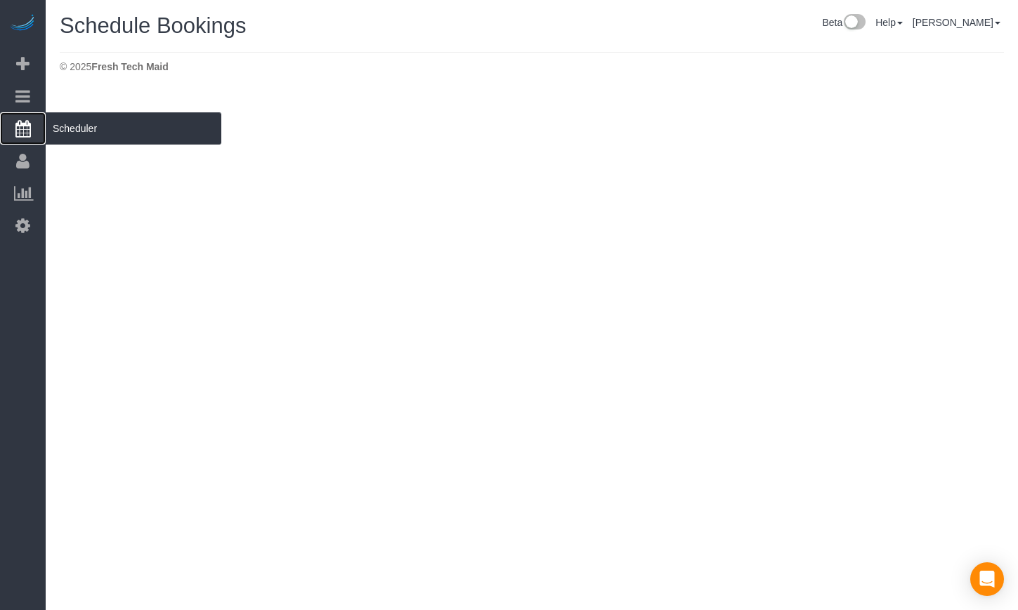
click at [101, 116] on span "Scheduler" at bounding box center [134, 128] width 176 height 32
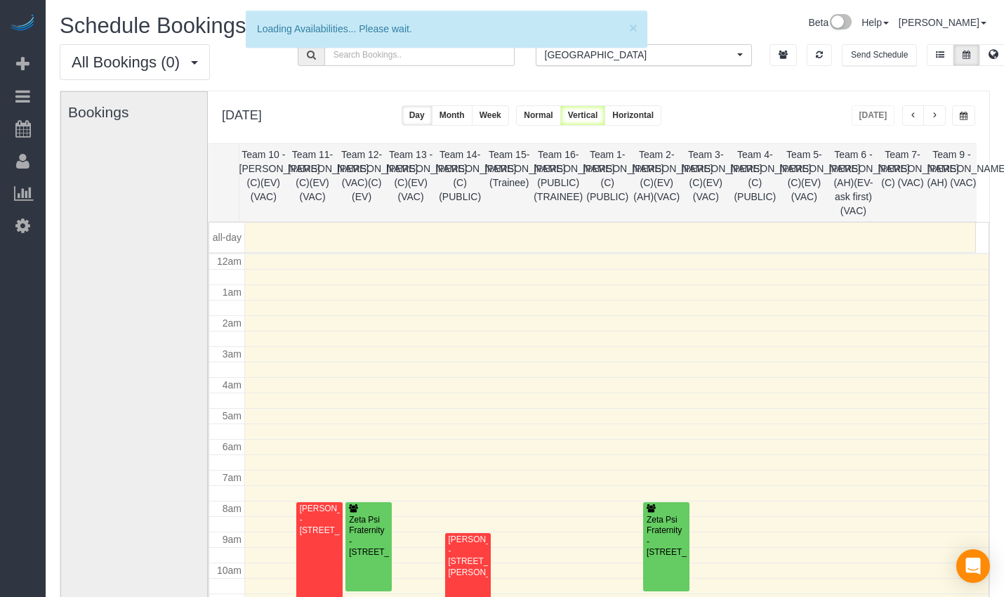
scroll to position [186, 0]
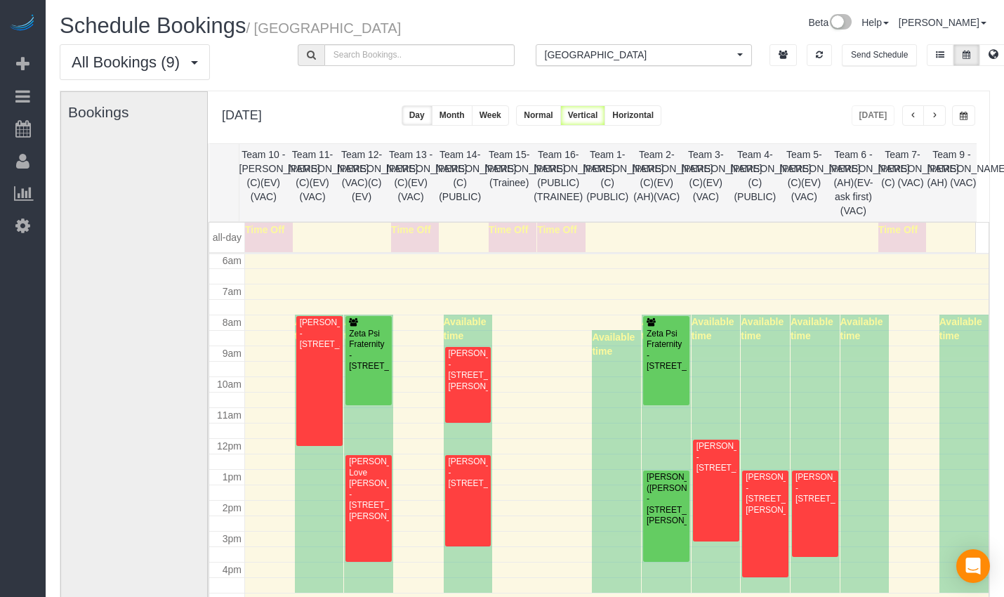
click at [969, 115] on button "button" at bounding box center [963, 115] width 23 height 20
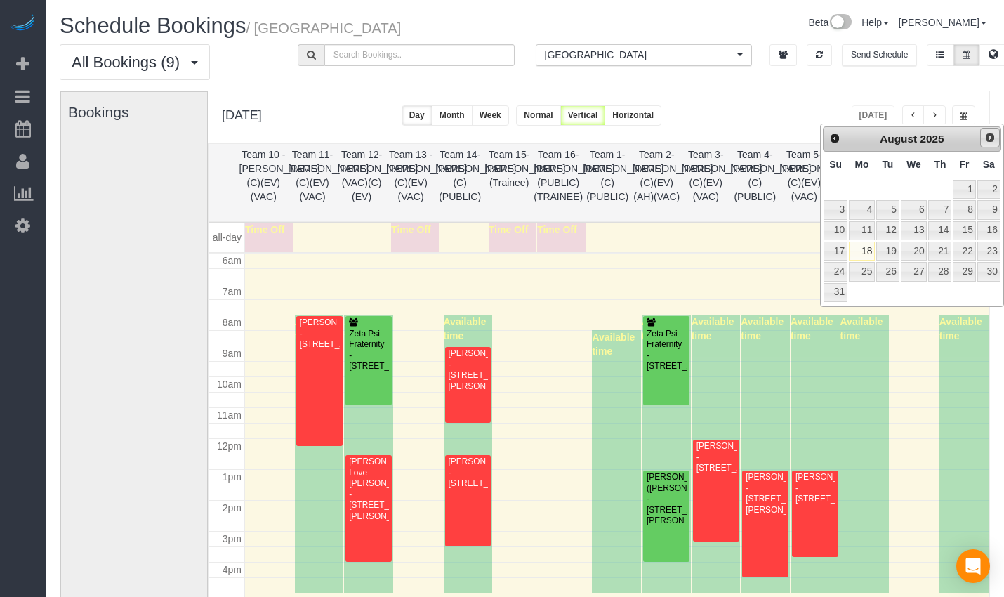
click at [983, 138] on link "Next" at bounding box center [990, 138] width 20 height 20
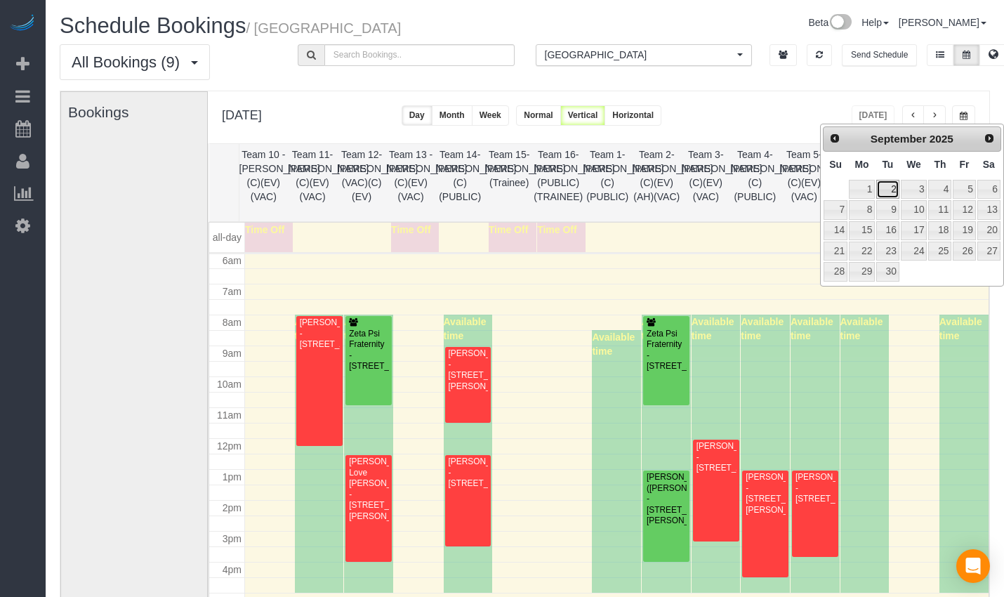
click at [887, 185] on link "2" at bounding box center [887, 189] width 22 height 19
type input "**********"
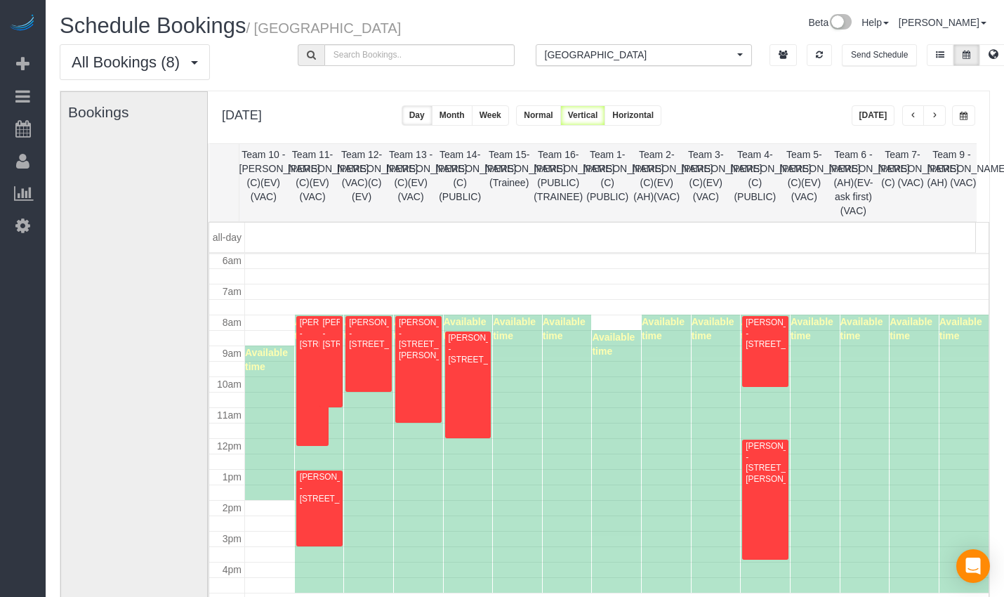
click at [648, 63] on button "Chicago All Locations" at bounding box center [644, 55] width 217 height 22
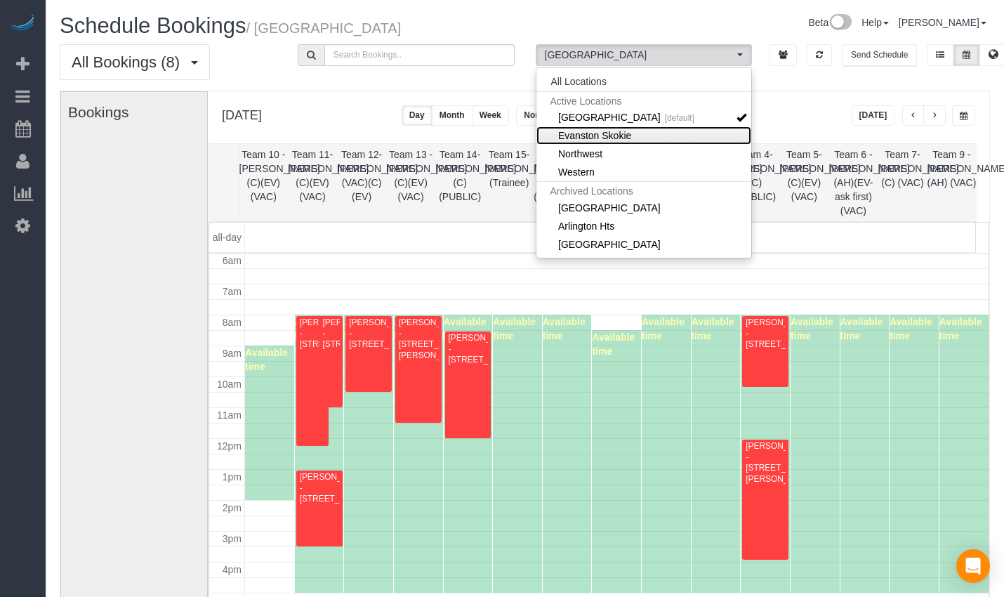
click at [638, 126] on link "Evanston Skokie" at bounding box center [644, 135] width 216 height 18
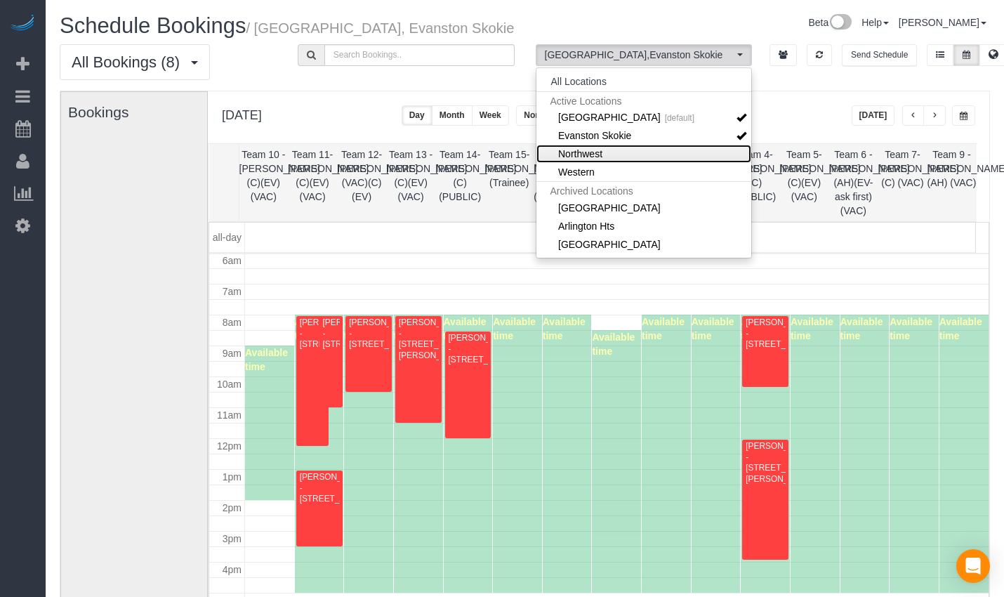
click at [625, 157] on link "Northwest" at bounding box center [644, 154] width 216 height 18
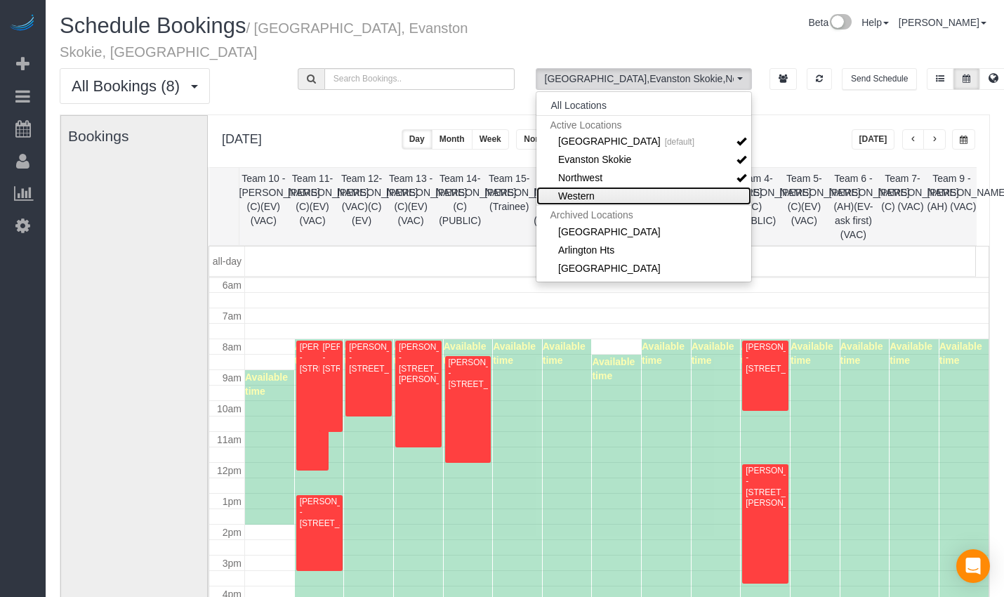
click at [624, 187] on link "Western" at bounding box center [644, 196] width 216 height 18
click at [555, 308] on td at bounding box center [617, 315] width 744 height 15
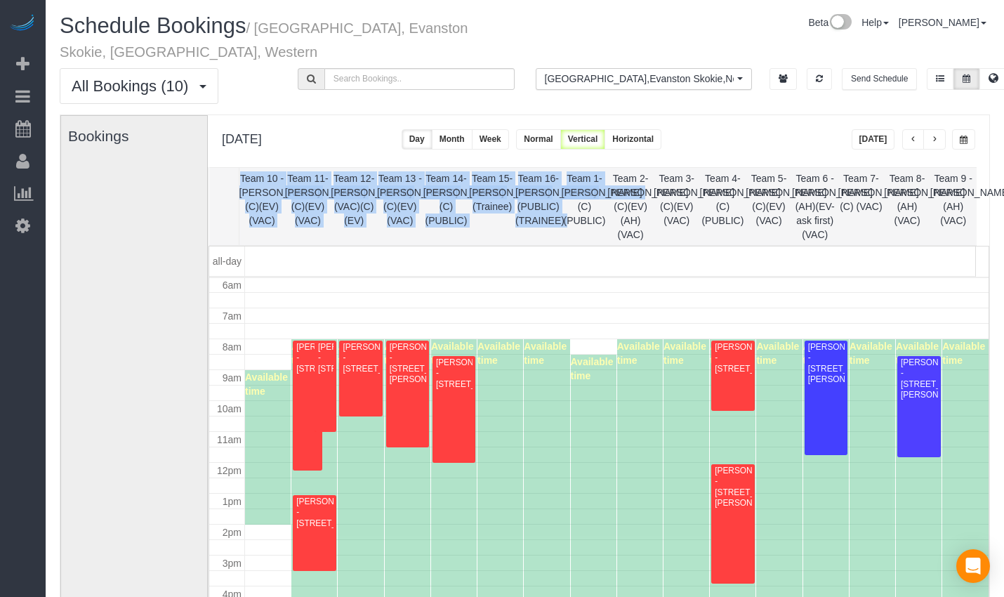
drag, startPoint x: 587, startPoint y: 232, endPoint x: 602, endPoint y: 312, distance: 80.7
click at [602, 312] on table "Team 10 - Susanna (C)(EV)(VAC) Team 11- Kaleigh (C)(EV)(VAC) Team 12- Candice P…" at bounding box center [599, 421] width 781 height 509
click at [600, 331] on td at bounding box center [617, 331] width 744 height 15
click at [602, 253] on div at bounding box center [592, 251] width 766 height 10
click at [592, 235] on th "Team 1- [PERSON_NAME] (C)(PUBLIC)" at bounding box center [585, 206] width 46 height 77
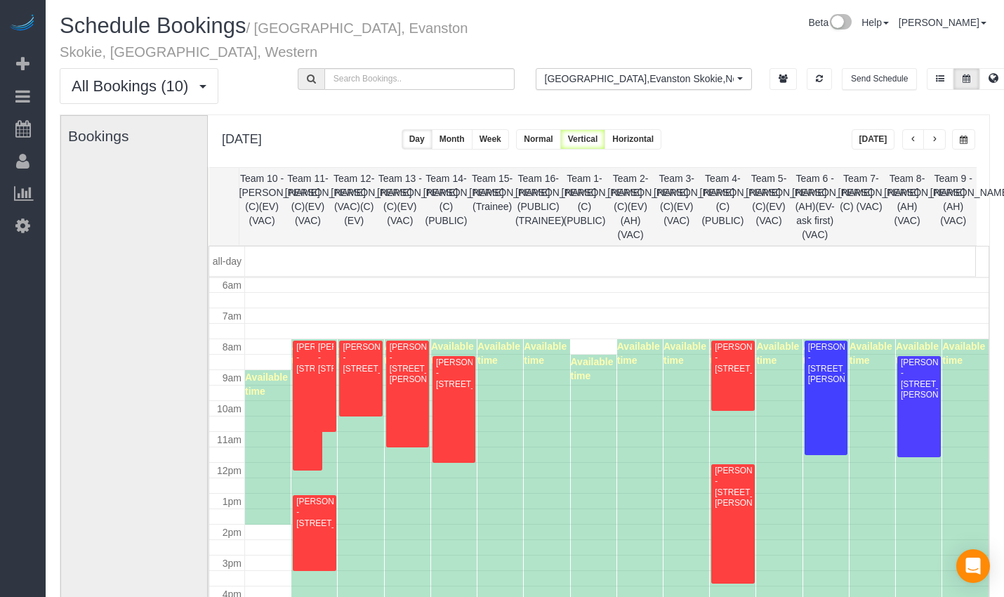
click at [591, 195] on th "Team 1- [PERSON_NAME] (C)(PUBLIC)" at bounding box center [585, 206] width 46 height 77
drag, startPoint x: 612, startPoint y: 211, endPoint x: 657, endPoint y: 211, distance: 44.2
click at [657, 211] on tr "Team 10 - Susanna (C)(EV)(VAC) Team 11- Kaleigh (C)(EV)(VAC) Team 12- Candice P…" at bounding box center [593, 206] width 768 height 77
click at [669, 220] on th "Team 3- [PERSON_NAME] (C)(EV)(VAC)" at bounding box center [677, 206] width 46 height 77
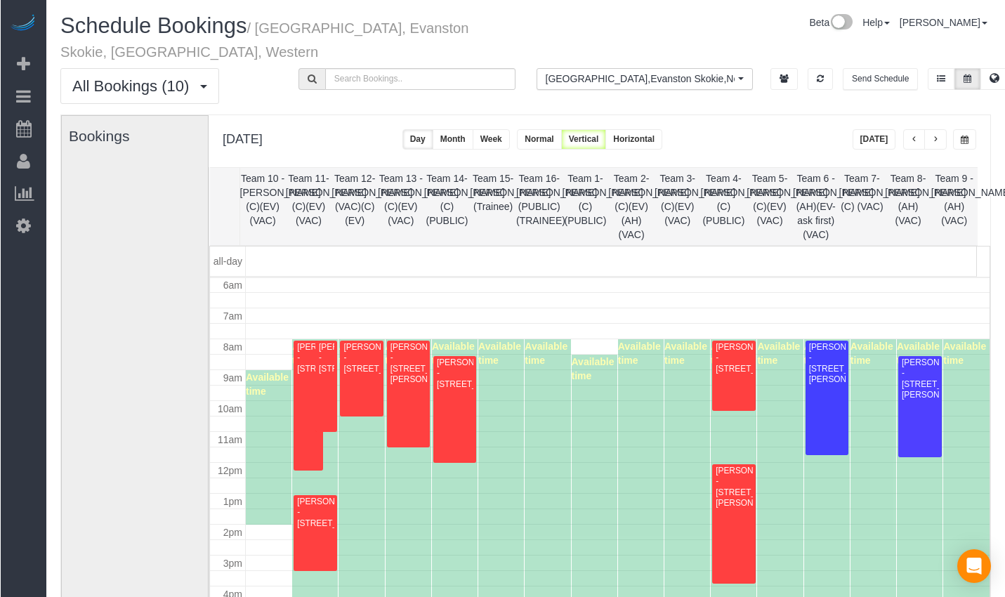
scroll to position [117, 0]
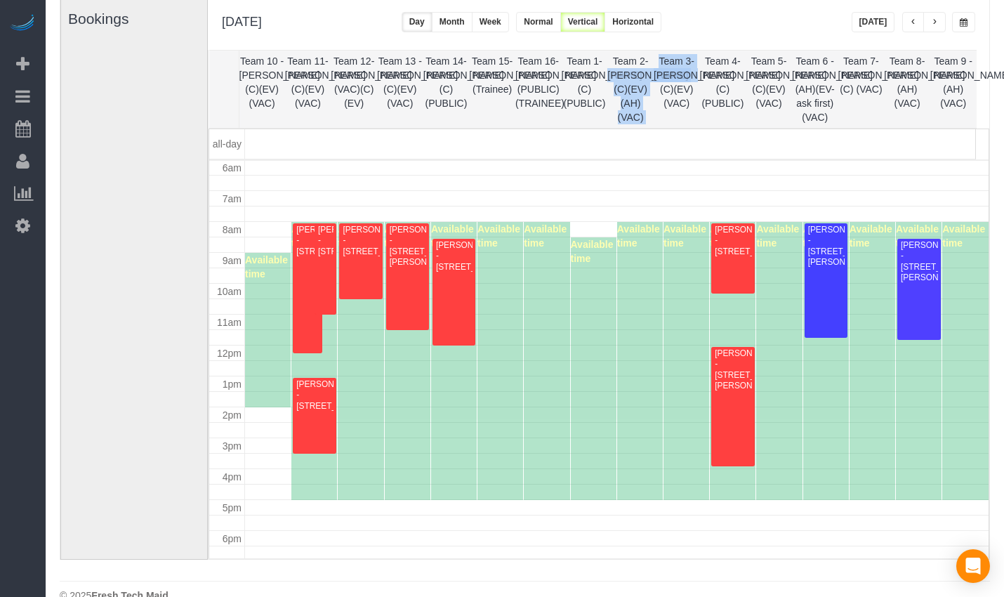
drag, startPoint x: 613, startPoint y: 79, endPoint x: 692, endPoint y: 79, distance: 78.6
click at [692, 79] on tr "Team 10 - Susanna (C)(EV)(VAC) Team 11- Kaleigh (C)(EV)(VAC) Team 12- Candice P…" at bounding box center [593, 89] width 768 height 77
click at [661, 152] on td at bounding box center [679, 143] width 46 height 29
click at [646, 256] on div "Available time" at bounding box center [640, 361] width 46 height 278
click at [631, 257] on div "Available time" at bounding box center [640, 361] width 46 height 278
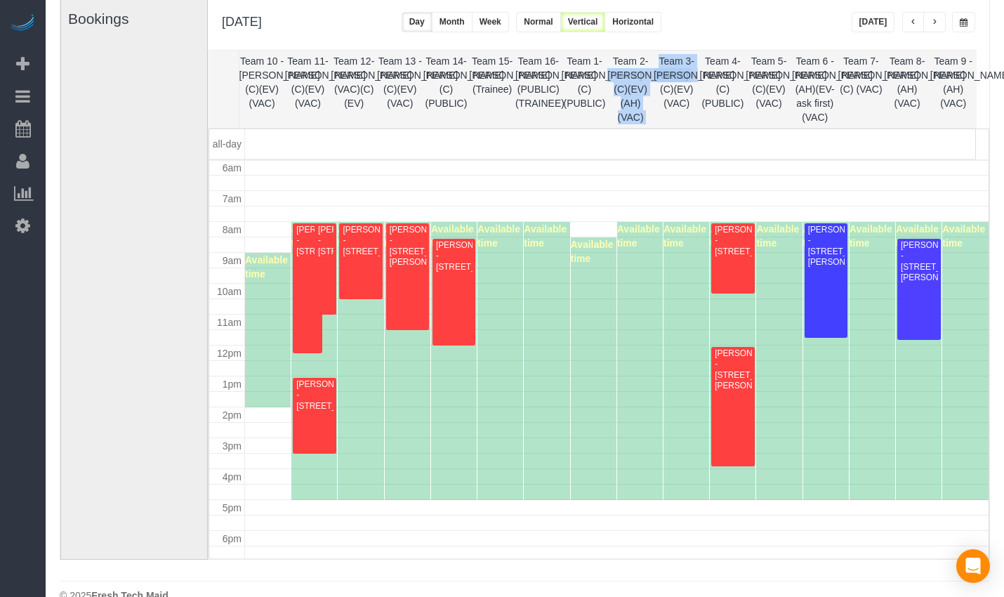
click at [646, 124] on th "Team 2- [PERSON_NAME] (C)(EV)(AH)(VAC)" at bounding box center [630, 89] width 46 height 77
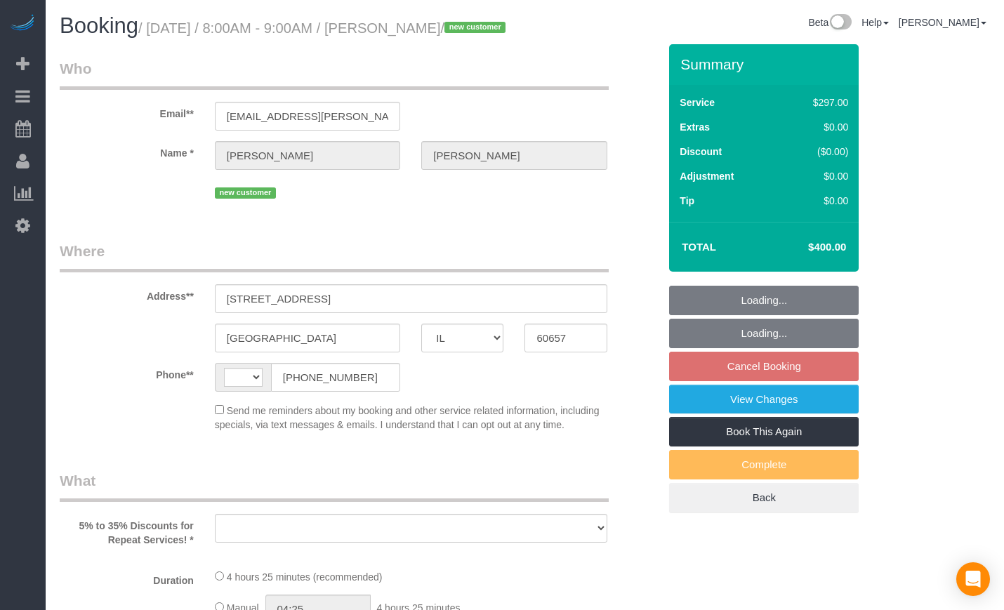
select select "IL"
select select "string:[GEOGRAPHIC_DATA]"
select select "object:581"
select select "string:fspay-bcfea553-a03a-4b98-800f-8142dcc8efbb"
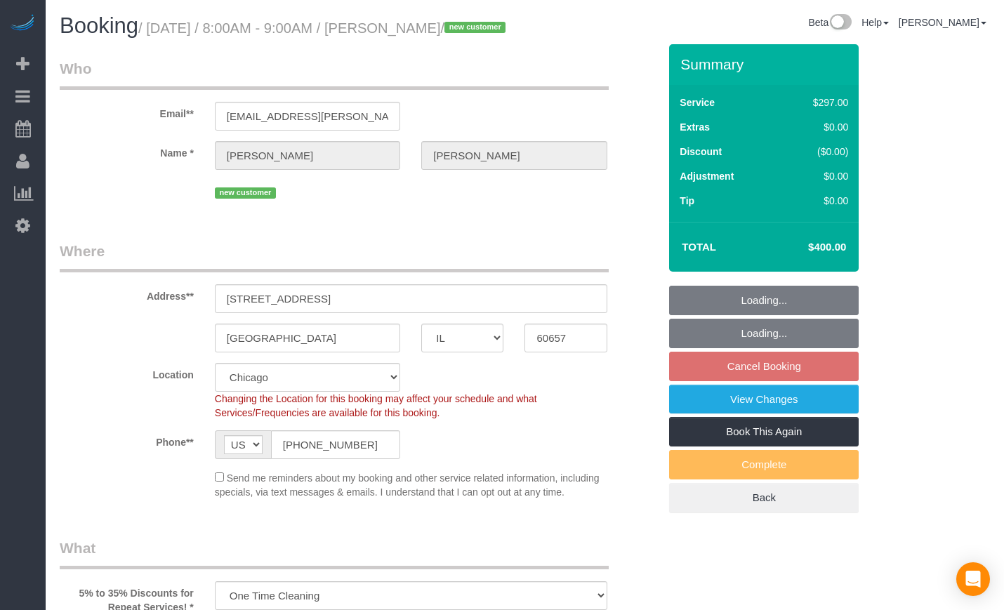
select select "513"
select select "7"
select select "number:58"
select select "number:139"
select select "number:106"
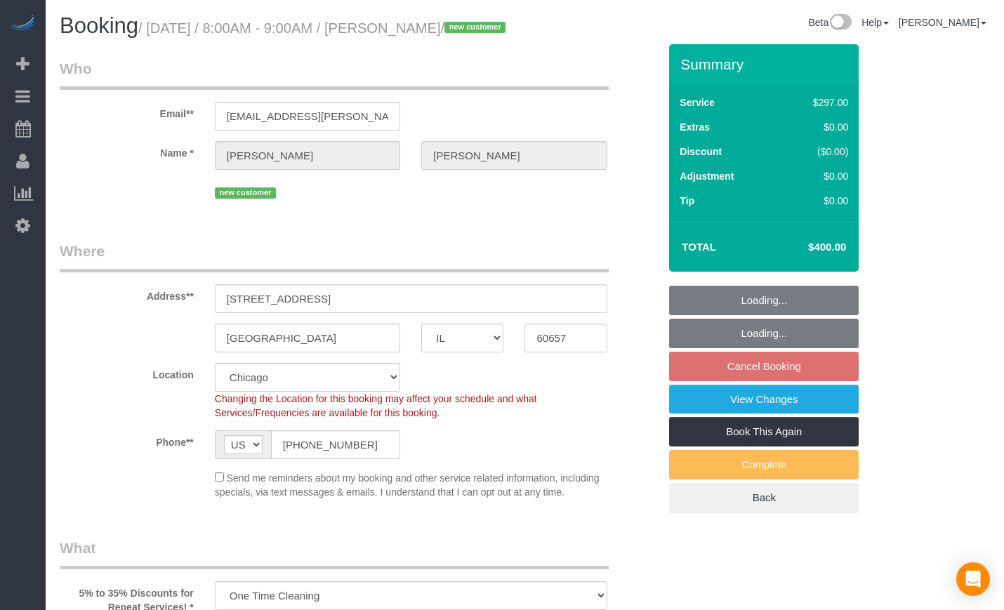
select select "spot1"
select select "object:1043"
select select "7"
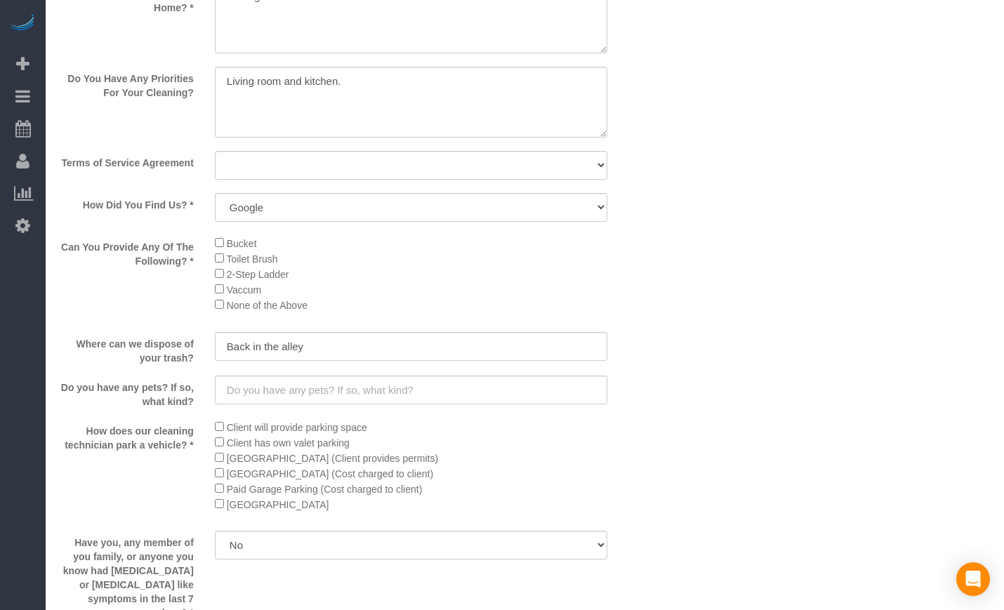
scroll to position [1756, 0]
click at [310, 178] on select "Yes, I agree to the Terms of Service and Privacy Policy. No. I disagree with th…" at bounding box center [411, 164] width 393 height 29
select select "number:1"
click at [215, 173] on select "Yes, I agree to the Terms of Service and Privacy Policy. No. I disagree with th…" at bounding box center [411, 164] width 393 height 29
click at [656, 320] on div "Can You Provide Any Of The Following? * Bucket Toilet Brush 2-Step Ladder Vaccu…" at bounding box center [359, 277] width 620 height 86
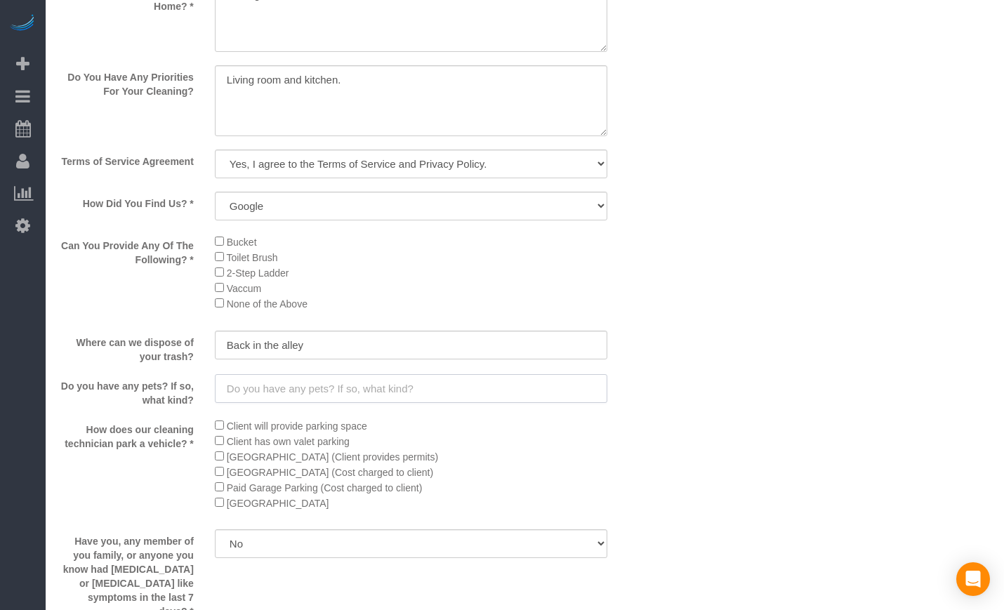
click at [298, 403] on input "text" at bounding box center [411, 388] width 393 height 29
type input "D"
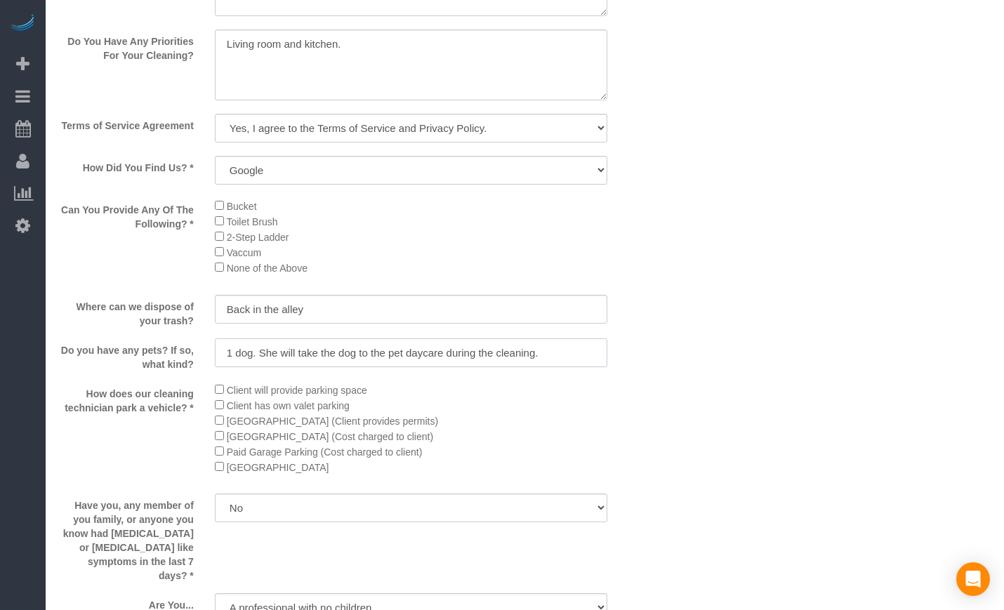
scroll to position [1873, 0]
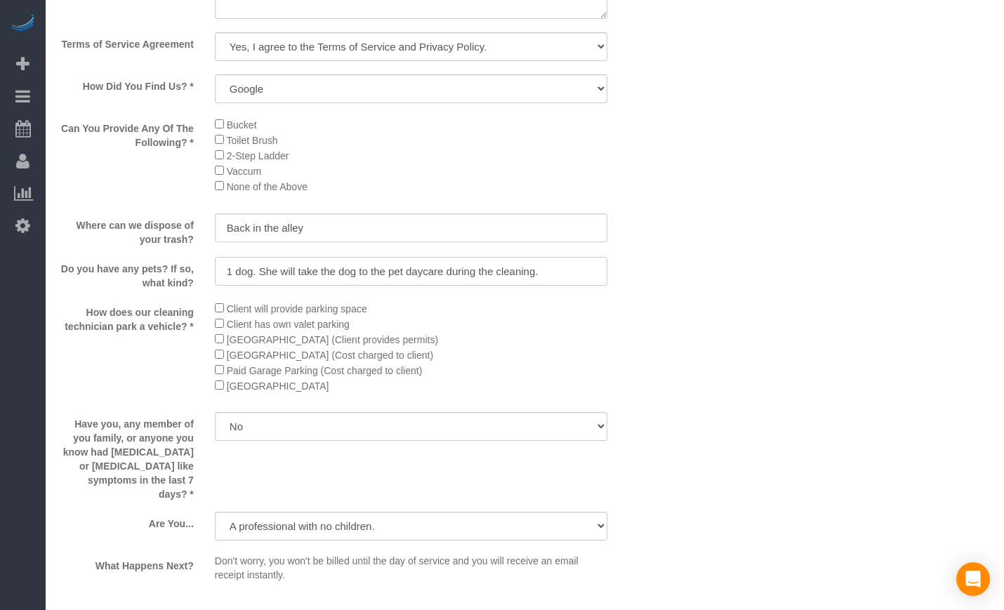
type input "1 dog. She will take the dog to the pet daycare during the cleaning."
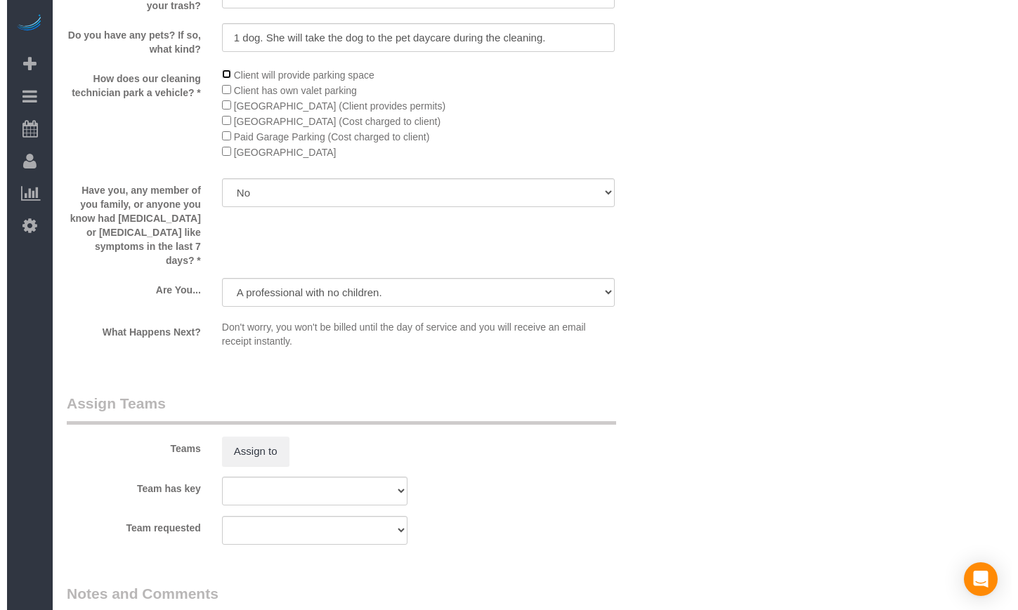
scroll to position [2224, 0]
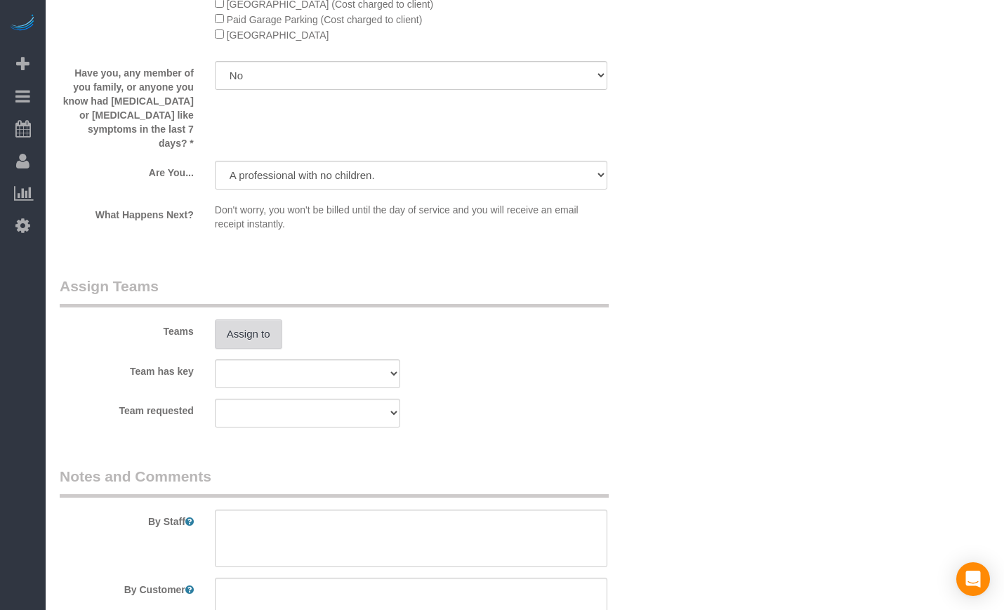
click at [255, 342] on button "Assign to" at bounding box center [248, 334] width 67 height 29
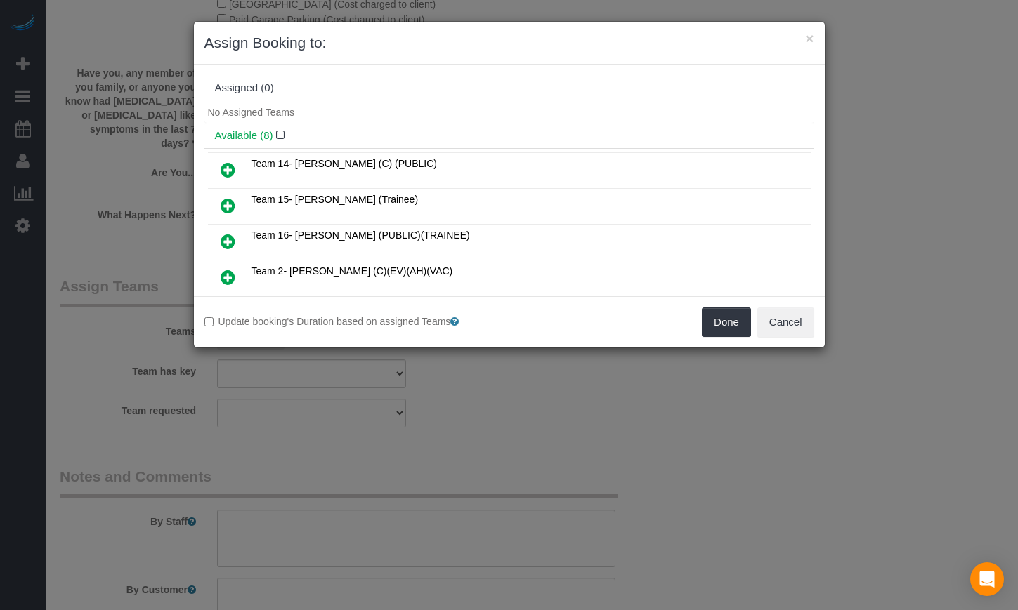
scroll to position [117, 0]
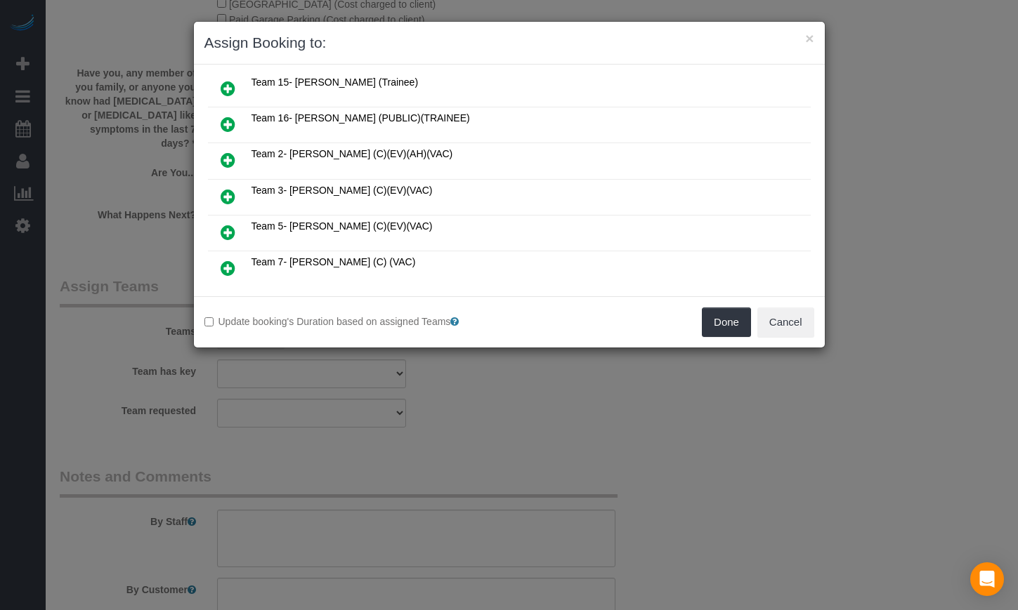
click at [357, 154] on span "Team 2- [PERSON_NAME] (C)(EV)(AH)(VAC)" at bounding box center [352, 153] width 202 height 11
click at [454, 162] on td "Team 2- [PERSON_NAME] (C)(EV)(AH)(VAC)" at bounding box center [529, 161] width 562 height 36
click at [226, 159] on icon at bounding box center [227, 160] width 15 height 17
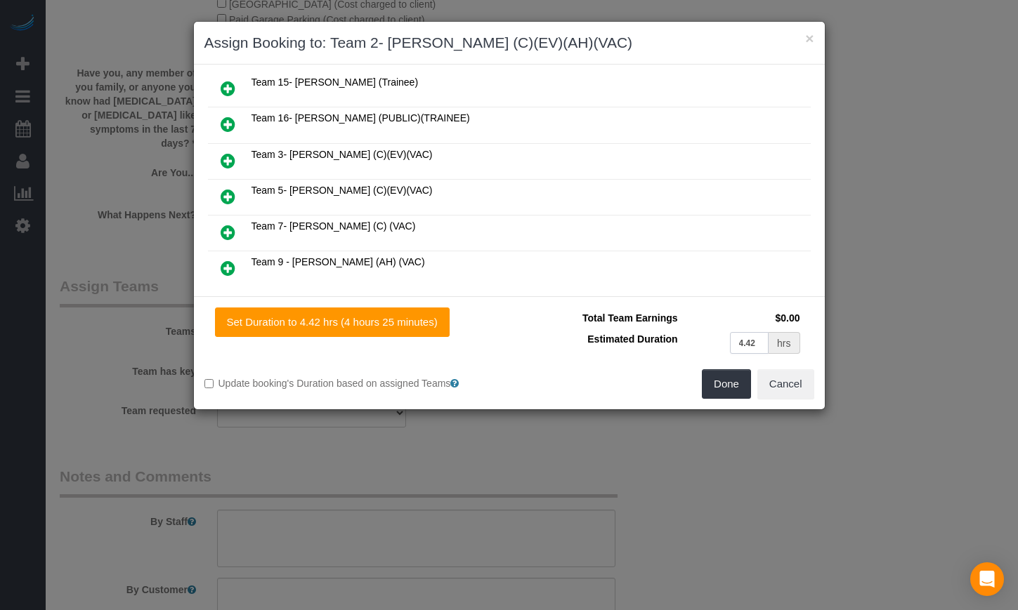
drag, startPoint x: 760, startPoint y: 341, endPoint x: 716, endPoint y: 339, distance: 44.3
click at [716, 339] on td "4.42 hrs" at bounding box center [742, 343] width 122 height 29
type input "5"
click at [520, 330] on td "Estimated Duration" at bounding box center [601, 343] width 162 height 29
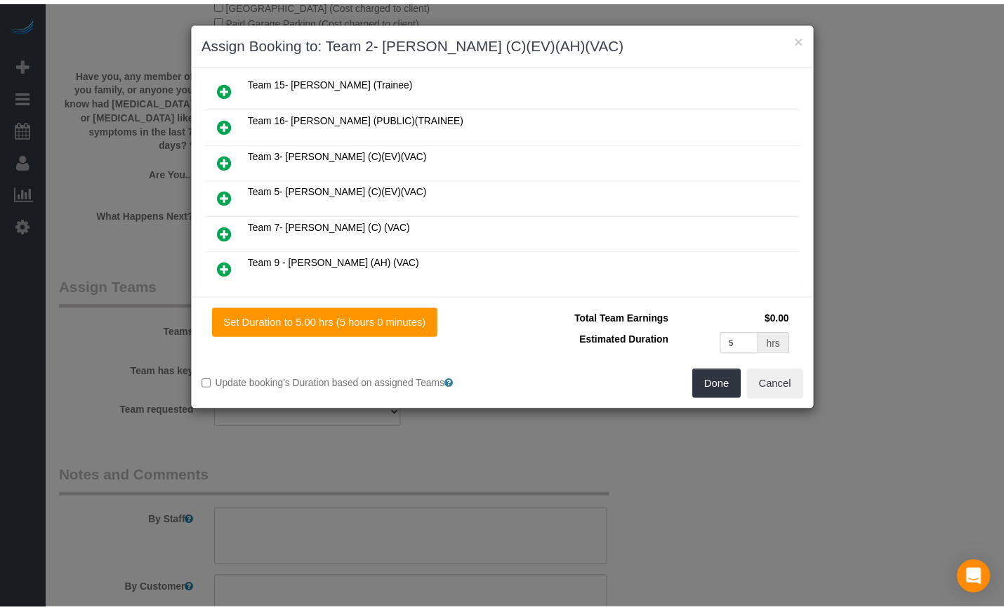
scroll to position [213, 0]
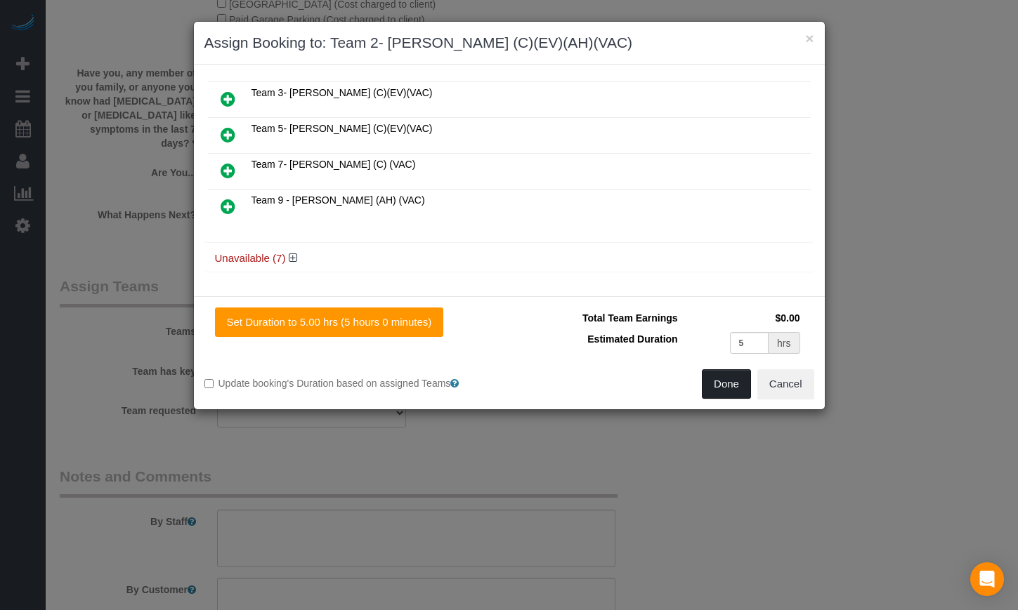
click at [743, 396] on button "Done" at bounding box center [726, 383] width 49 height 29
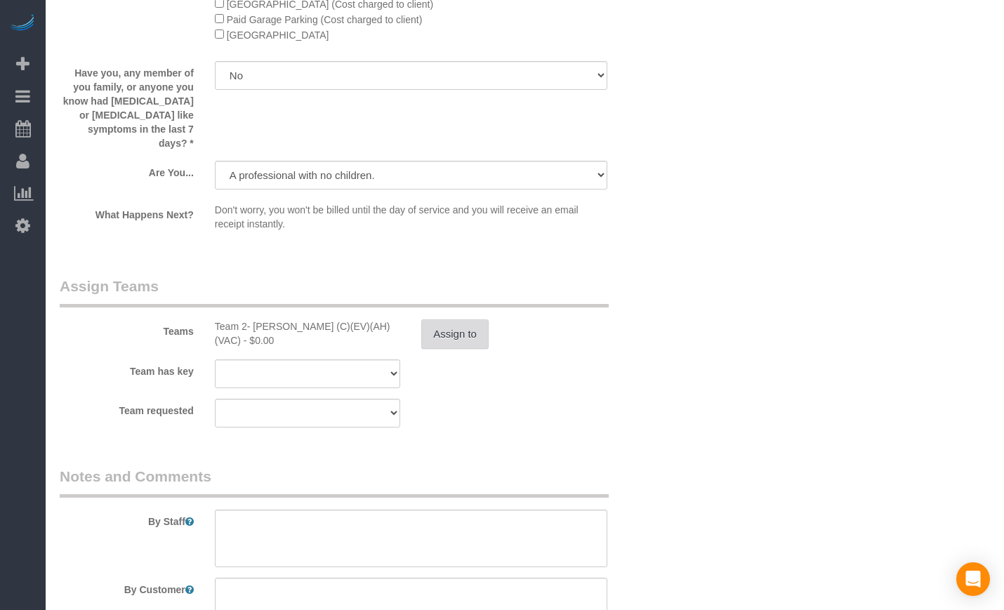
select select "spot6"
select select "spot11"
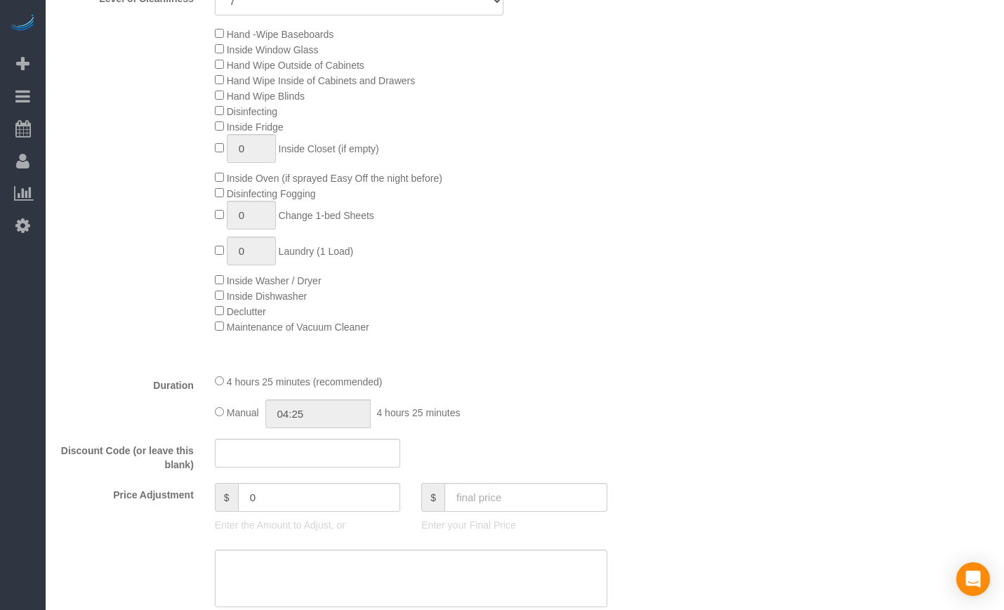
scroll to position [819, 0]
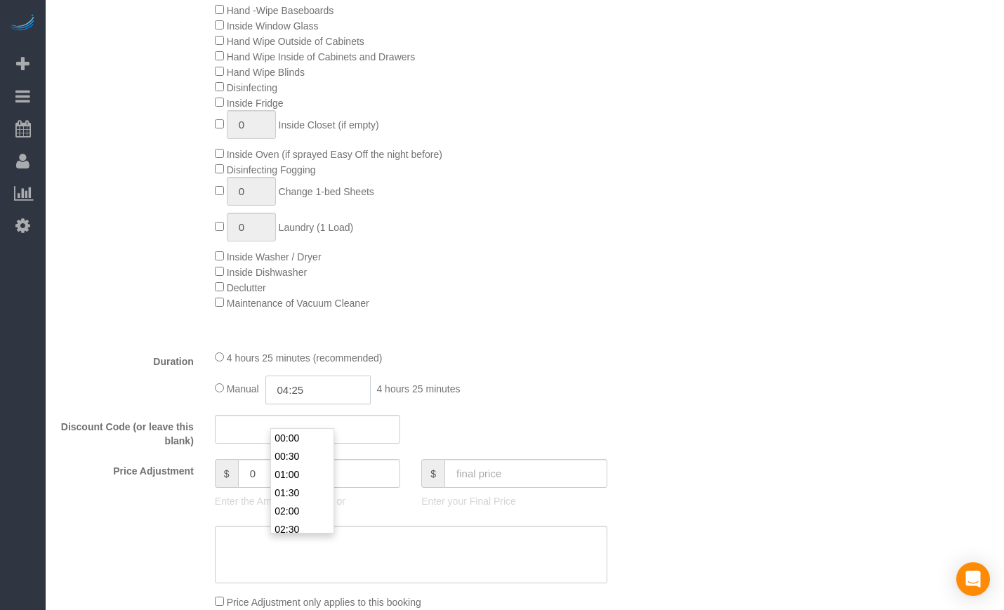
drag, startPoint x: 271, startPoint y: 421, endPoint x: 150, endPoint y: 416, distance: 121.6
click at [152, 404] on div "Duration 4 hours 25 minutes (recommended) Manual 04:25 4 hours 25 minutes" at bounding box center [359, 377] width 620 height 55
type input "05"
select select "spot16"
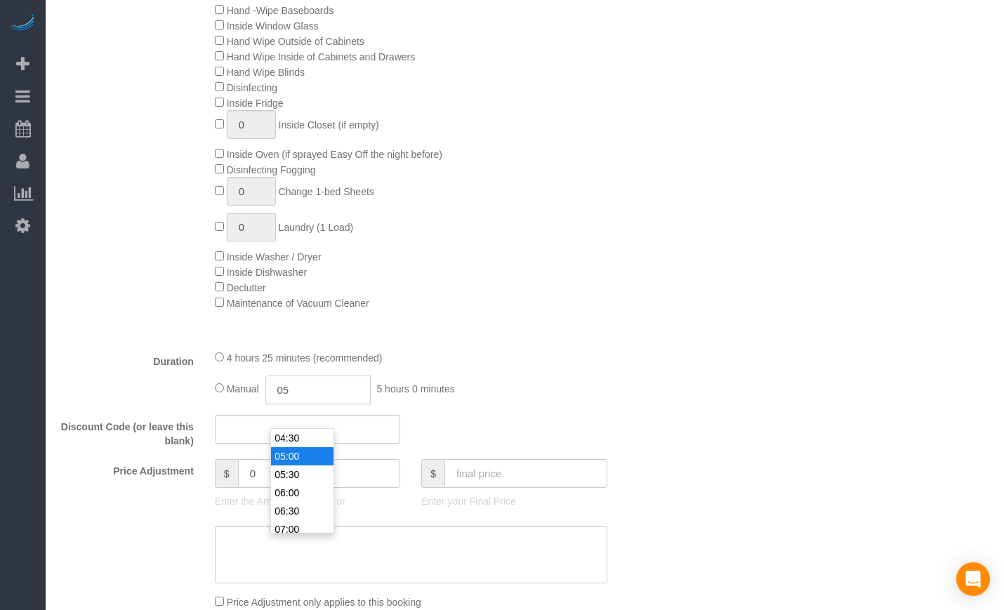
select select "spot21"
type input "05:00"
click at [569, 390] on div "4 hours 25 minutes (recommended) Manual 05:00 5 hours 0 minutes" at bounding box center [411, 377] width 414 height 55
click at [340, 404] on input "05:00" at bounding box center [317, 390] width 105 height 29
click at [294, 459] on li "05:00" at bounding box center [302, 456] width 62 height 18
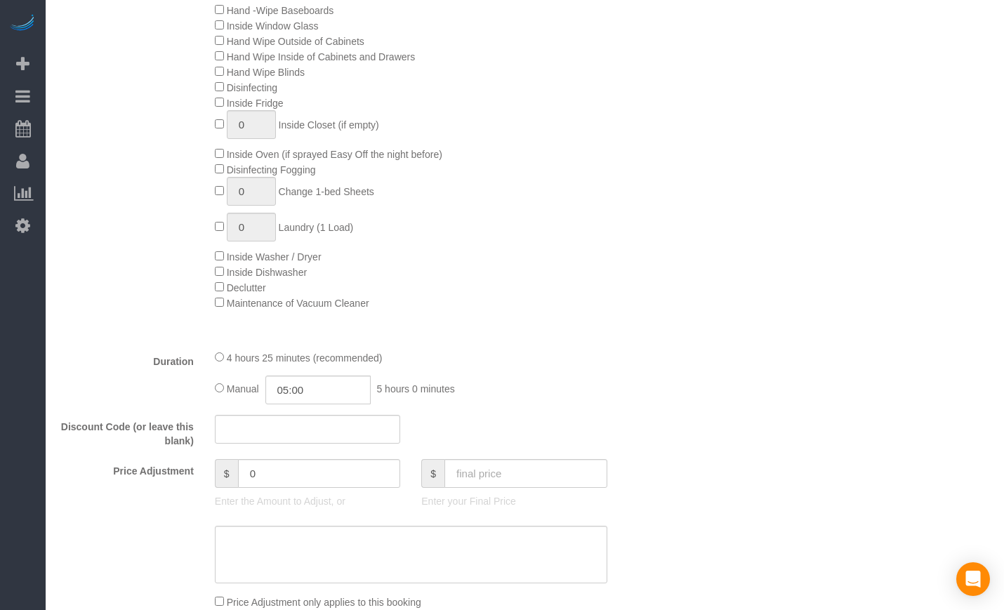
scroll to position [1171, 0]
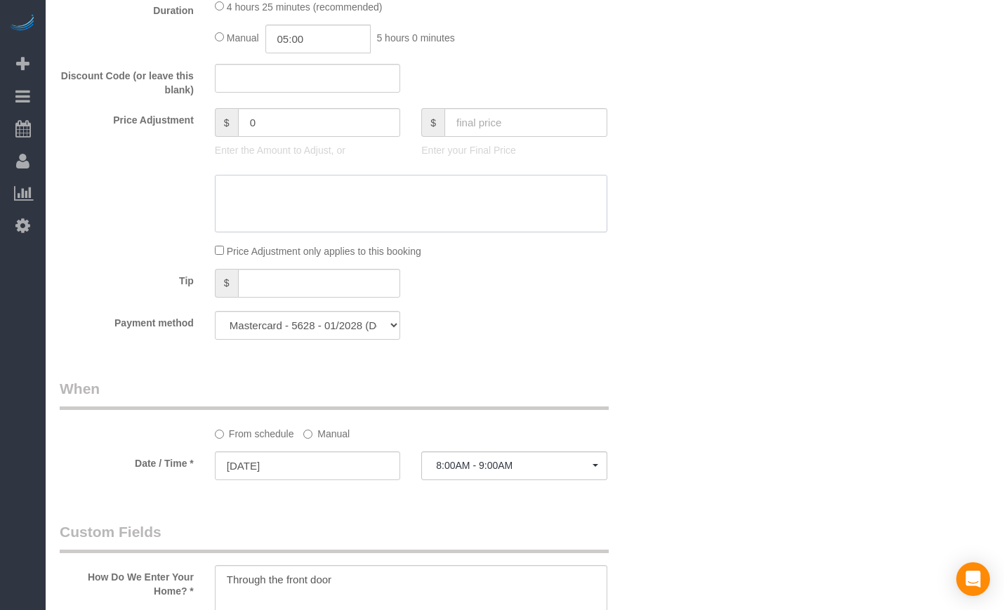
click at [291, 206] on textarea at bounding box center [411, 204] width 393 height 58
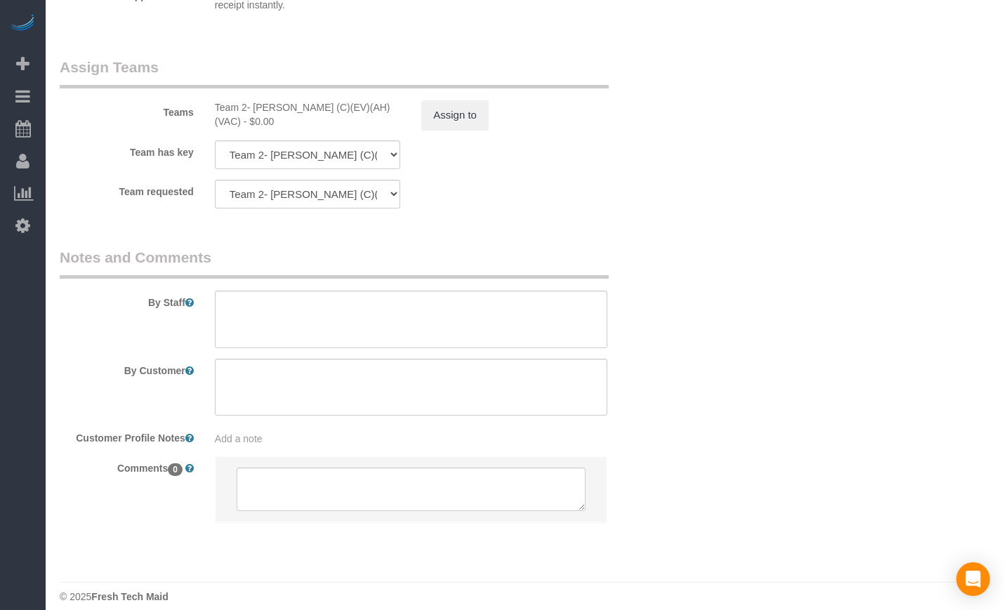
scroll to position [2467, 0]
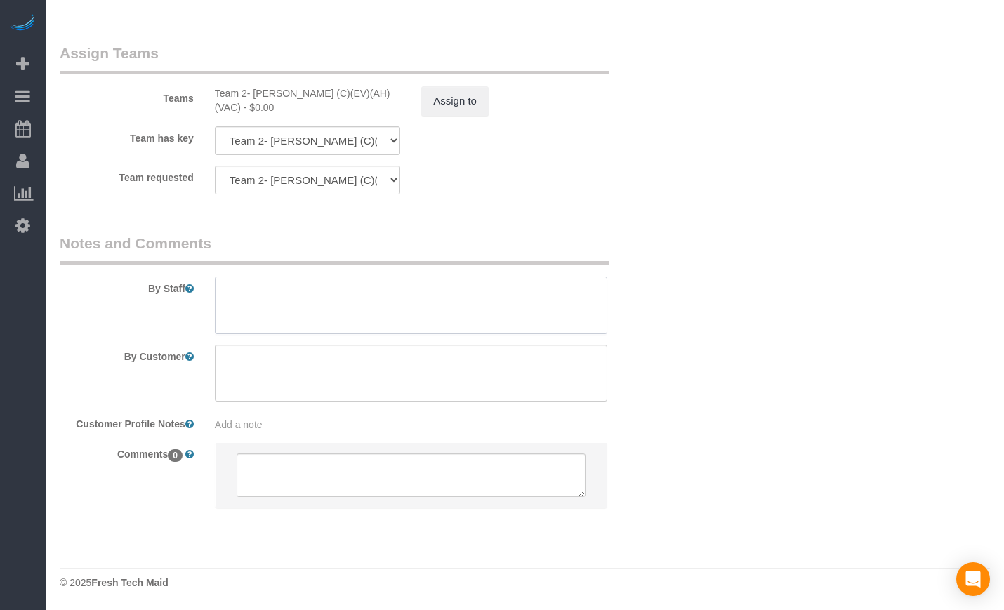
click at [282, 296] on textarea at bounding box center [411, 306] width 393 height 58
paste textarea "Initial Cleaning for a weekly cleaning. Partial Cleaning. 1). General Cleaning.…"
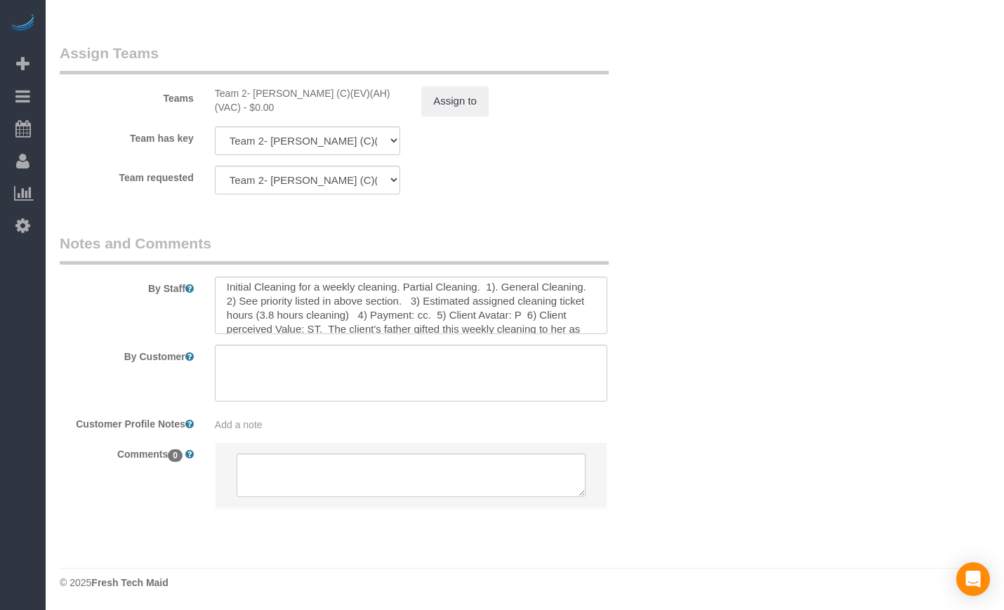
scroll to position [0, 0]
drag, startPoint x: 397, startPoint y: 286, endPoint x: 302, endPoint y: 286, distance: 95.5
click at [302, 286] on textarea at bounding box center [411, 306] width 393 height 58
click at [252, 287] on textarea at bounding box center [411, 306] width 393 height 58
drag, startPoint x: 426, startPoint y: 288, endPoint x: 351, endPoint y: 289, distance: 74.4
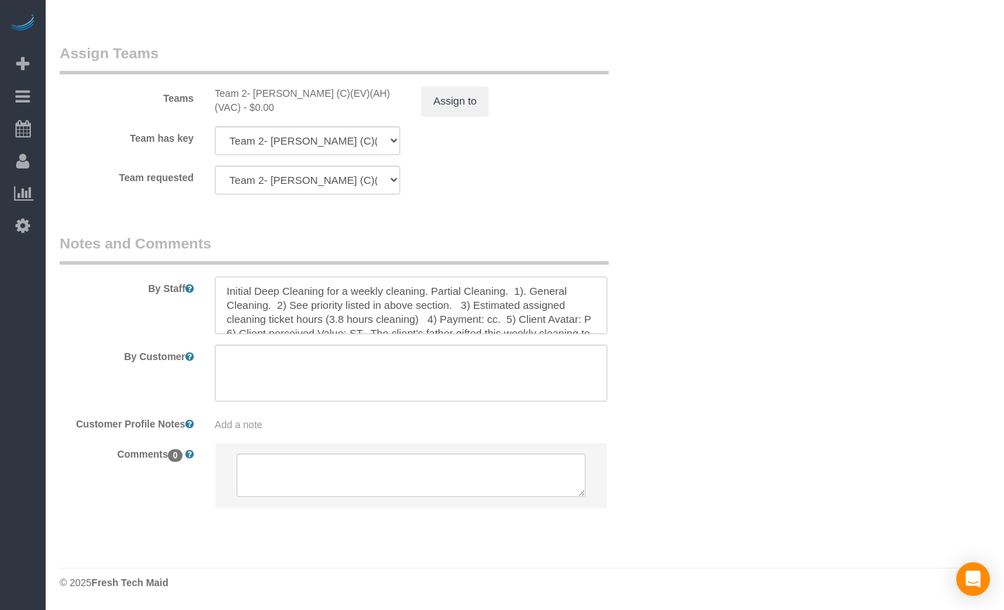
click at [351, 289] on textarea at bounding box center [411, 306] width 393 height 58
click at [343, 290] on textarea at bounding box center [411, 306] width 393 height 58
drag, startPoint x: 496, startPoint y: 284, endPoint x: 419, endPoint y: 285, distance: 77.3
click at [419, 285] on textarea at bounding box center [411, 306] width 393 height 58
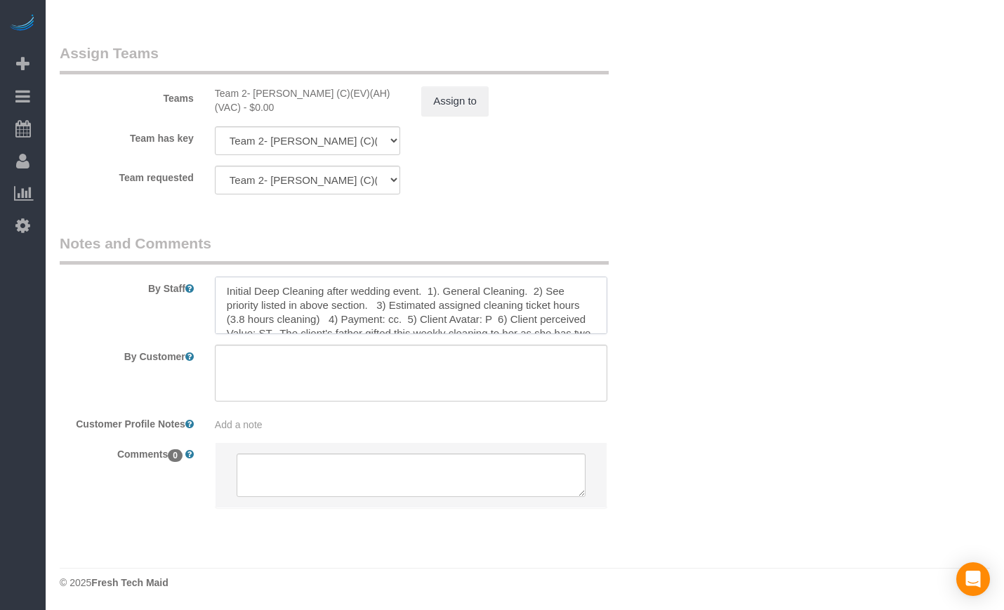
drag, startPoint x: 523, startPoint y: 289, endPoint x: 498, endPoint y: 289, distance: 25.3
click at [498, 289] on textarea at bounding box center [411, 306] width 393 height 58
click at [480, 287] on textarea at bounding box center [411, 306] width 393 height 58
click at [473, 291] on textarea at bounding box center [411, 306] width 393 height 58
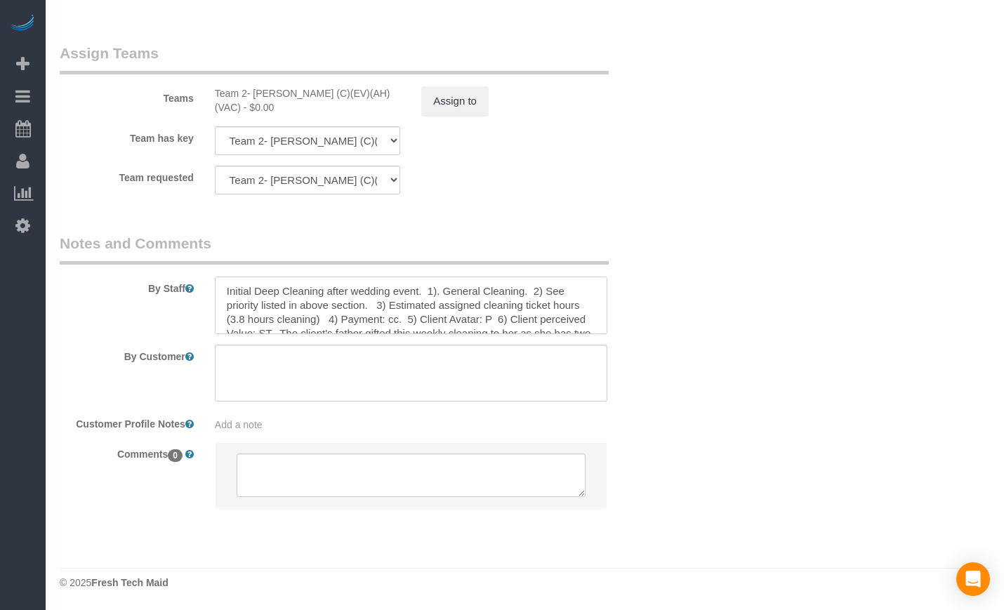
click at [468, 294] on textarea at bounding box center [411, 306] width 393 height 58
click at [376, 301] on textarea at bounding box center [411, 306] width 393 height 58
click at [523, 290] on textarea at bounding box center [411, 306] width 393 height 58
drag, startPoint x: 245, startPoint y: 314, endPoint x: 231, endPoint y: 317, distance: 14.3
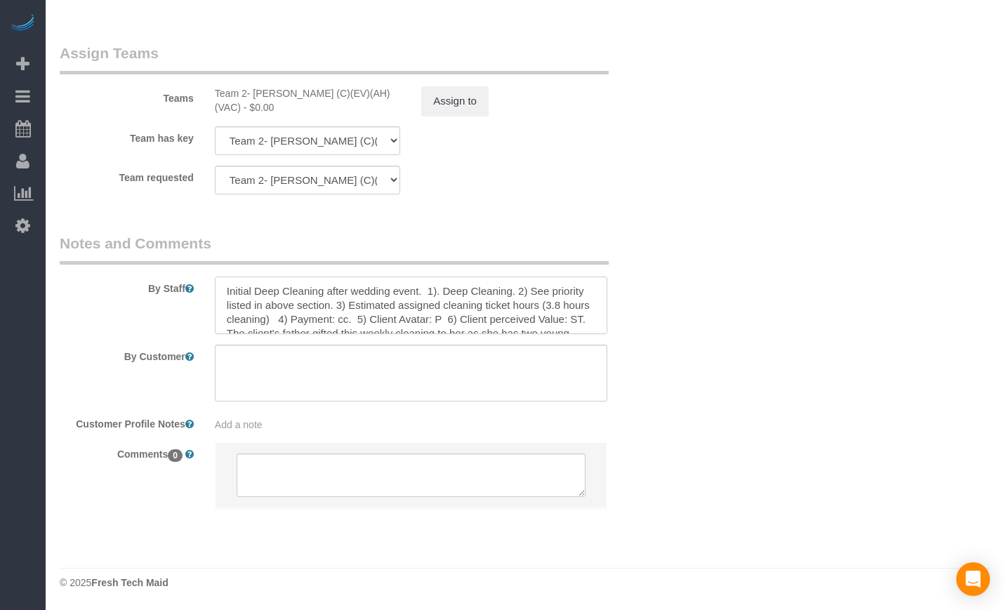
click at [231, 317] on textarea at bounding box center [411, 306] width 393 height 58
click at [489, 316] on textarea at bounding box center [411, 306] width 393 height 58
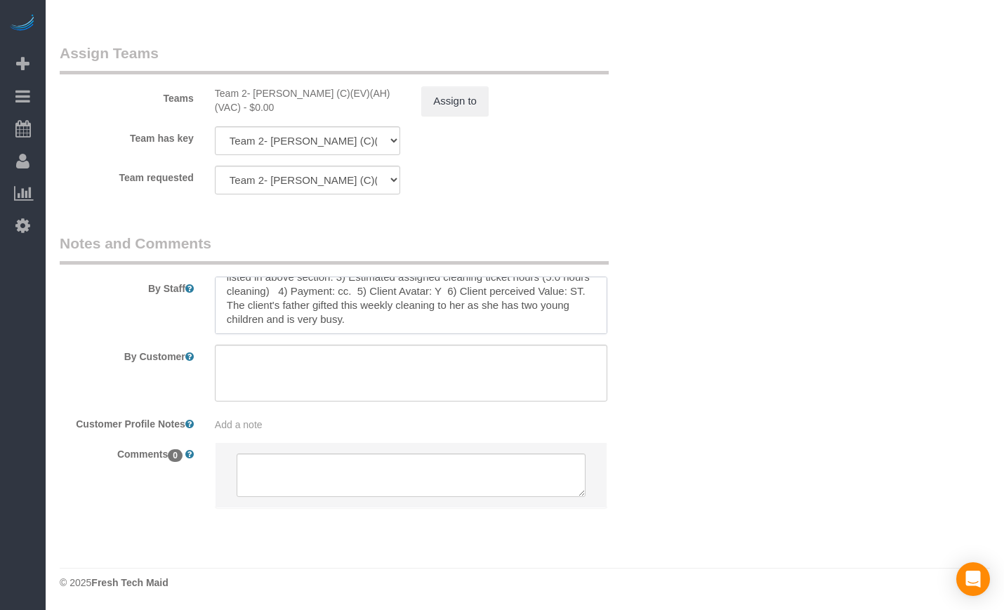
click at [320, 303] on textarea at bounding box center [411, 306] width 393 height 58
drag, startPoint x: 395, startPoint y: 303, endPoint x: 535, endPoint y: 320, distance: 141.5
click at [535, 320] on textarea at bounding box center [411, 306] width 393 height 58
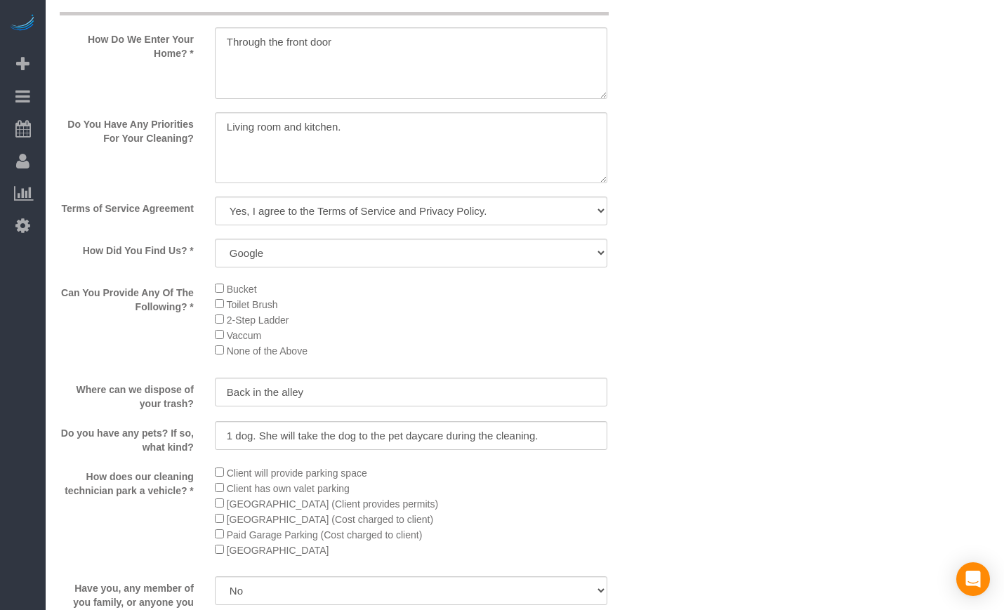
scroll to position [1647, 0]
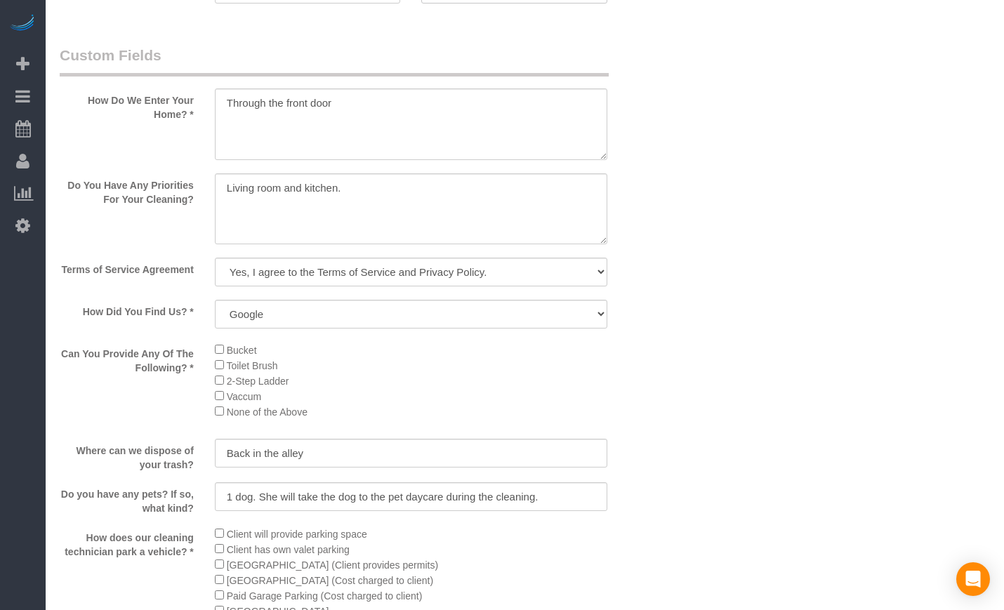
type textarea "Initial Deep Cleaning after wedding event. 1). Deep Cleaning. 2) See priority l…"
click at [350, 214] on textarea at bounding box center [411, 209] width 393 height 72
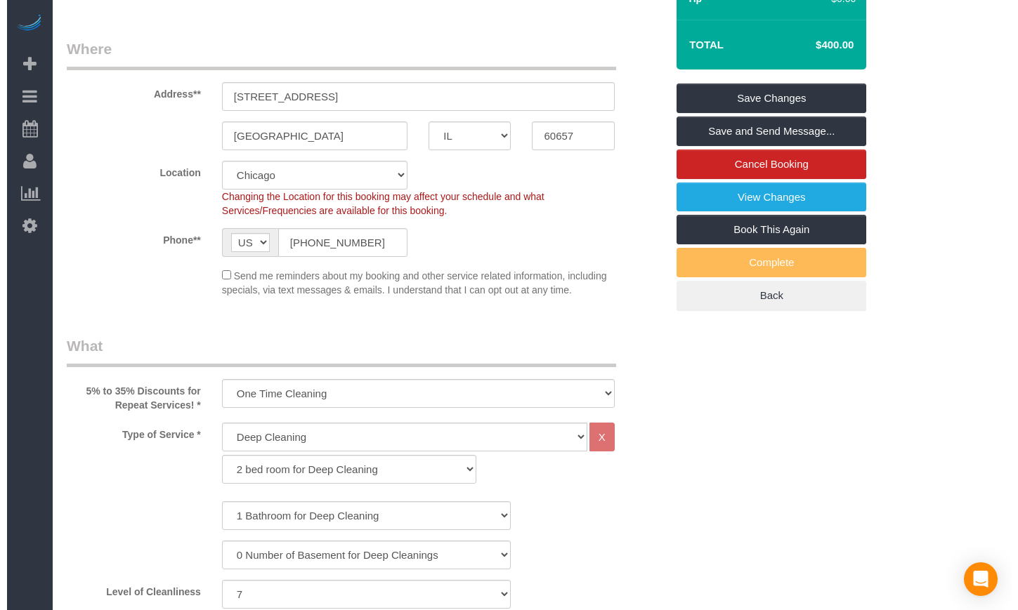
scroll to position [126, 0]
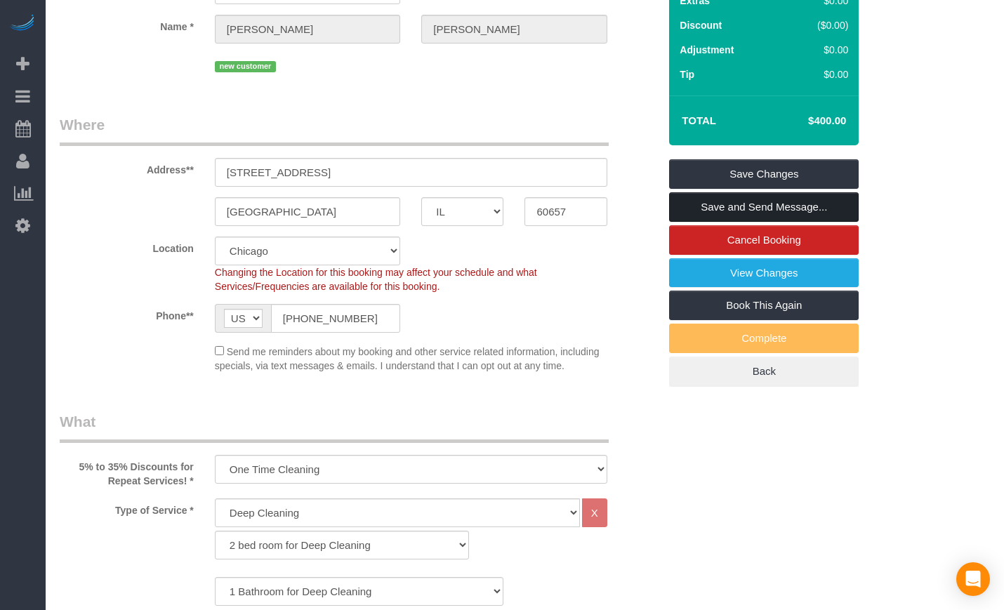
type textarea "Living room and kitchen. The client do not want the apartment to be dirty after…"
click at [697, 220] on link "Save and Send Message..." at bounding box center [764, 206] width 190 height 29
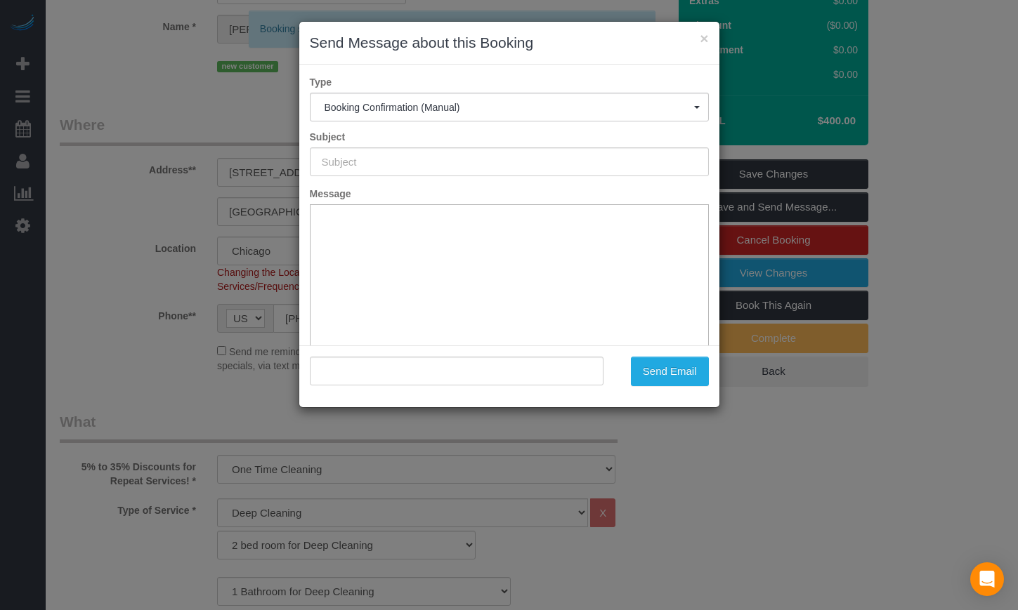
type input "Your Booking With Fresh Tech Maid, Confirmed!"
type input ""Claire Deshotels" <claire.deshotels@gmail.com>"
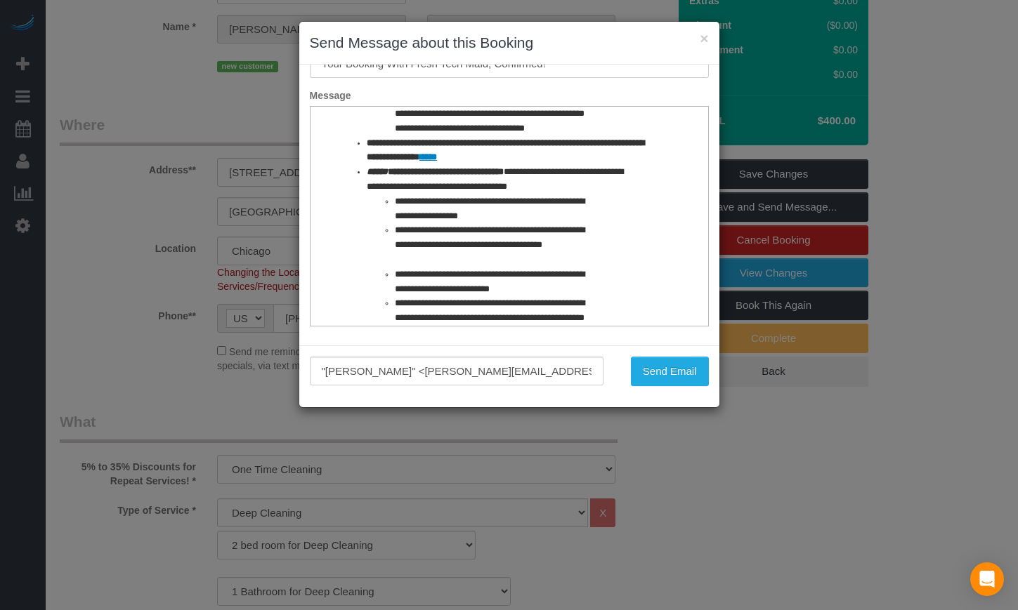
scroll to position [1171, 0]
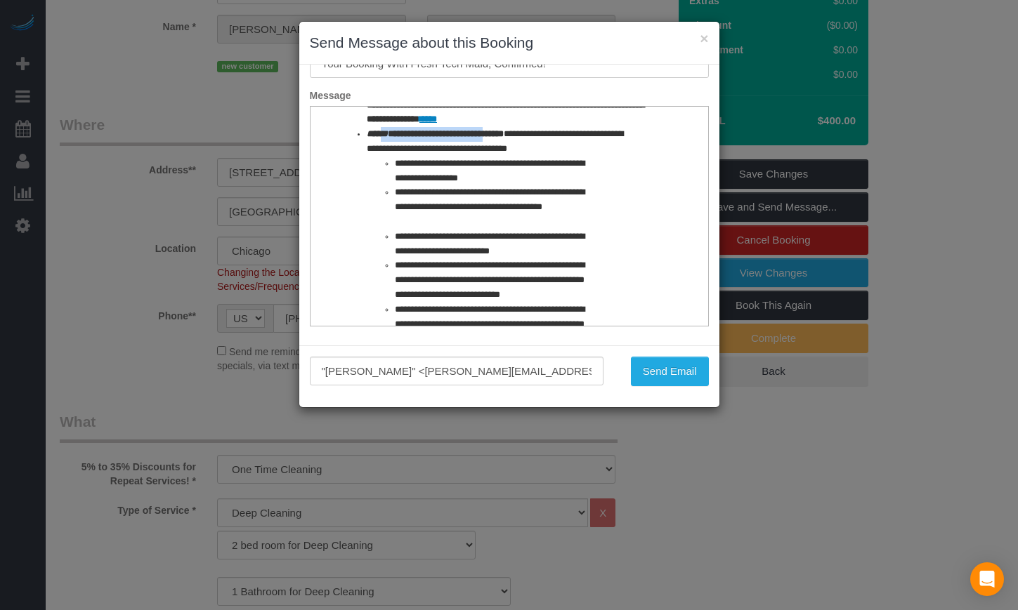
drag, startPoint x: 398, startPoint y: 178, endPoint x: 516, endPoint y: 183, distance: 118.1
click at [503, 138] on strong "**********" at bounding box center [434, 133] width 137 height 9
drag, startPoint x: 577, startPoint y: 161, endPoint x: 334, endPoint y: 150, distance: 242.5
click at [595, 229] on li "**********" at bounding box center [495, 207] width 202 height 44
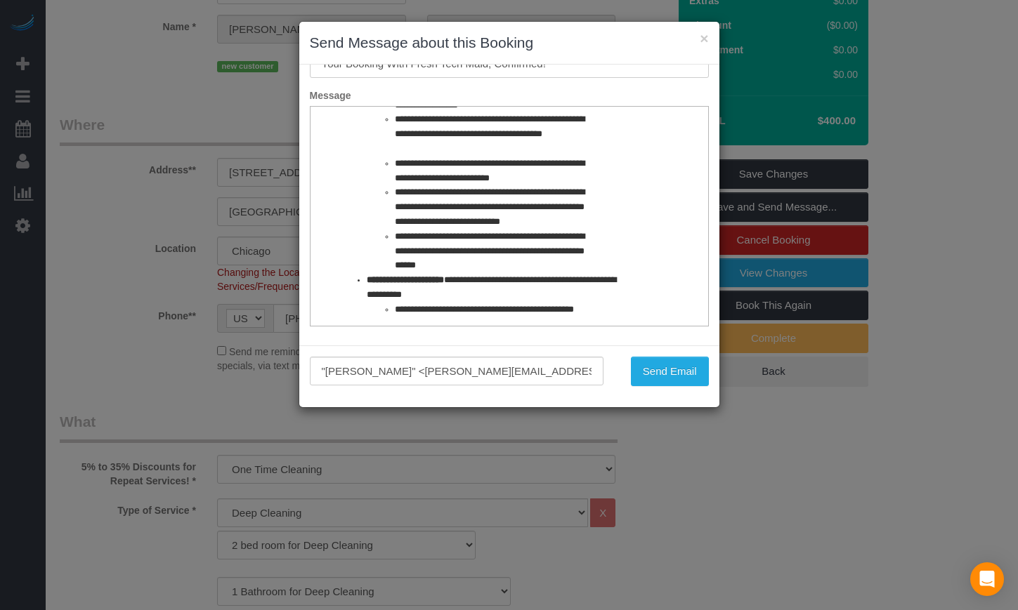
scroll to position [1287, 0]
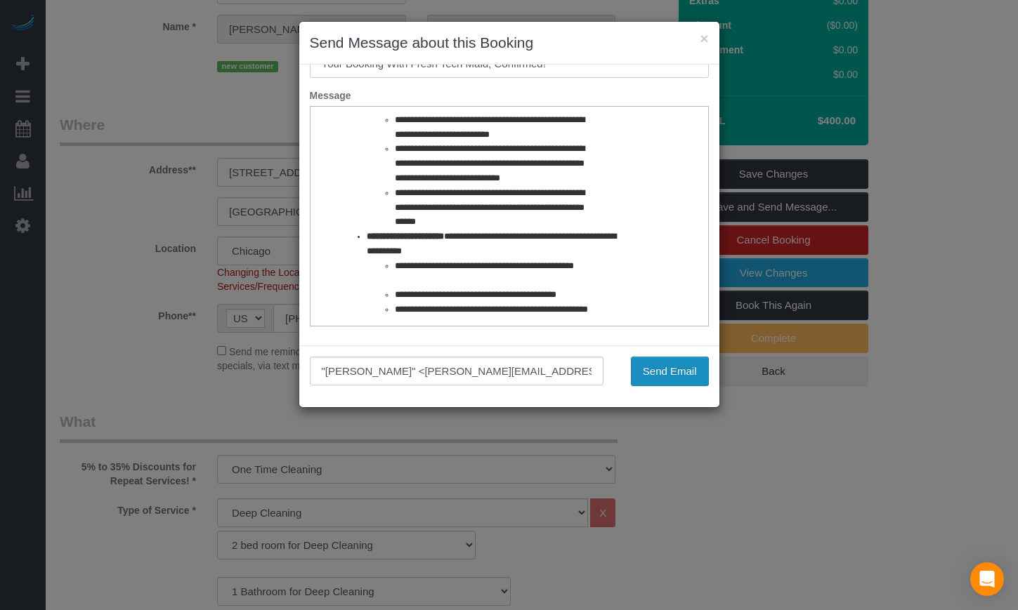
click at [643, 369] on button "Send Email" at bounding box center [670, 371] width 78 height 29
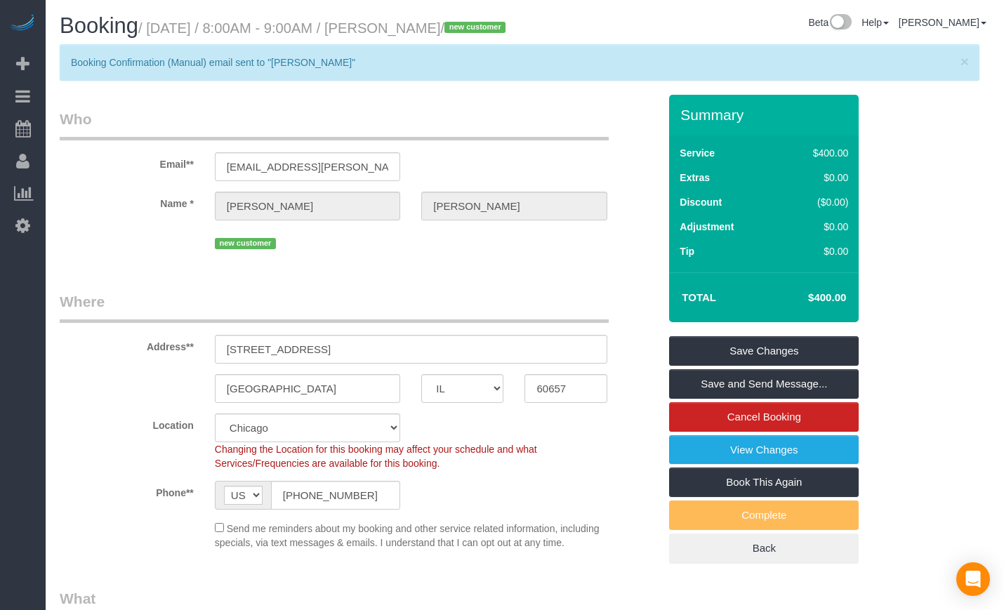
scroll to position [351, 0]
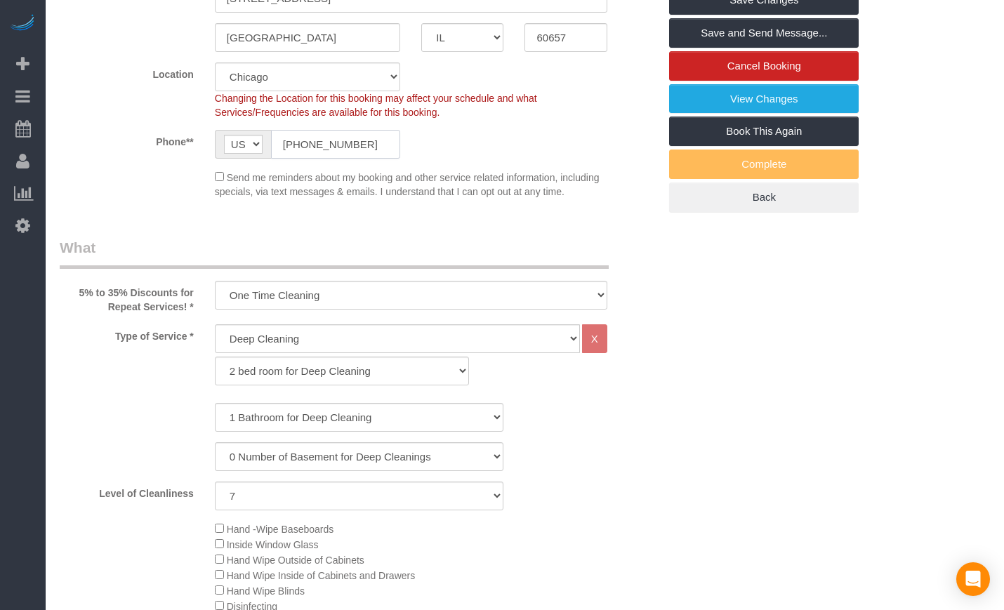
drag, startPoint x: 371, startPoint y: 171, endPoint x: 211, endPoint y: 150, distance: 162.2
click at [211, 150] on sui-booking-location "Location Chicago Evanston Skokie Northwest Western Changing the Location for th…" at bounding box center [359, 130] width 599 height 136
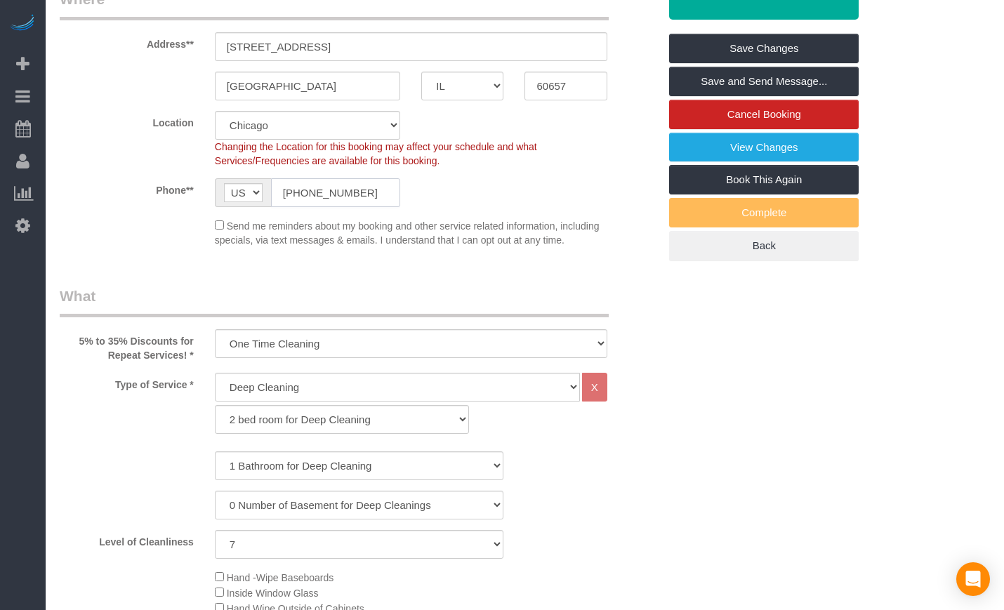
scroll to position [234, 0]
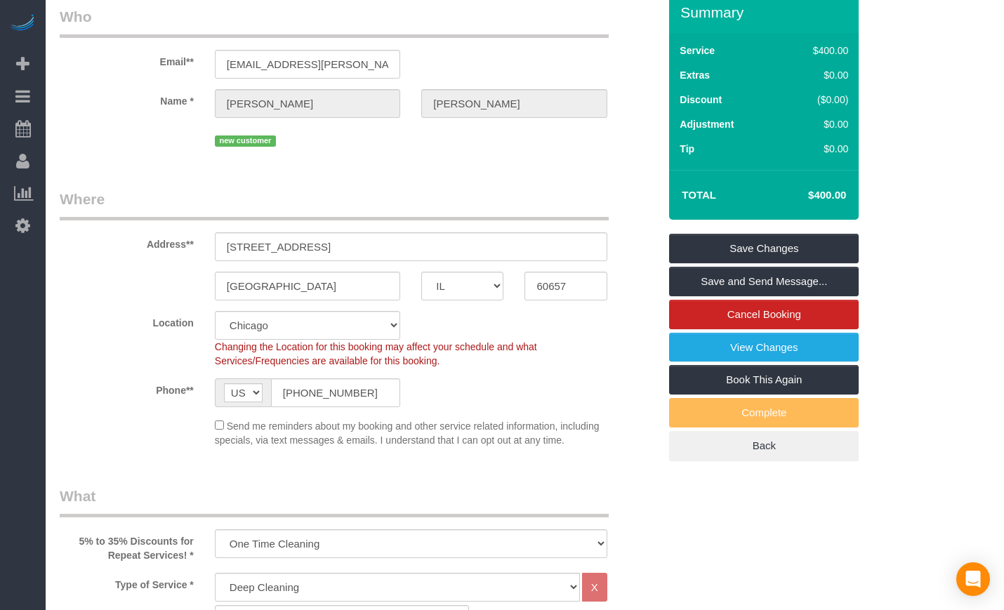
scroll to position [0, 0]
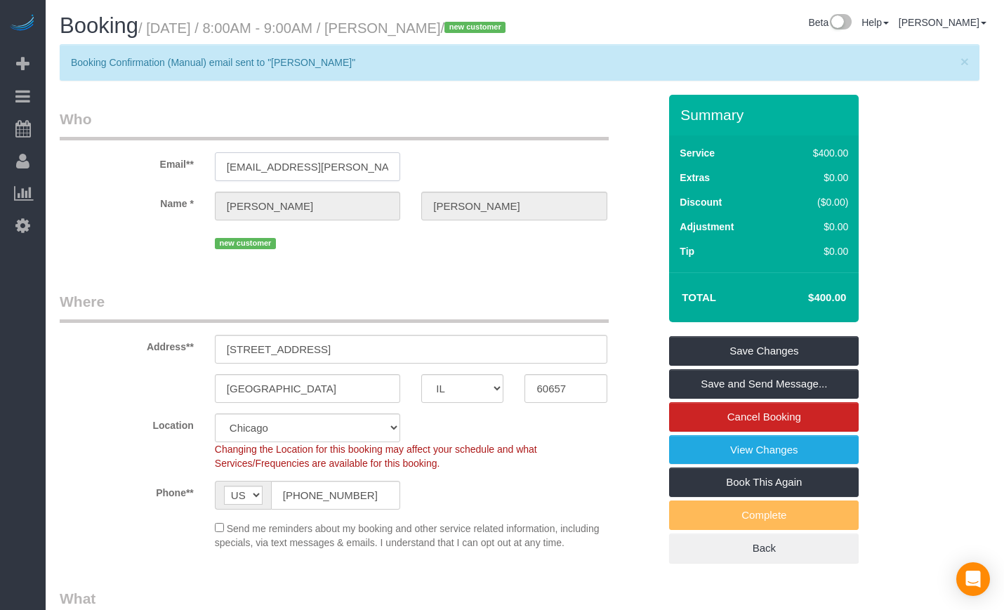
click at [379, 181] on input "claire.deshotels@gmail.com" at bounding box center [307, 166] width 185 height 29
click at [521, 323] on legend "Where" at bounding box center [334, 307] width 549 height 32
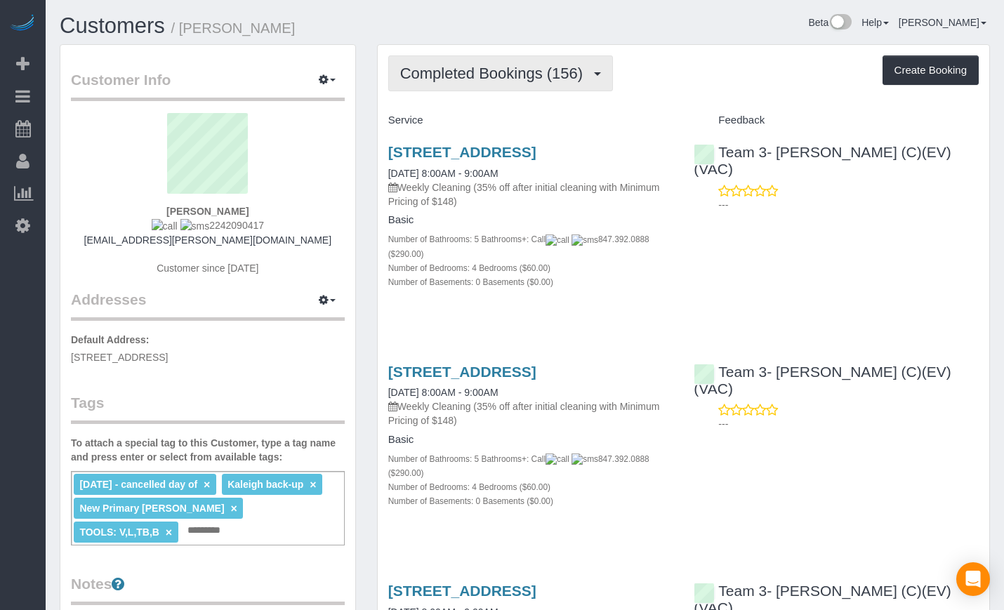
click at [518, 77] on span "Completed Bookings (156)" at bounding box center [495, 74] width 190 height 18
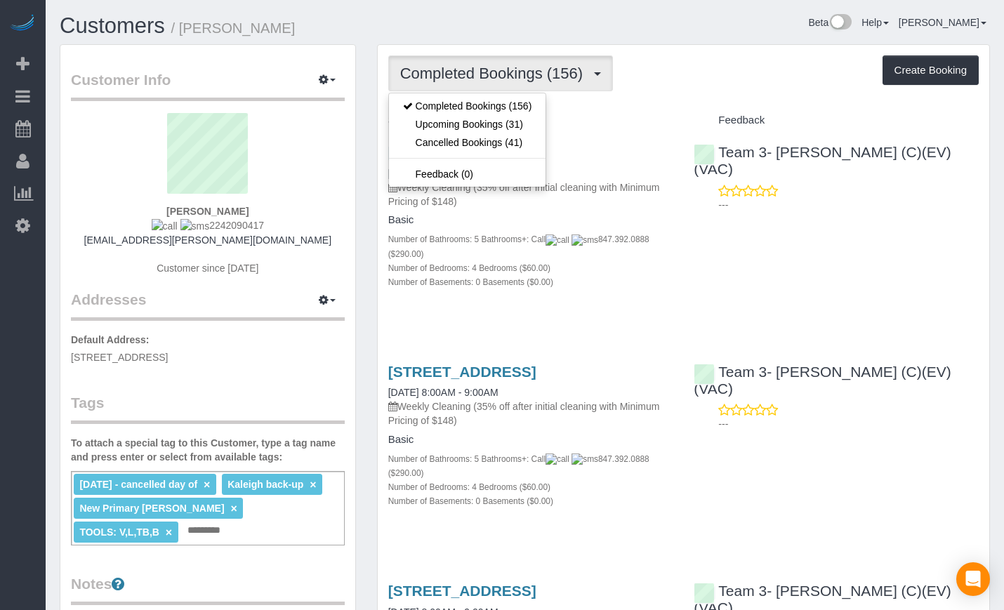
click at [852, 257] on div "[STREET_ADDRESS] [DATE] 8:00AM - 9:00AM Weekly Cleaning (35% off after initial …" at bounding box center [684, 224] width 612 height 184
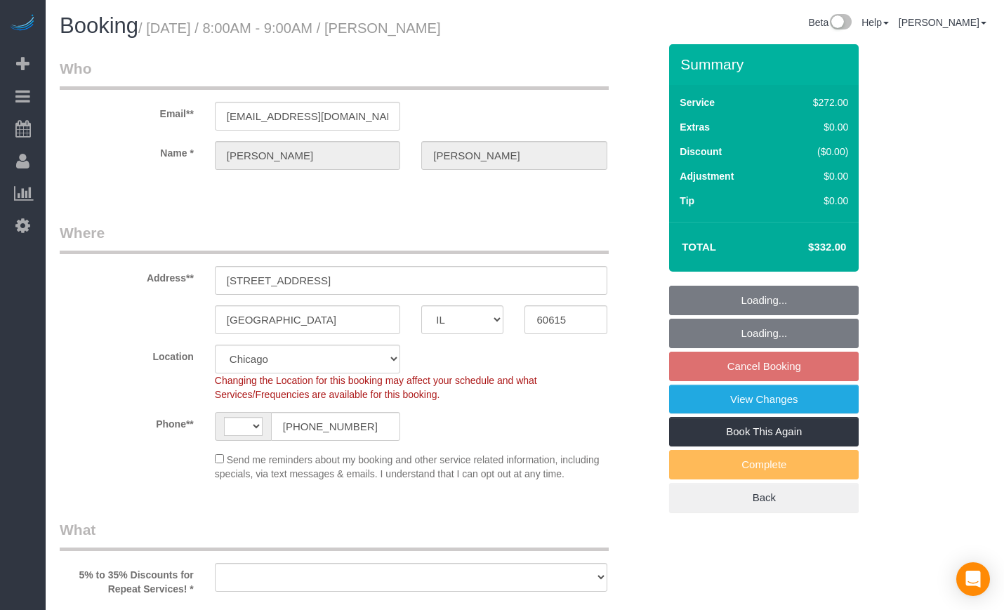
select select "IL"
select select "string:fspay-54309dbc-cb31-47e6-b361-0852335fc74a"
select select "number:1"
select select "number:66"
select select "number:139"
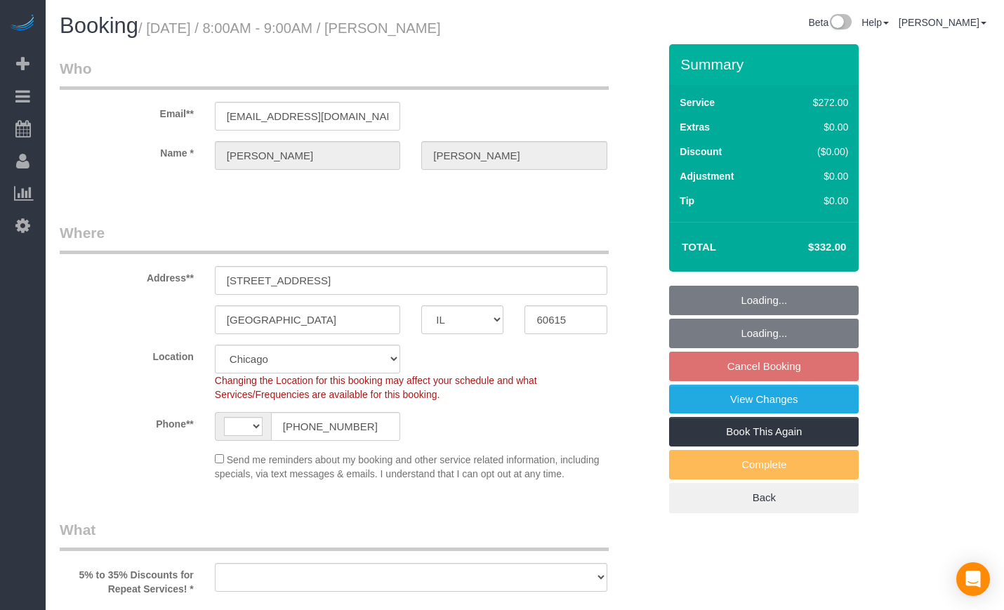
select select "number:106"
select select "string:[GEOGRAPHIC_DATA]"
select select "object:804"
select select "513"
select select "3"
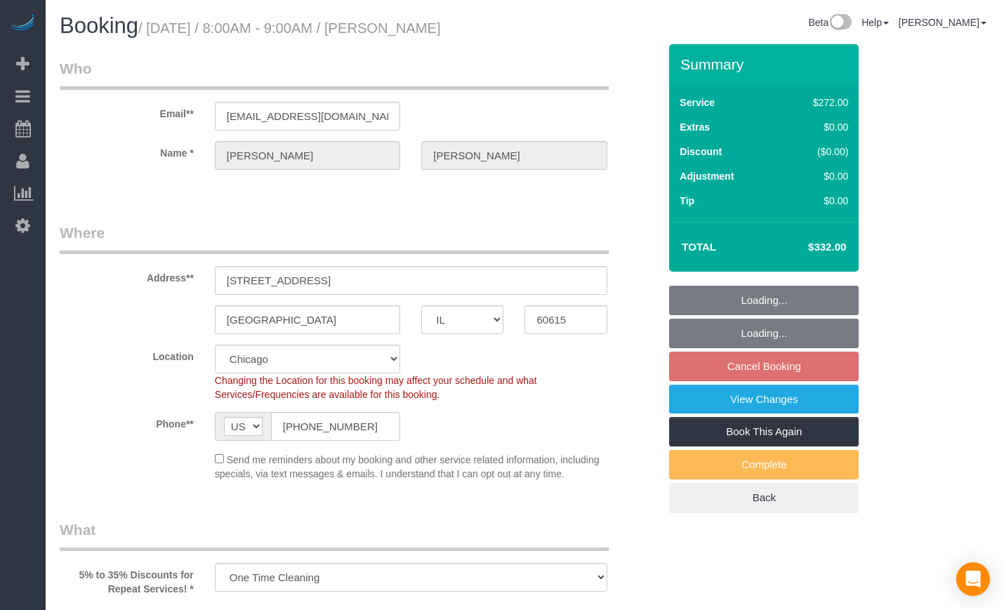
select select "spot1"
select select "object:1042"
select select "3"
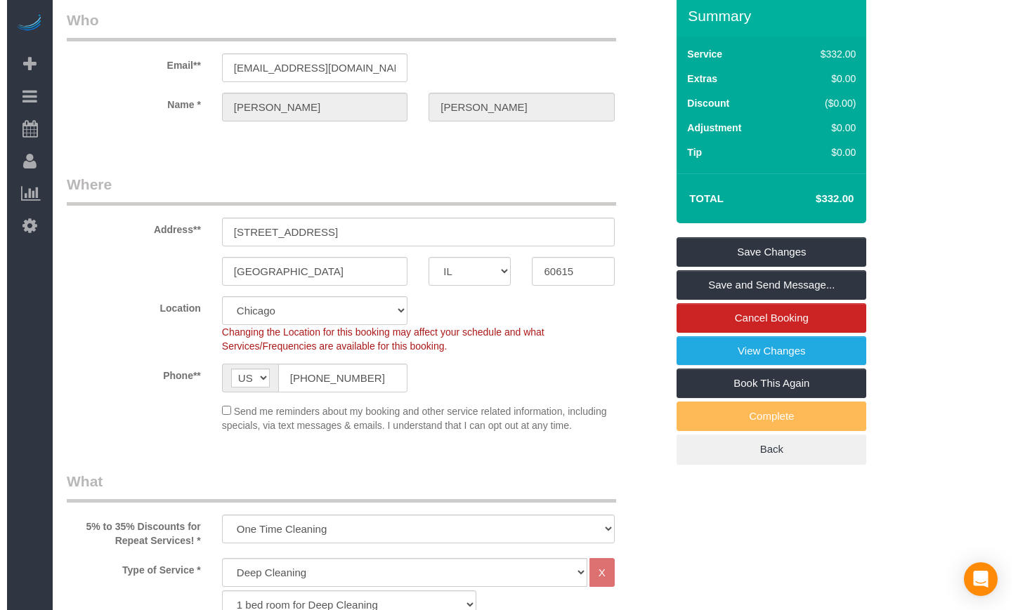
scroll to position [117, 0]
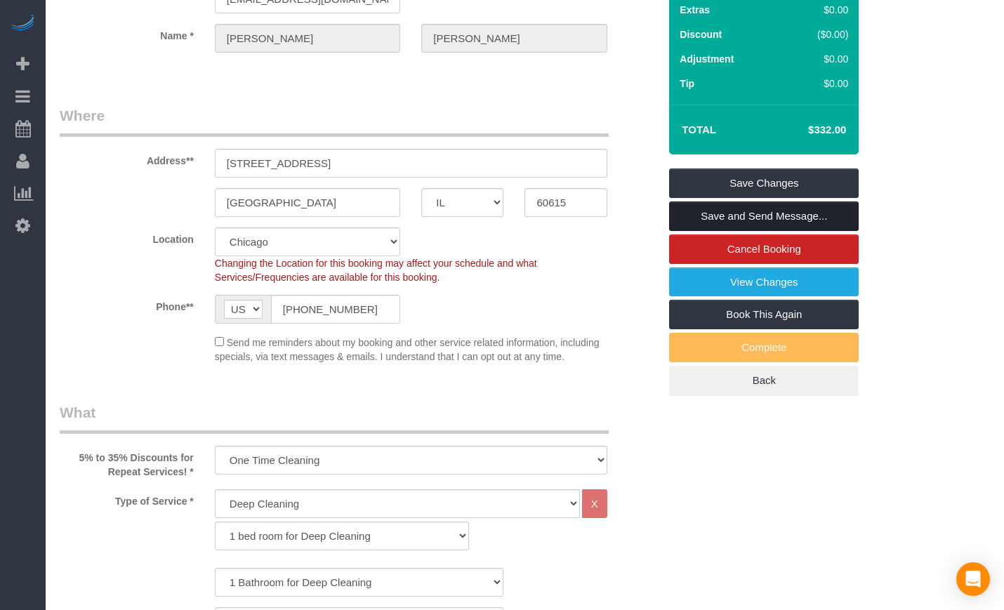
click at [742, 226] on link "Save and Send Message..." at bounding box center [764, 216] width 190 height 29
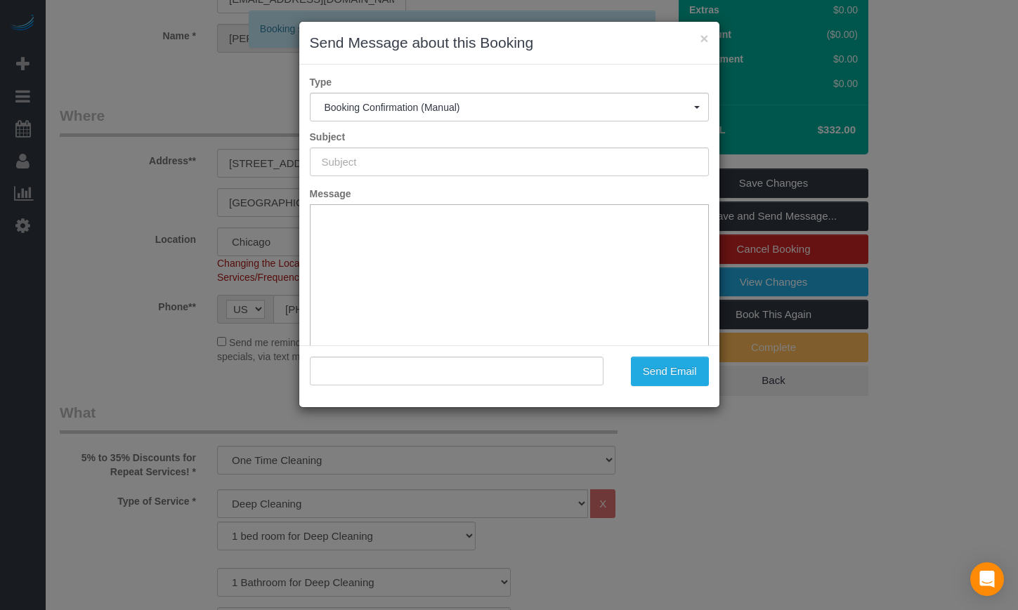
type input "Your Booking With Fresh Tech Maid, Confirmed!"
type input ""[PERSON_NAME]" <[EMAIL_ADDRESS][DOMAIN_NAME]>"
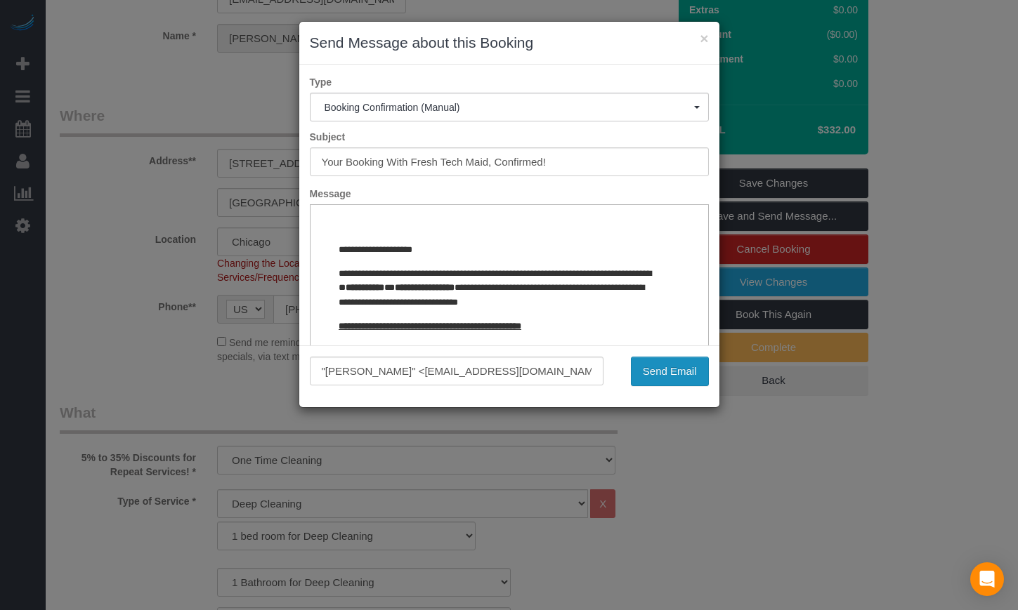
click at [655, 364] on button "Send Email" at bounding box center [670, 371] width 78 height 29
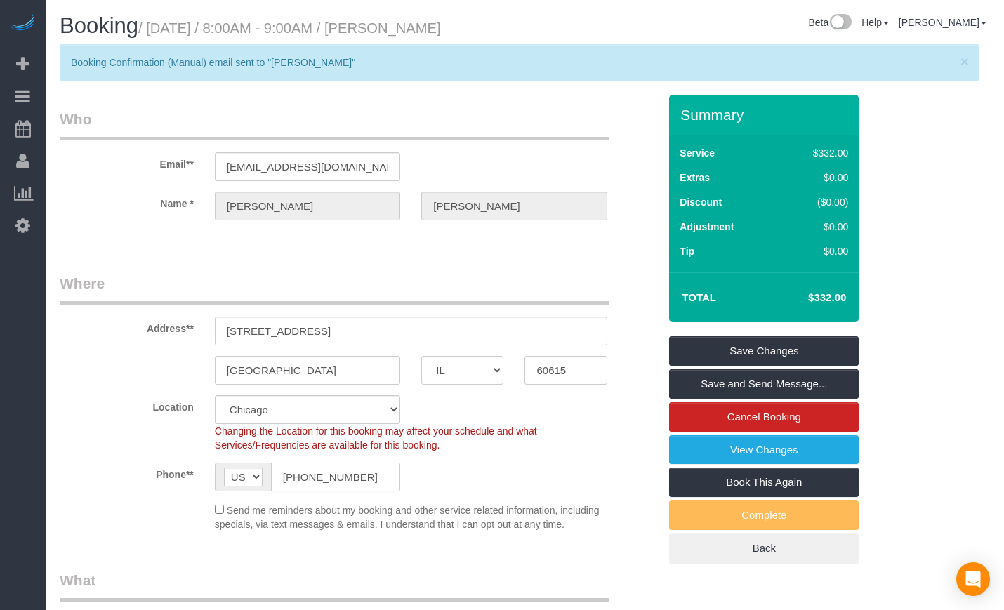
drag, startPoint x: 373, startPoint y: 474, endPoint x: 249, endPoint y: 466, distance: 124.6
click at [249, 466] on div "AF AL DZ AD AO AI AQ AG AR AM AW AU AT AZ BS BH BD BB BY BE BZ BJ BM BT BO BA B…" at bounding box center [307, 477] width 185 height 29
click at [407, 152] on div "[EMAIL_ADDRESS][DOMAIN_NAME]" at bounding box center [307, 166] width 206 height 29
click at [363, 169] on input "[EMAIL_ADDRESS][DOMAIN_NAME]" at bounding box center [307, 166] width 185 height 29
